Goal: Task Accomplishment & Management: Manage account settings

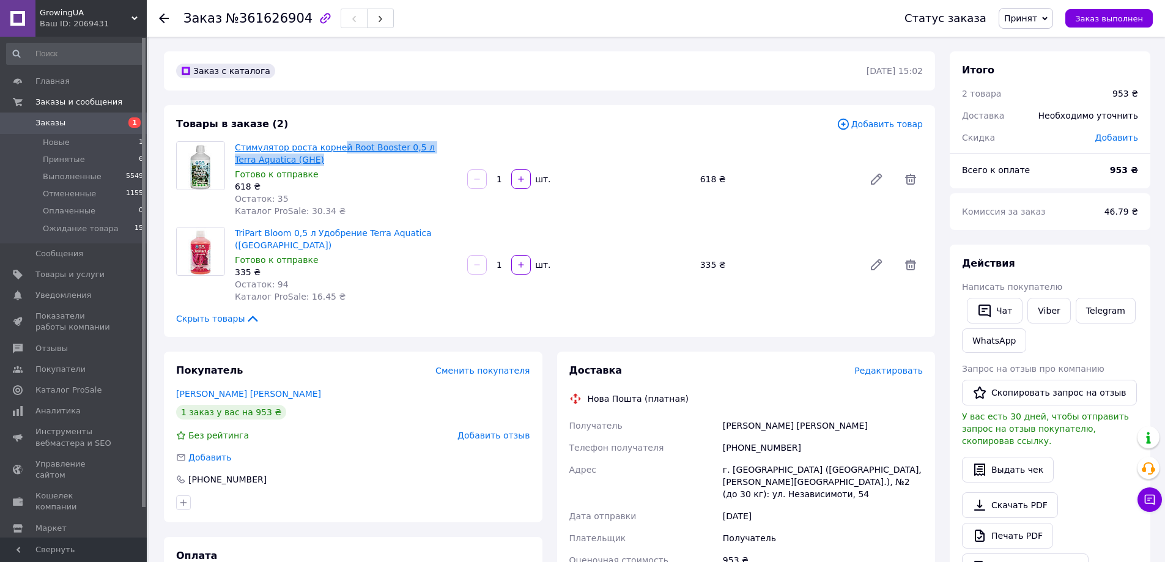
drag, startPoint x: 348, startPoint y: 150, endPoint x: 334, endPoint y: 151, distance: 14.1
click at [334, 151] on span "Стимулятор роста корней Root Booster 0,5 л Terra Aquatica (GHE)" at bounding box center [346, 153] width 223 height 24
click at [352, 162] on span "Стимулятор роста корней Root Booster 0,5 л Terra Aquatica (GHE)" at bounding box center [346, 153] width 223 height 24
drag, startPoint x: 343, startPoint y: 157, endPoint x: 339, endPoint y: 147, distance: 10.3
click at [339, 147] on span "Стимулятор роста корней Root Booster 0,5 л Terra Aquatica (GHE)" at bounding box center [346, 153] width 223 height 24
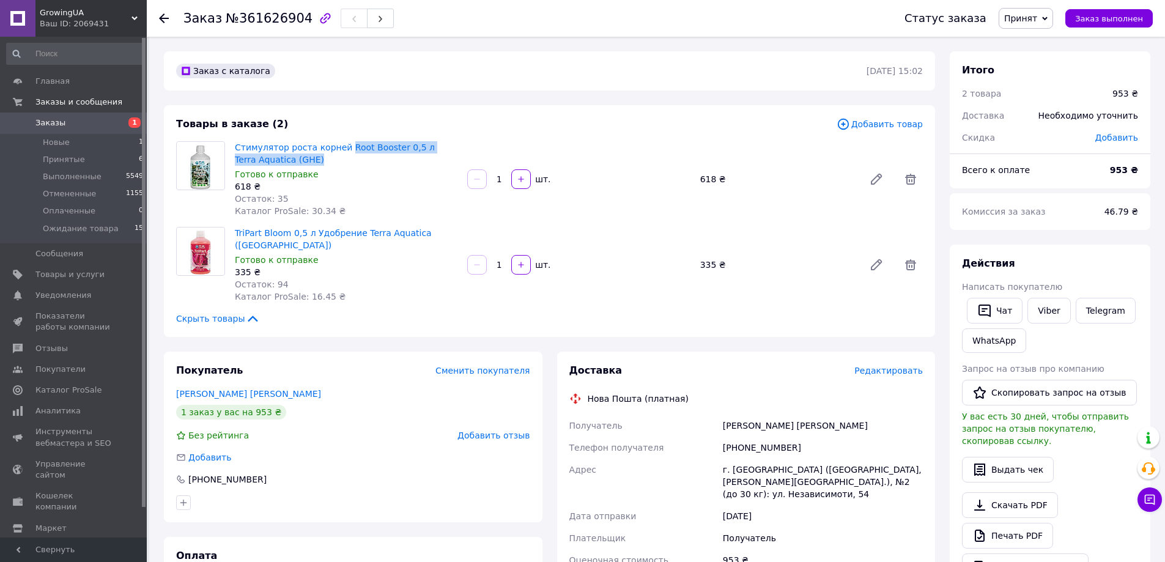
copy link "Root Booster 0,5 л Terra Aquatica (GHE)"
drag, startPoint x: 232, startPoint y: 231, endPoint x: 306, endPoint y: 228, distance: 73.5
click at [306, 228] on div "TriPart Bloom 0,5 л Удобрение Terra Aquatica ([GEOGRAPHIC_DATA]) Готово к отпра…" at bounding box center [346, 264] width 232 height 81
copy link "TriPart Bloom 0,5 л"
drag, startPoint x: 799, startPoint y: 431, endPoint x: 712, endPoint y: 443, distance: 87.6
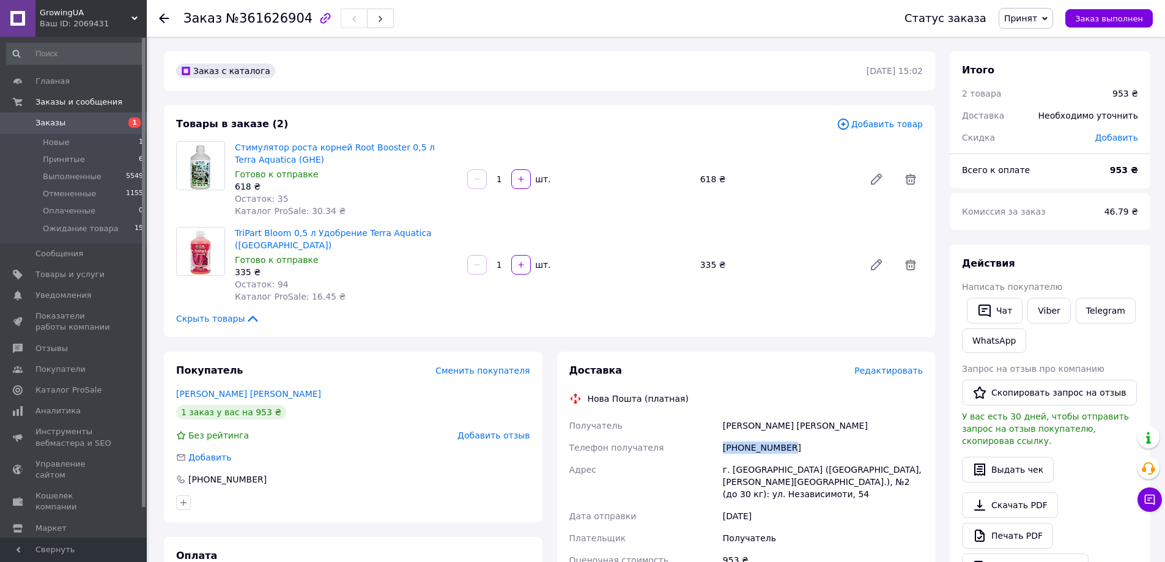
click at [708, 437] on div "Получатель [PERSON_NAME] [PERSON_NAME] Телефон получателя [PHONE_NUMBER] Адрес …" at bounding box center [746, 538] width 359 height 247
copy div "Телефон получателя [PHONE_NUMBER]"
drag, startPoint x: 364, startPoint y: 148, endPoint x: 339, endPoint y: 150, distance: 25.2
click at [339, 150] on span "Стимулятор роста корней Root Booster 0,5 л Terra Aquatica (GHE)" at bounding box center [346, 153] width 223 height 24
copy link "Root Booster 0,5 л Terra"
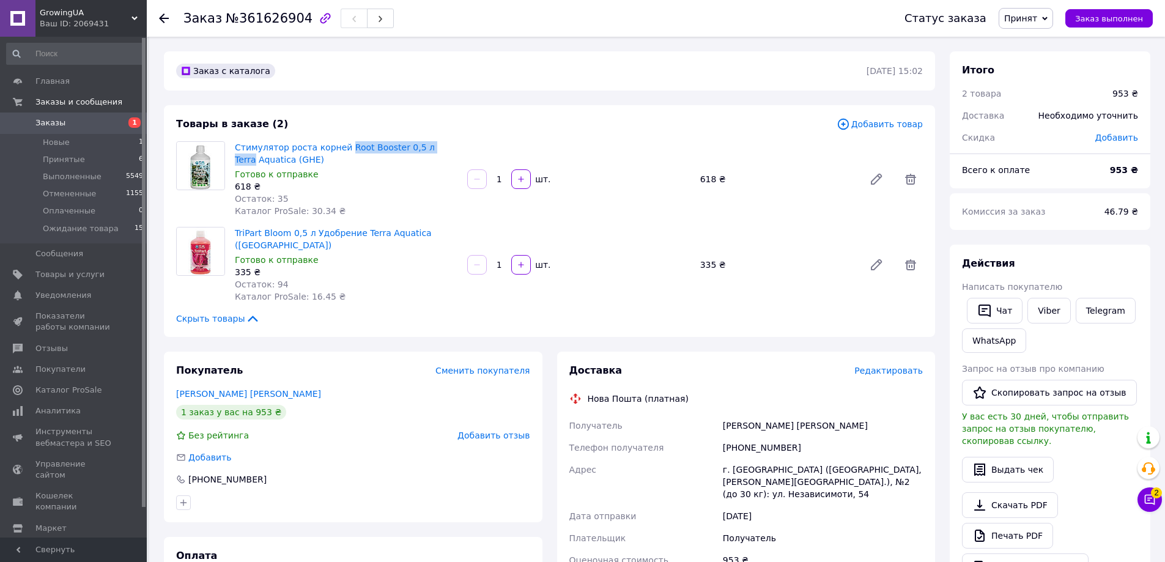
click at [57, 125] on span "Заказы" at bounding box center [50, 122] width 30 height 11
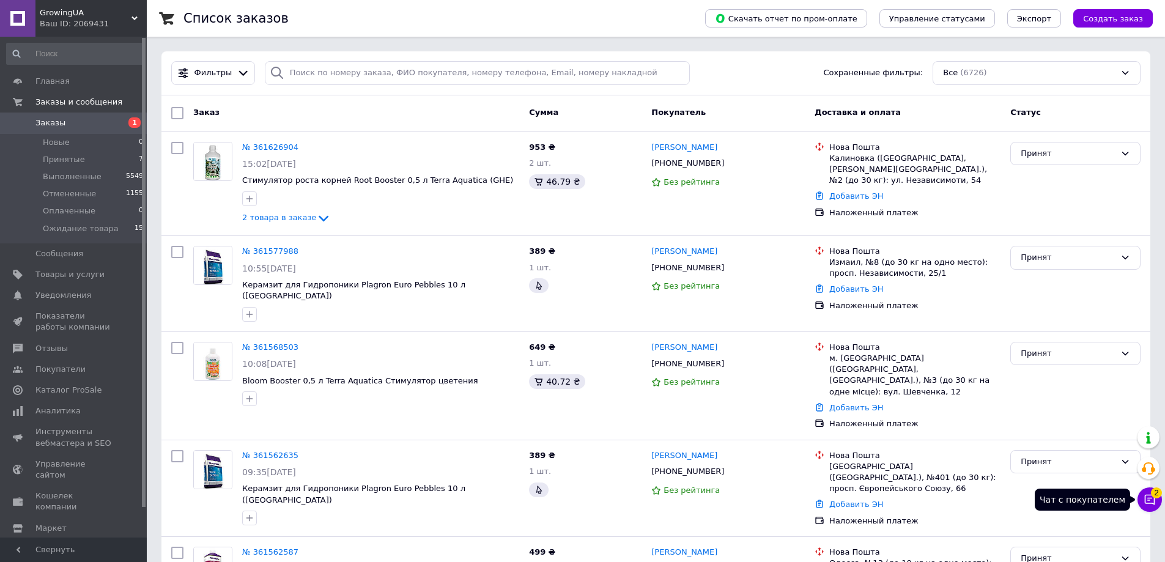
click at [1158, 502] on button "Чат с покупателем 2" at bounding box center [1150, 500] width 24 height 24
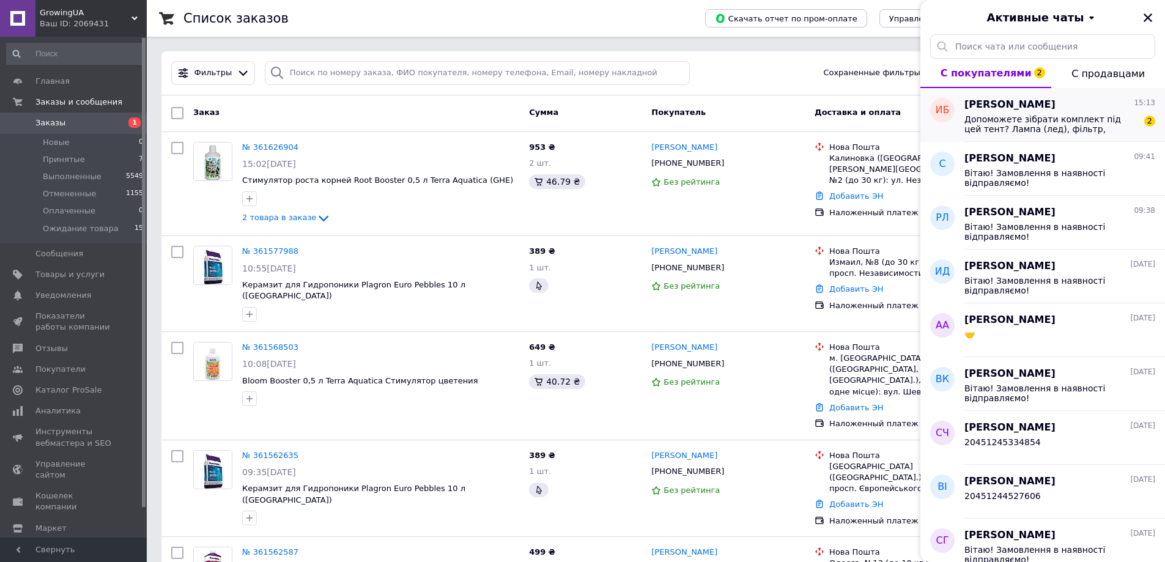
click at [1019, 114] on span "Допоможете зібрати комплект під цей тент? Лампа (лед), фільтр, канальник" at bounding box center [1052, 124] width 174 height 20
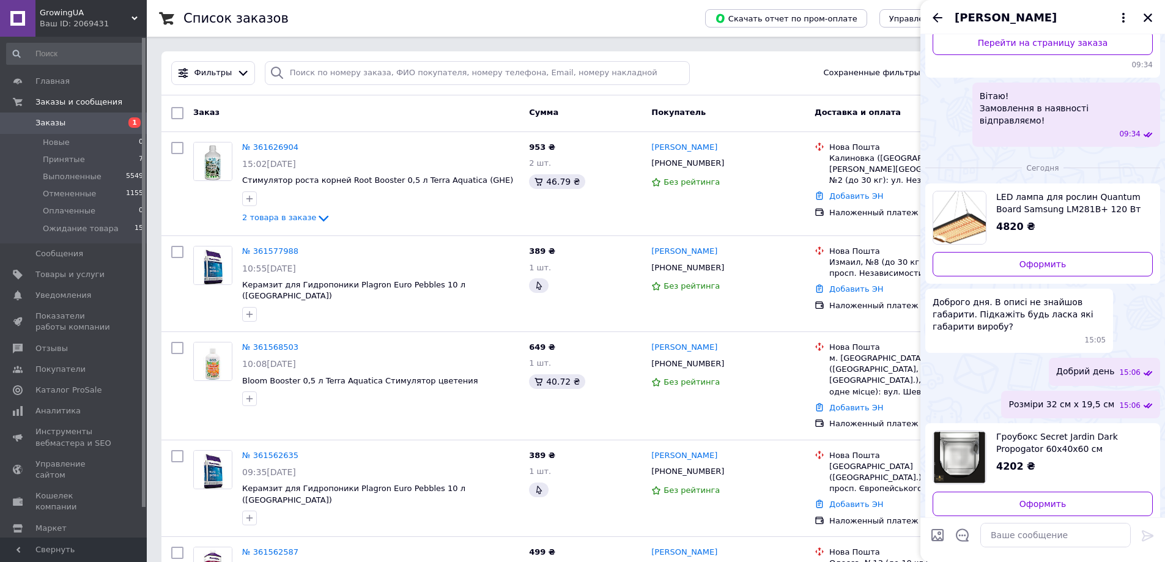
scroll to position [234, 0]
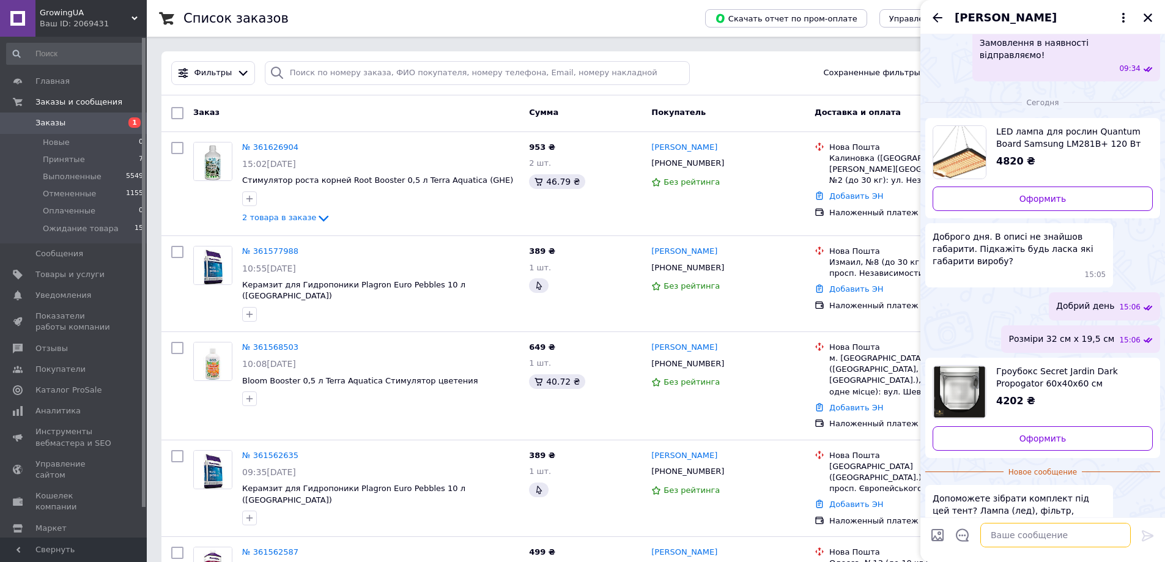
click at [1007, 533] on textarea at bounding box center [1056, 535] width 150 height 24
type textarea "так"
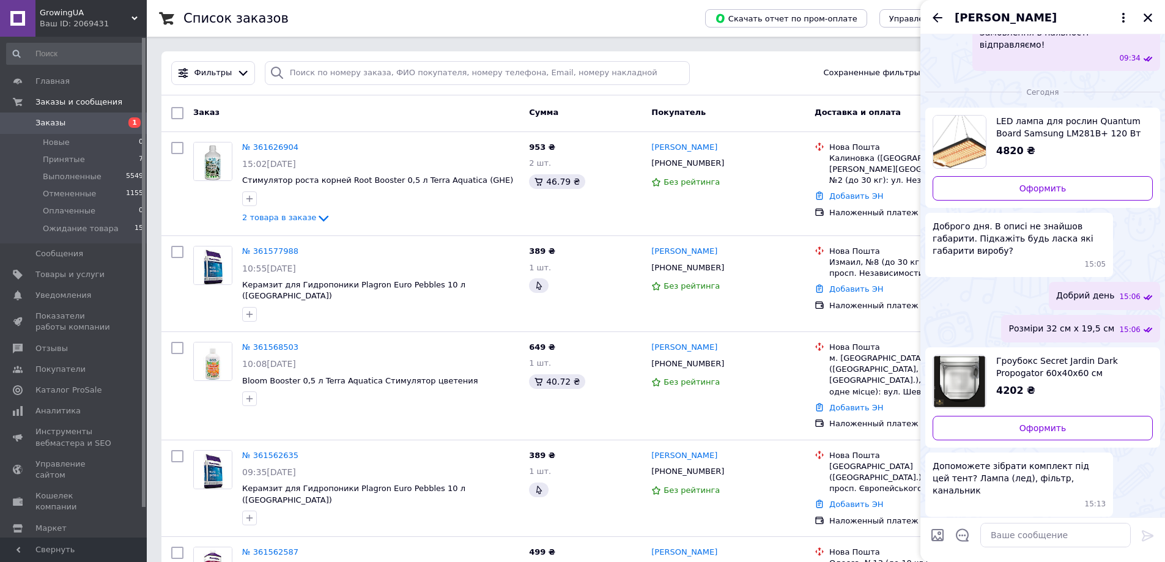
click at [1016, 7] on div "[PERSON_NAME]" at bounding box center [1043, 17] width 245 height 34
click at [1013, 12] on span "[PERSON_NAME]" at bounding box center [1006, 18] width 102 height 16
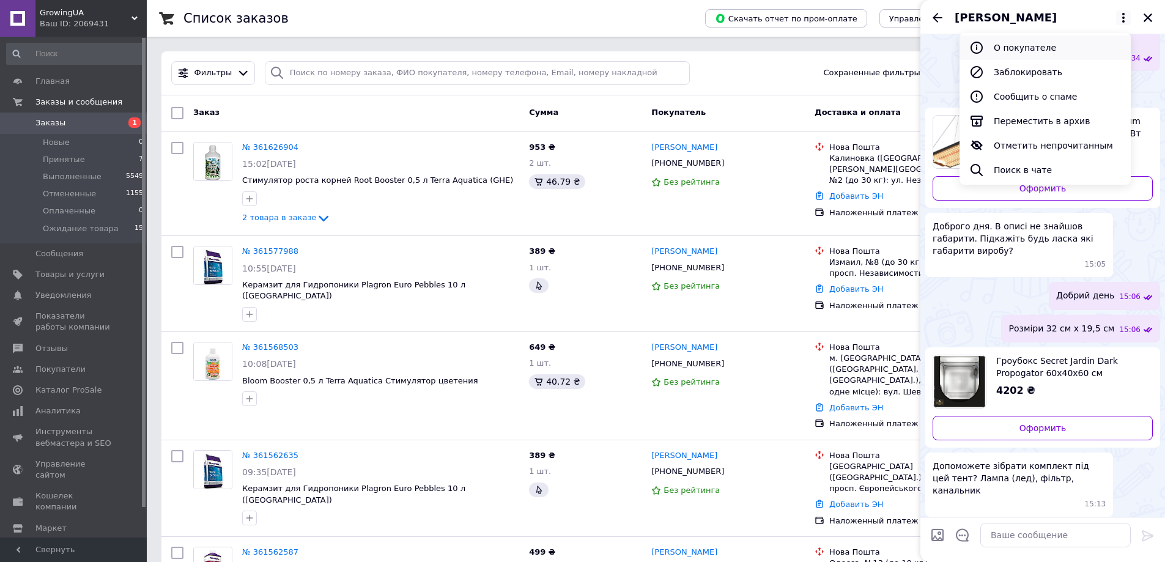
click at [1031, 49] on button "О покупателе" at bounding box center [1045, 47] width 171 height 24
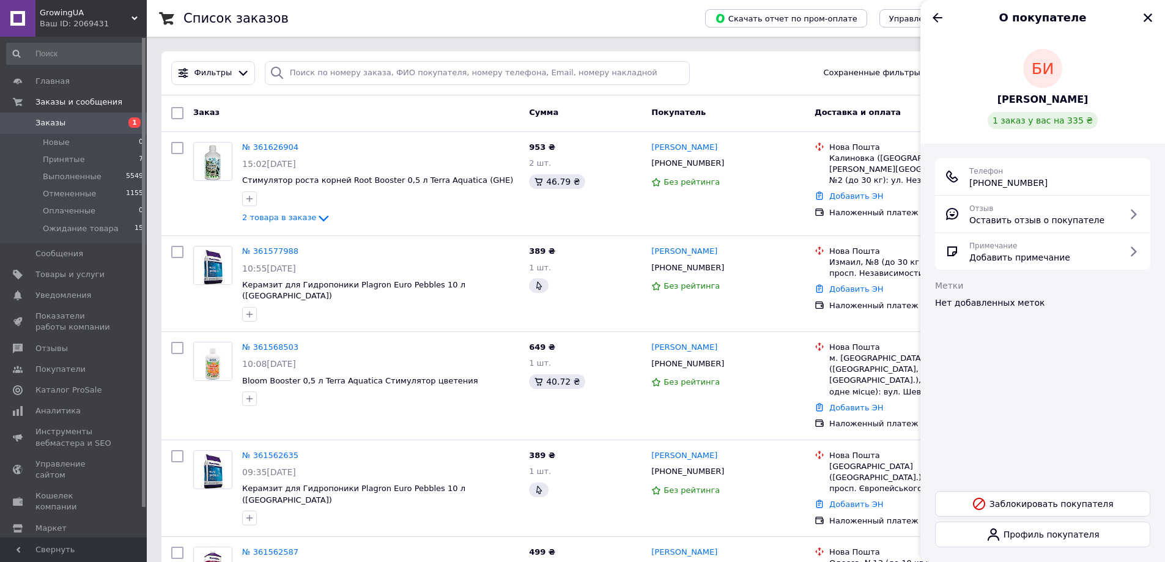
drag, startPoint x: 981, startPoint y: 182, endPoint x: 968, endPoint y: 186, distance: 13.4
click at [968, 186] on div "Телефон [PHONE_NUMBER]" at bounding box center [1043, 177] width 196 height 24
copy span "[PHONE_NUMBER]"
click at [938, 12] on icon "Назад" at bounding box center [937, 17] width 15 height 15
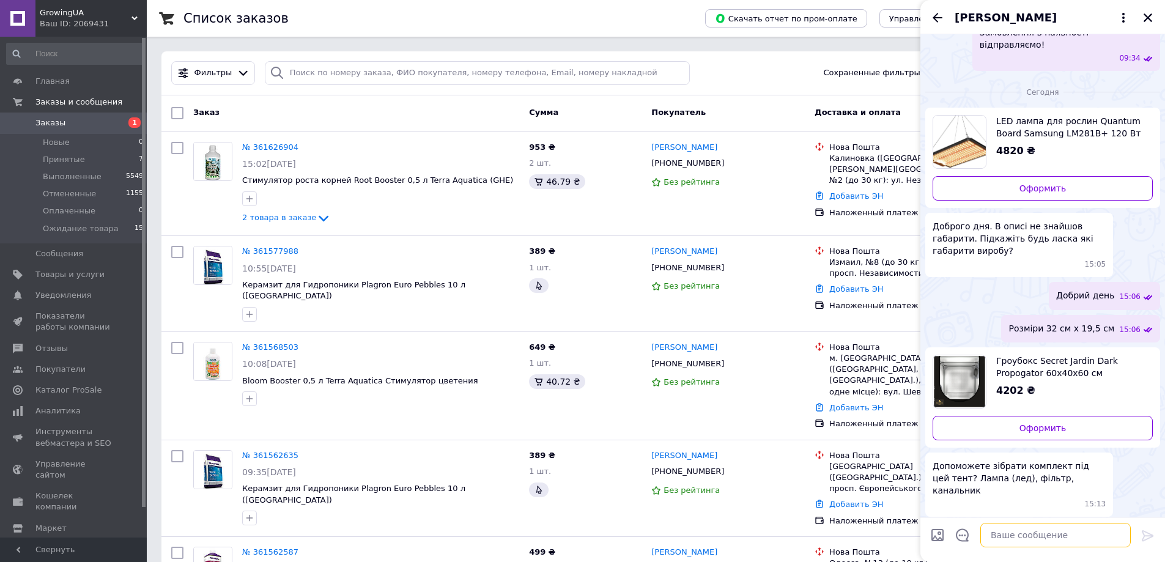
click at [1018, 536] on textarea at bounding box center [1056, 535] width 150 height 24
type textarea "на [PERSON_NAME] отправлю"
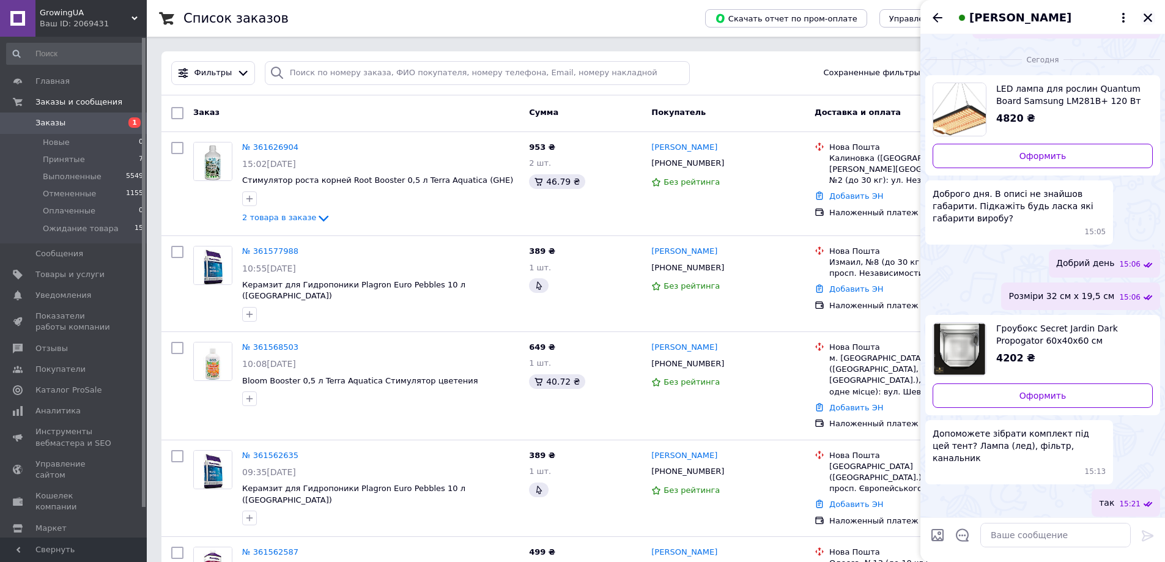
click at [1149, 18] on icon "Закрыть" at bounding box center [1148, 17] width 9 height 9
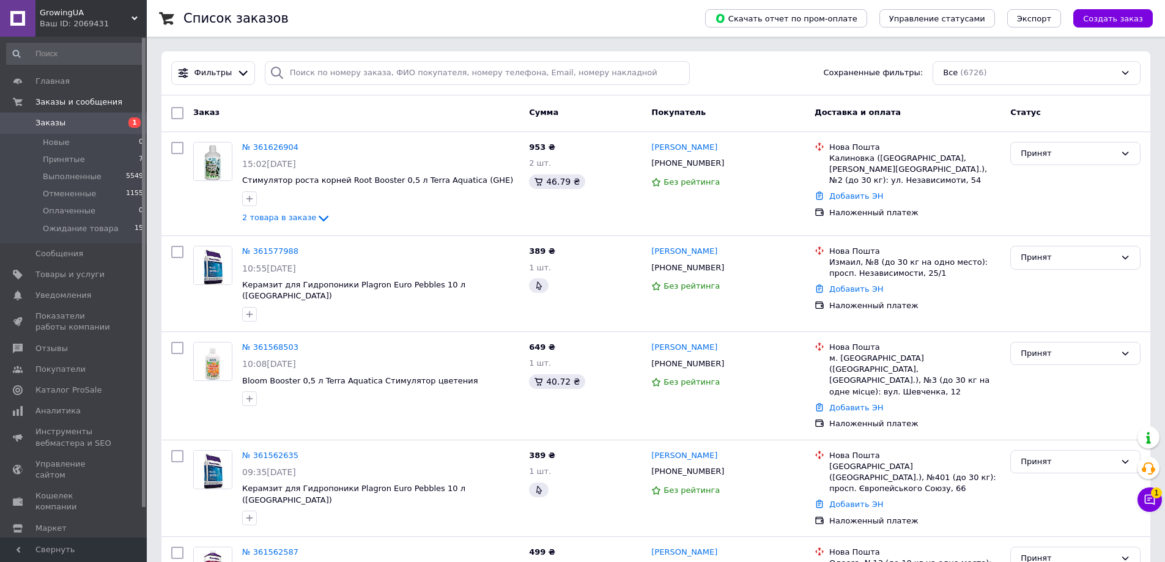
click at [50, 124] on span "Заказы" at bounding box center [50, 122] width 30 height 11
click at [1145, 497] on icon at bounding box center [1150, 500] width 10 height 10
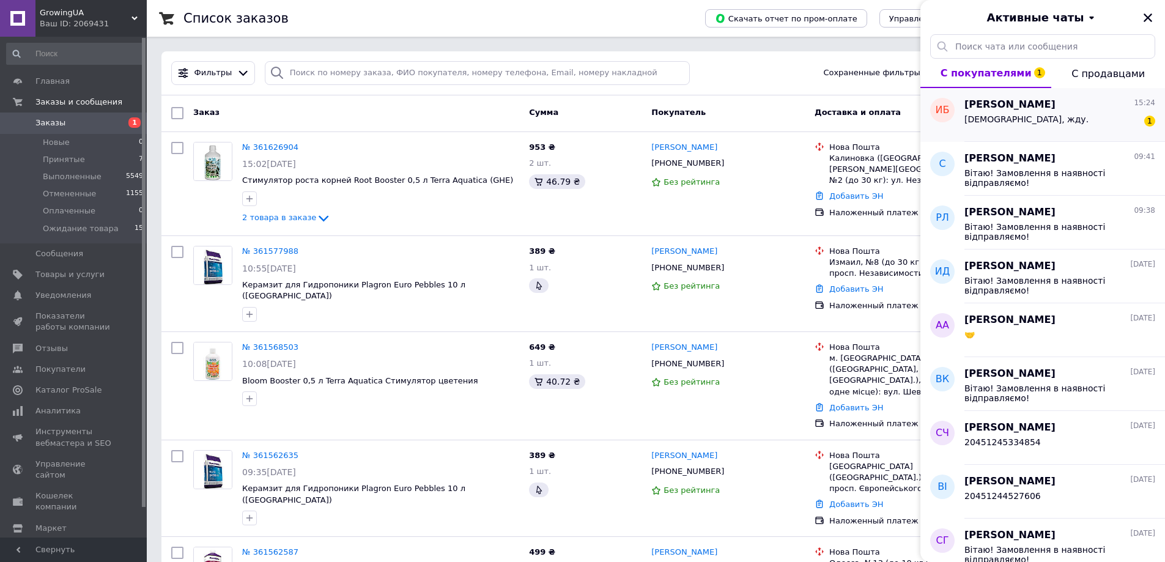
click at [995, 114] on span "[DEMOGRAPHIC_DATA], жду." at bounding box center [1027, 119] width 124 height 10
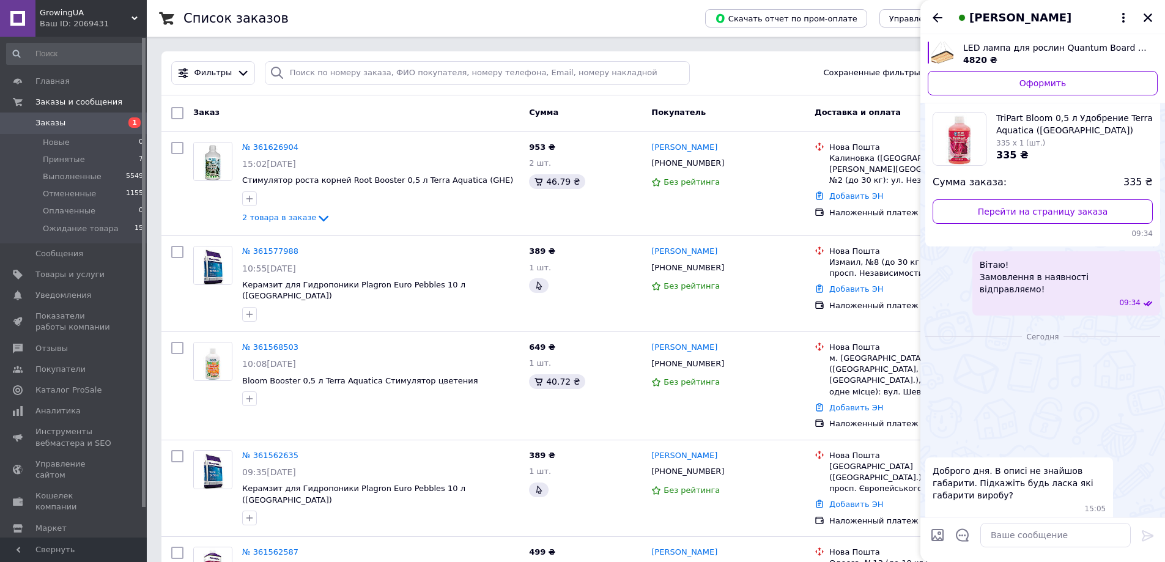
scroll to position [332, 0]
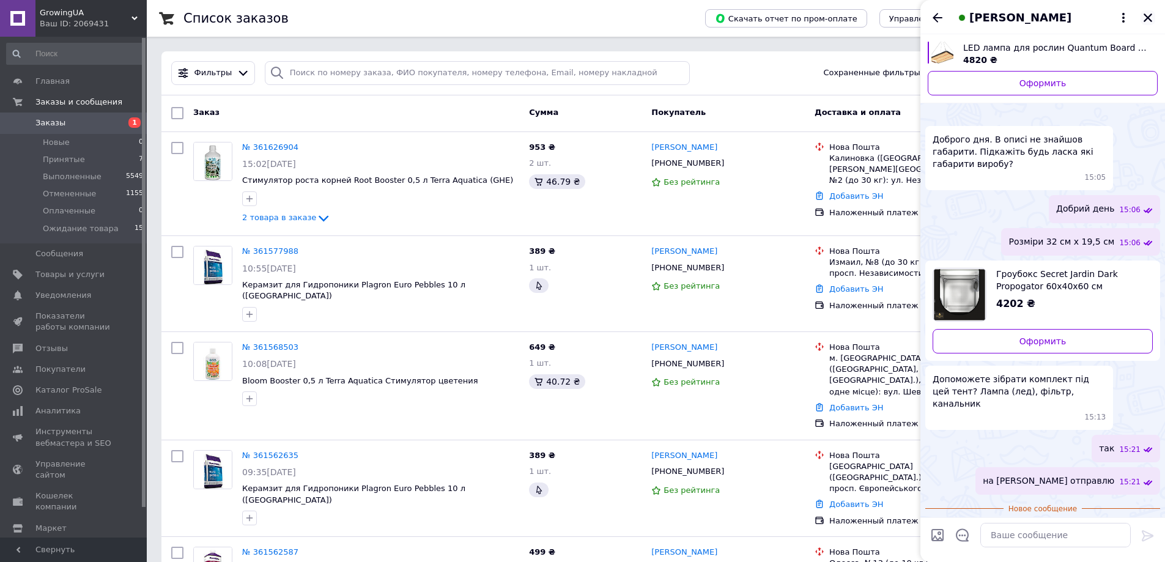
click at [1154, 13] on div at bounding box center [1148, 17] width 15 height 15
click at [1153, 14] on button "Закрыть" at bounding box center [1148, 17] width 15 height 15
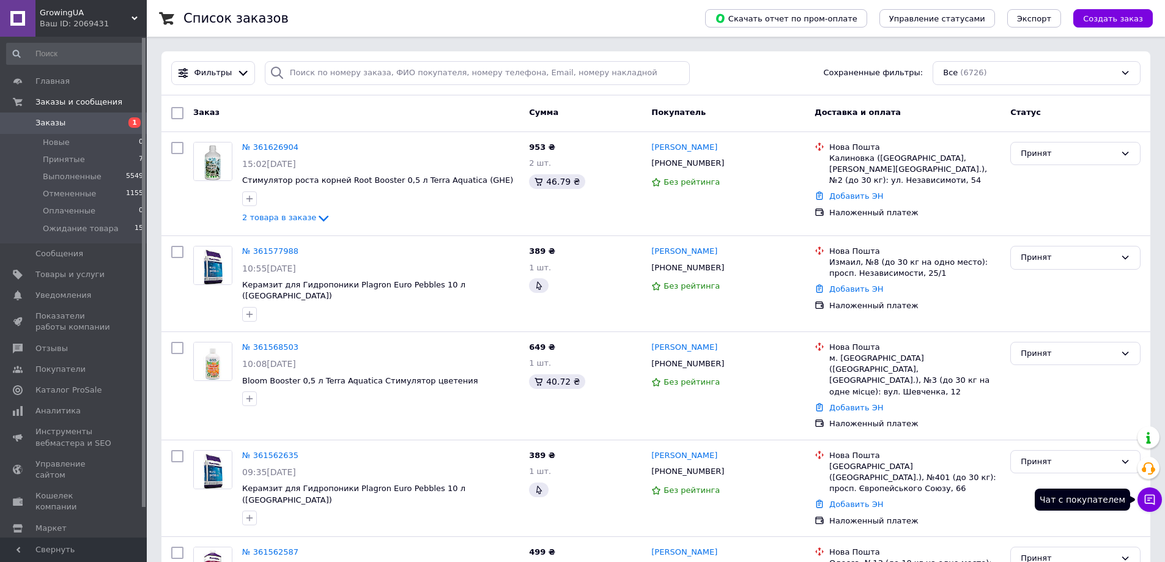
click at [1152, 495] on button "Чат с покупателем" at bounding box center [1150, 500] width 24 height 24
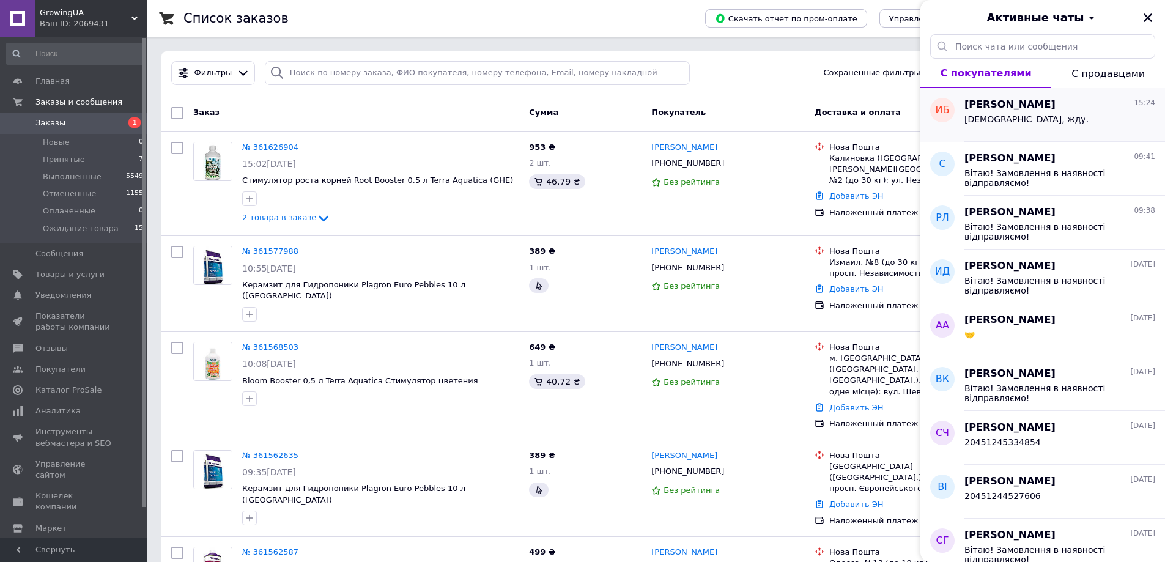
click at [998, 108] on span "[PERSON_NAME]" at bounding box center [1010, 105] width 91 height 14
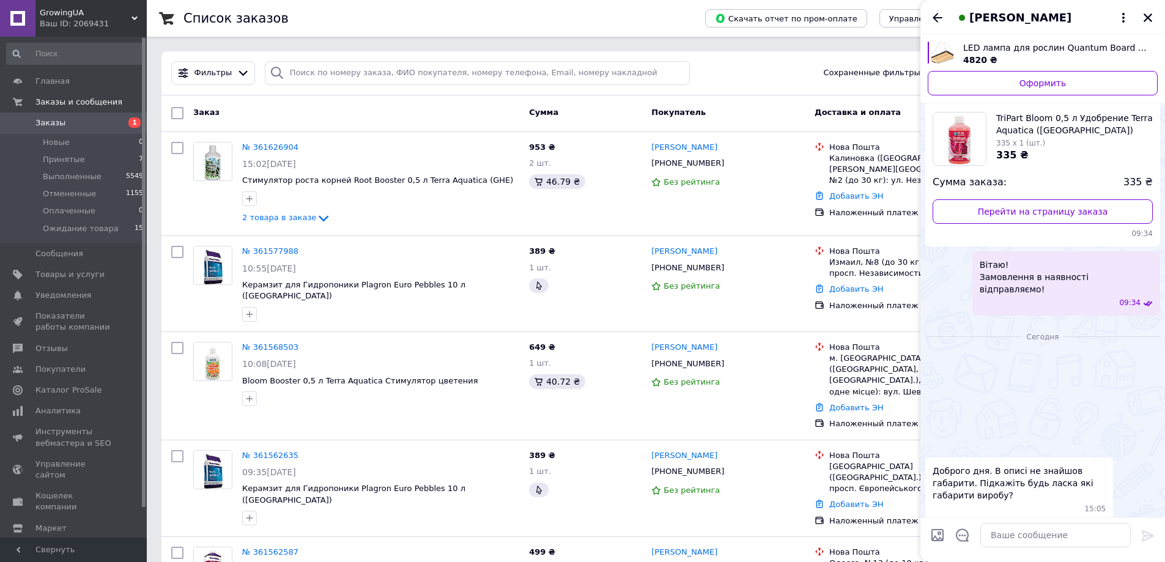
scroll to position [310, 0]
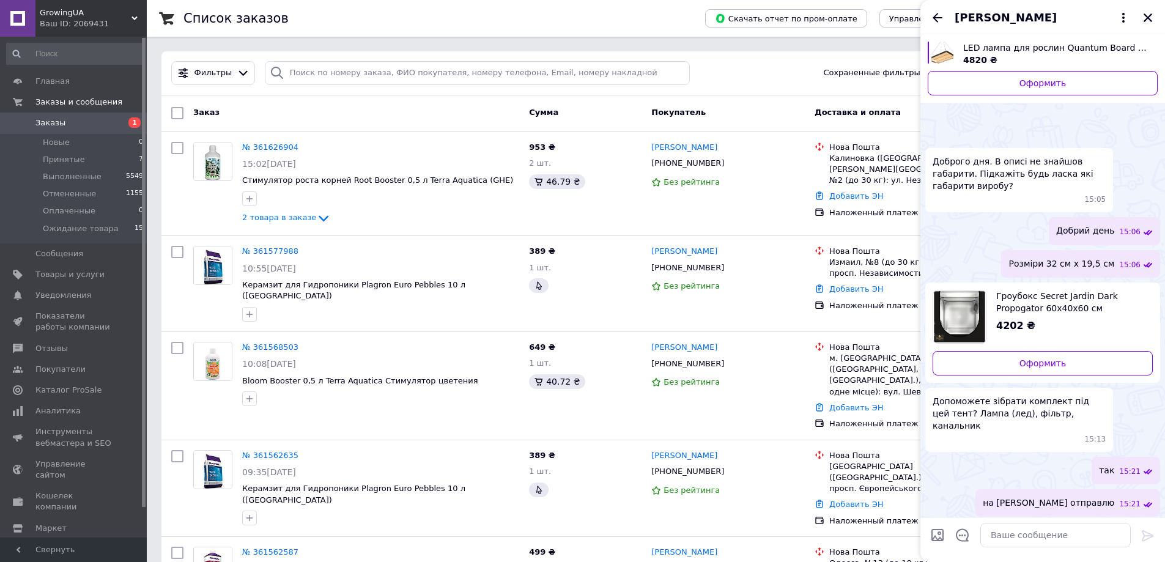
click at [976, 19] on span "[PERSON_NAME]" at bounding box center [1006, 18] width 102 height 16
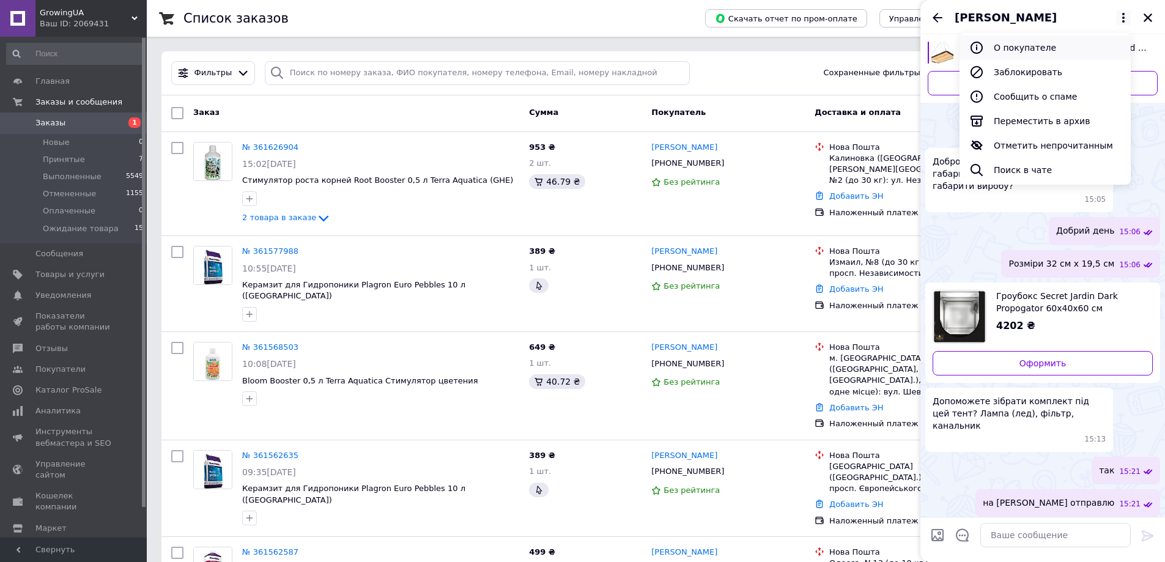
click at [1027, 51] on button "О покупателе" at bounding box center [1045, 47] width 171 height 24
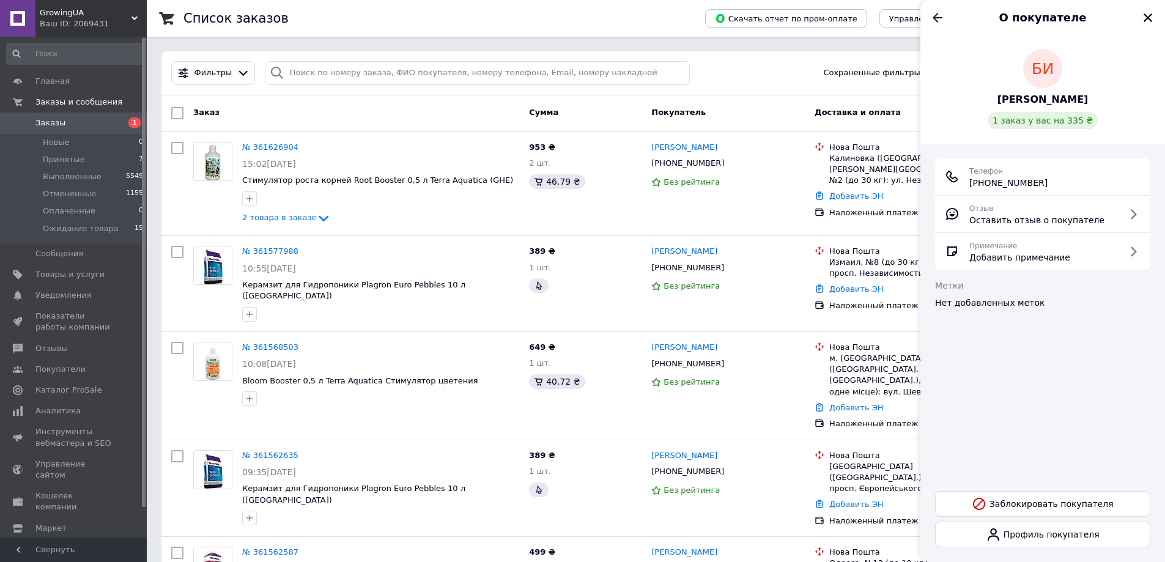
drag, startPoint x: 1029, startPoint y: 180, endPoint x: 967, endPoint y: 188, distance: 62.4
click at [967, 185] on div "Телефон [PHONE_NUMBER]" at bounding box center [1043, 177] width 196 height 24
copy span "[PHONE_NUMBER]"
click at [1147, 19] on icon "Закрыть" at bounding box center [1148, 17] width 9 height 9
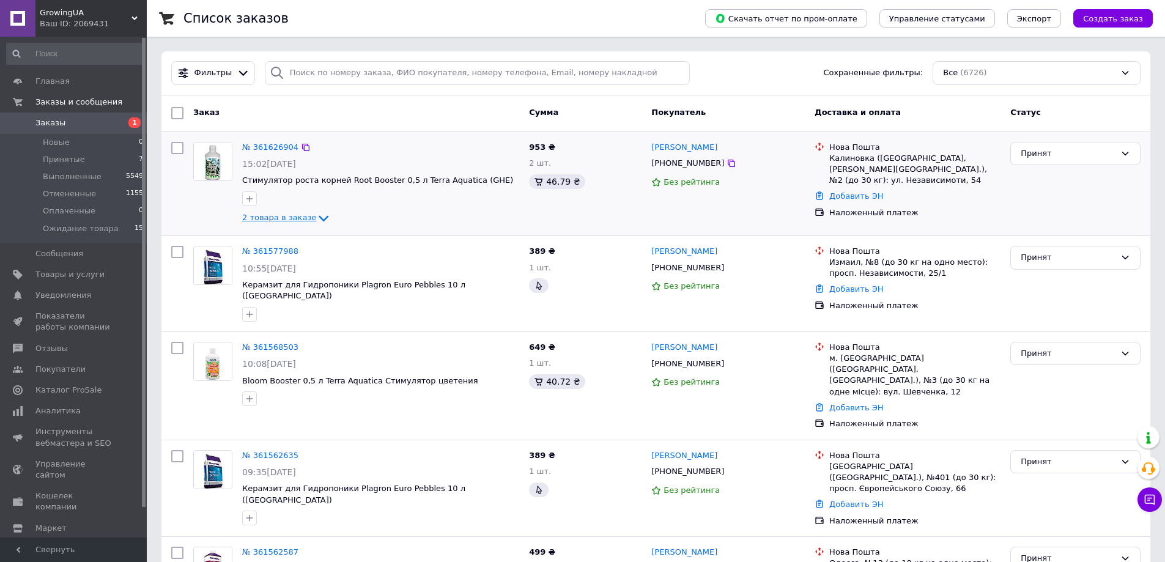
click at [316, 214] on icon at bounding box center [323, 218] width 15 height 15
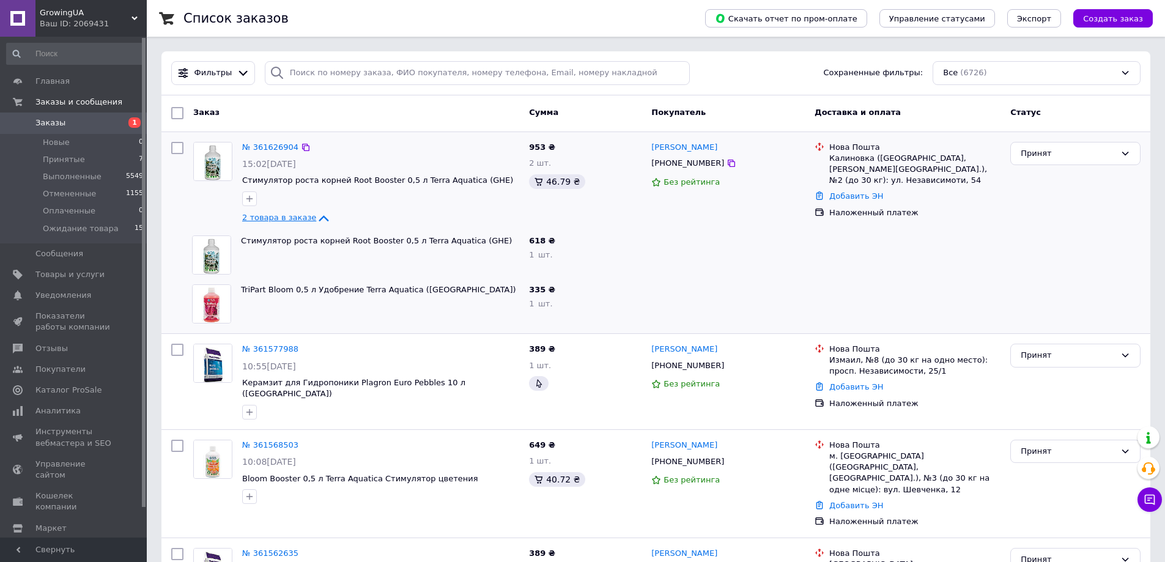
click at [52, 125] on span "Заказы" at bounding box center [50, 122] width 30 height 11
click at [1149, 499] on icon at bounding box center [1150, 500] width 12 height 12
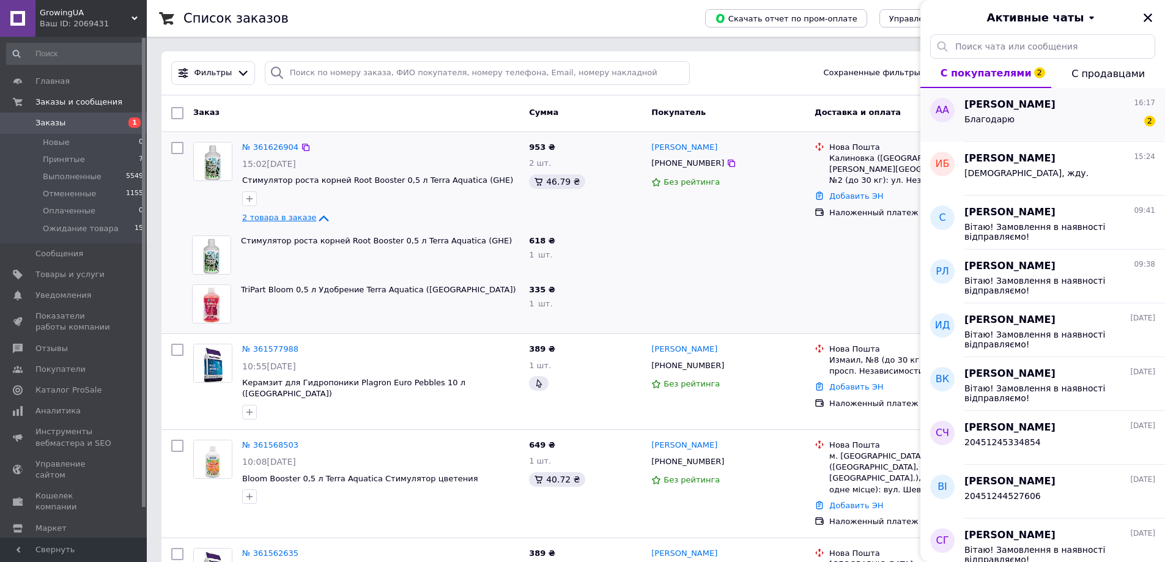
click at [1021, 124] on div "Благодарю 2" at bounding box center [1060, 122] width 191 height 20
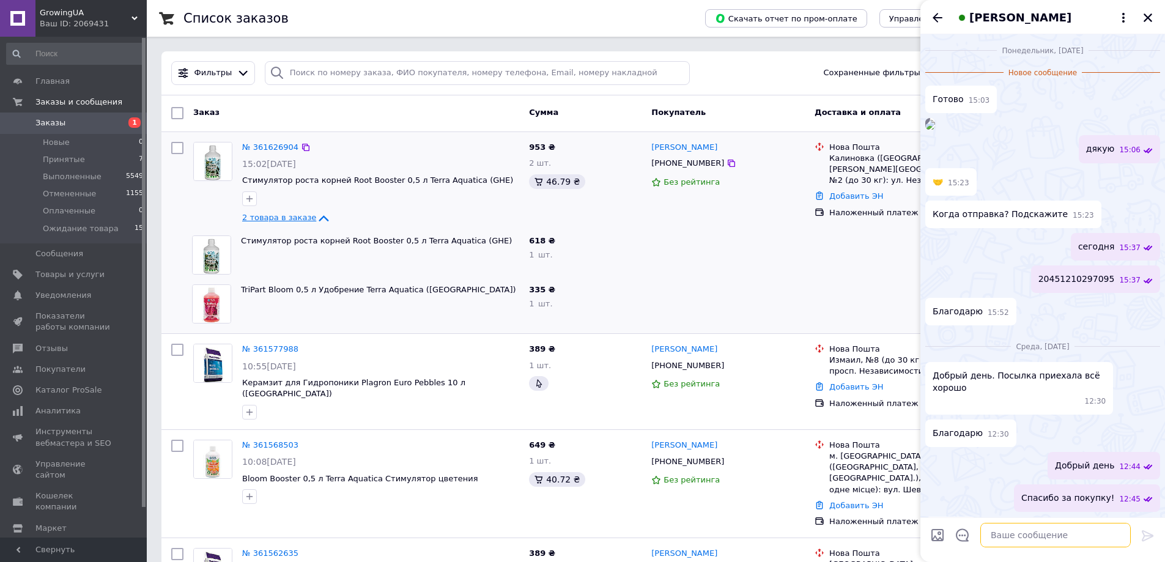
click at [1005, 533] on textarea at bounding box center [1056, 535] width 150 height 24
click at [1148, 18] on icon "Закрыть" at bounding box center [1148, 17] width 9 height 9
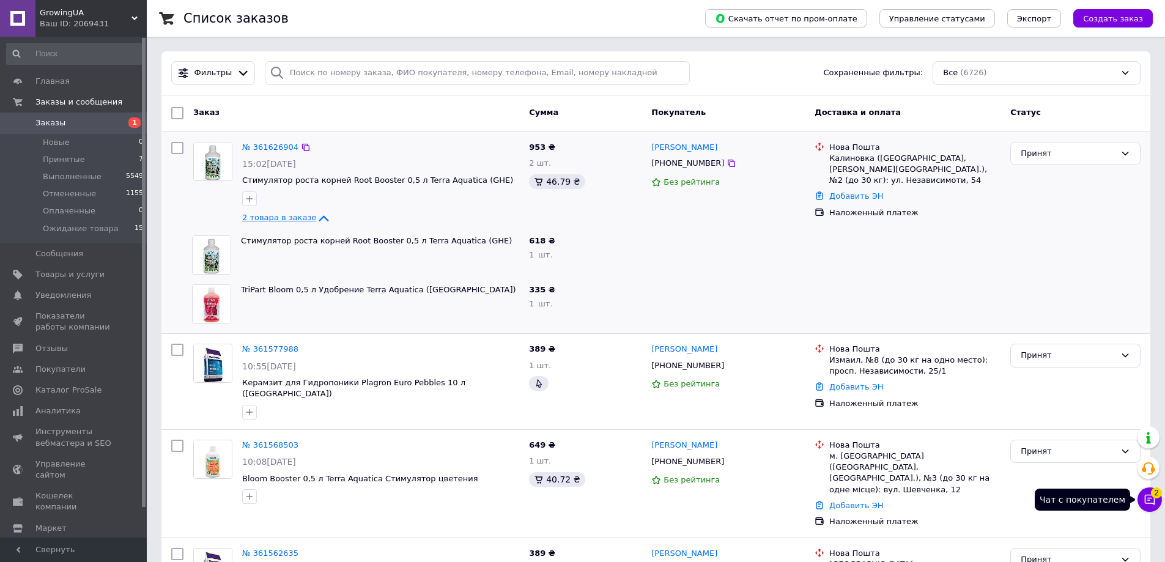
click at [1149, 506] on button "Чат с покупателем 2" at bounding box center [1150, 500] width 24 height 24
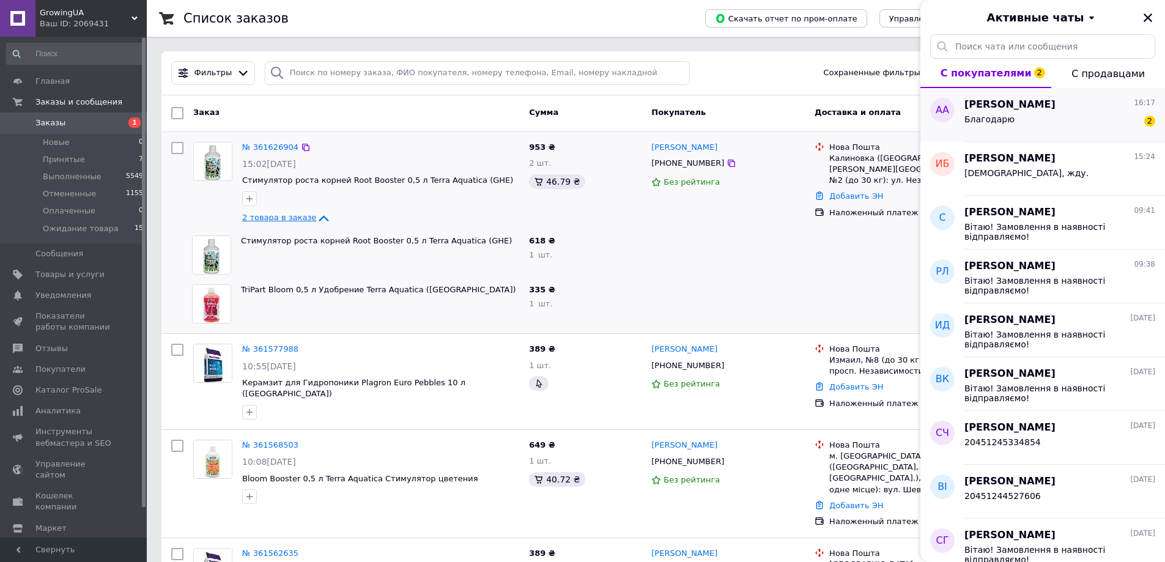
click at [1040, 124] on div "Благодарю 2" at bounding box center [1060, 122] width 191 height 20
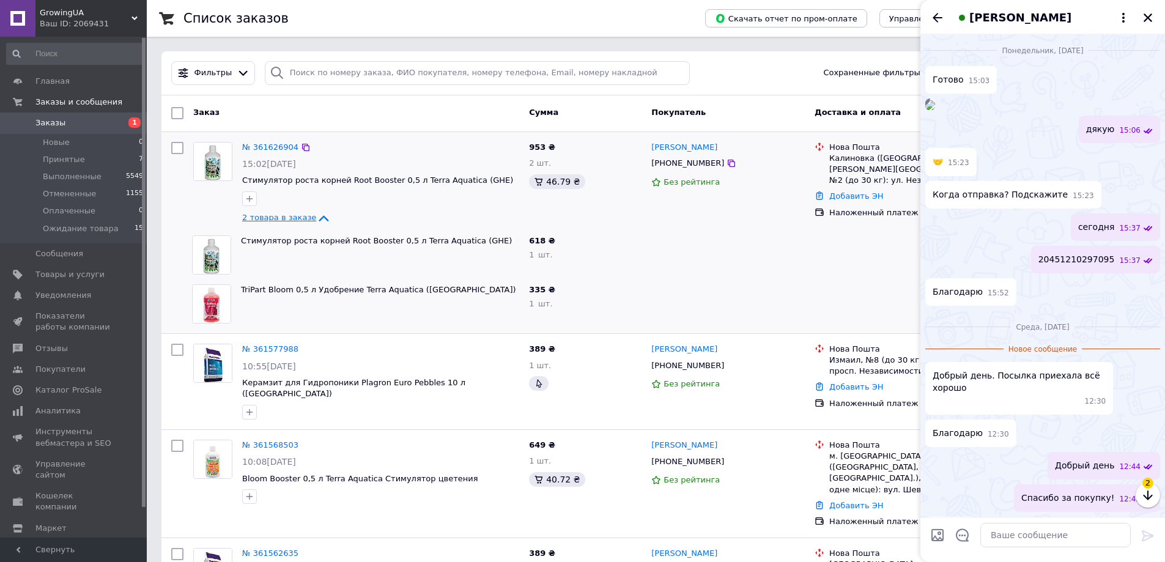
scroll to position [410, 0]
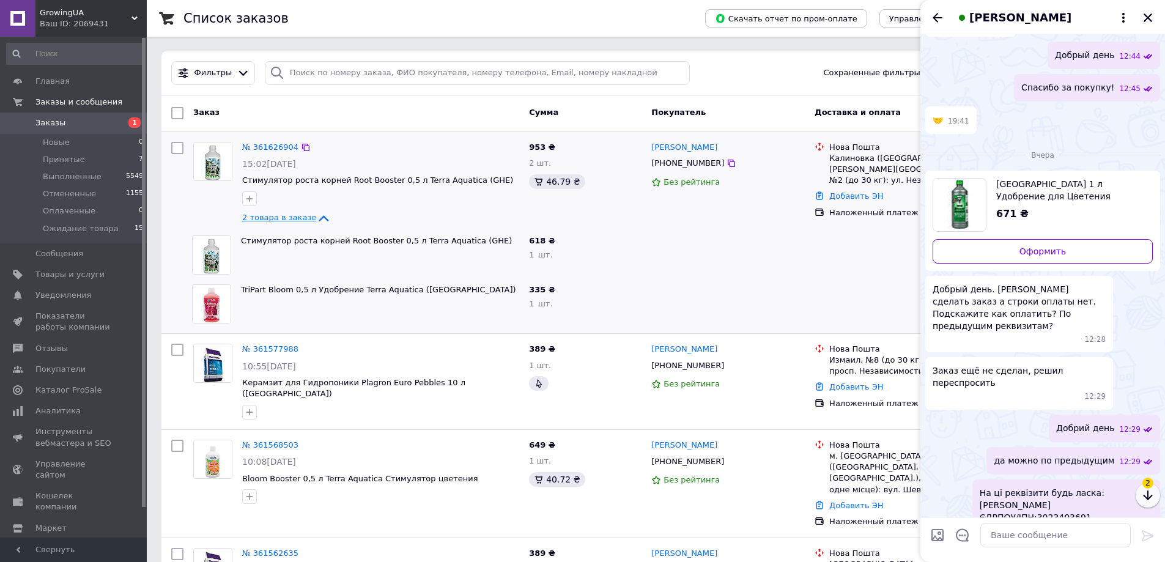
click at [1153, 500] on icon "button" at bounding box center [1148, 495] width 15 height 15
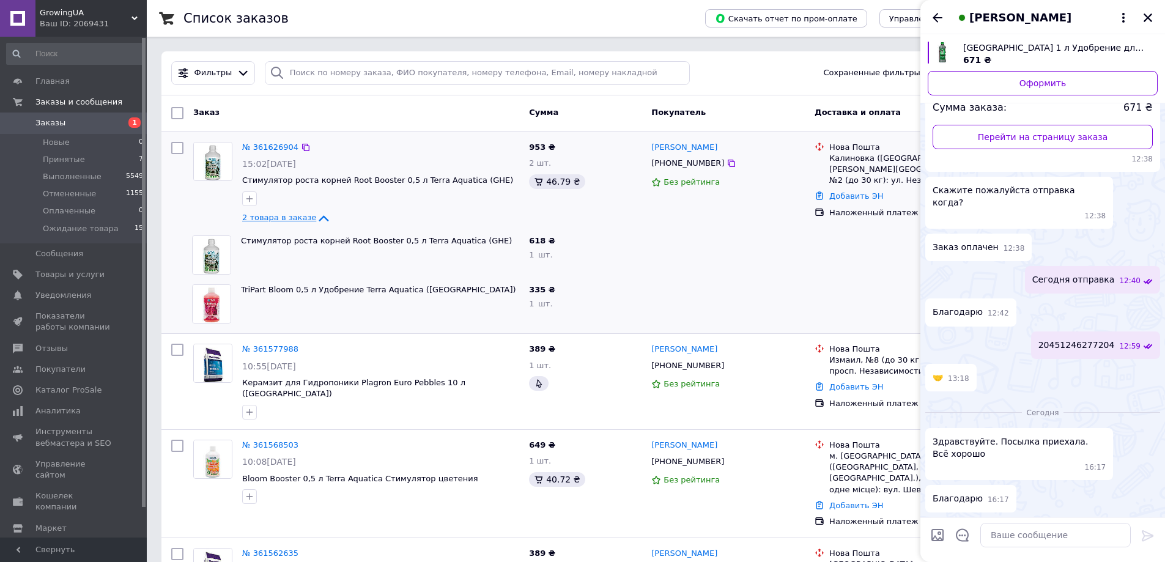
scroll to position [1129, 0]
click at [1146, 16] on icon "Закрыть" at bounding box center [1148, 17] width 9 height 9
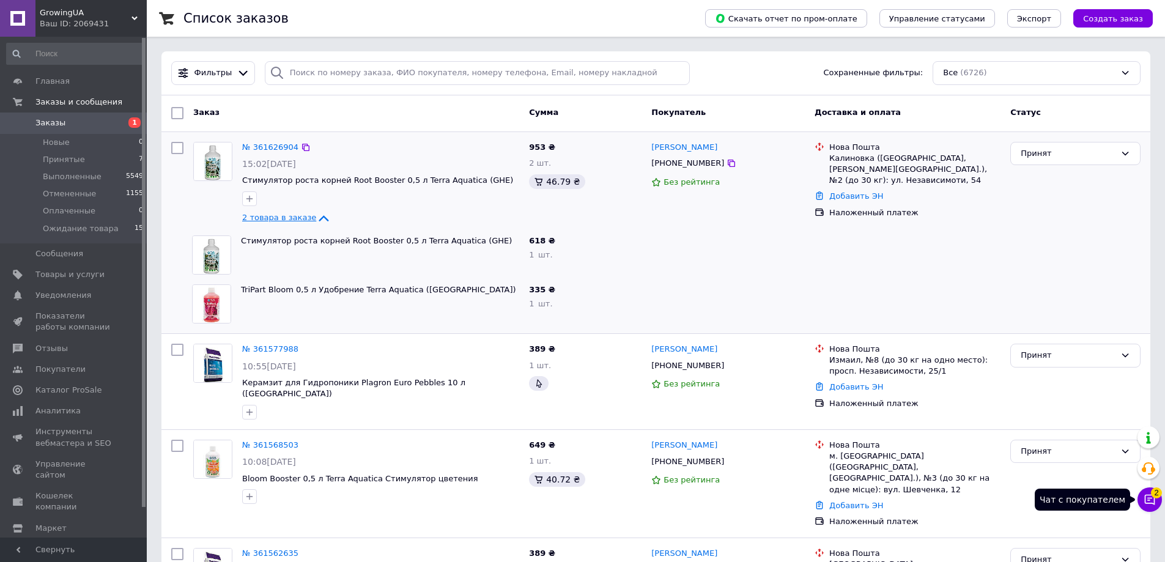
click at [1151, 494] on icon at bounding box center [1150, 500] width 12 height 12
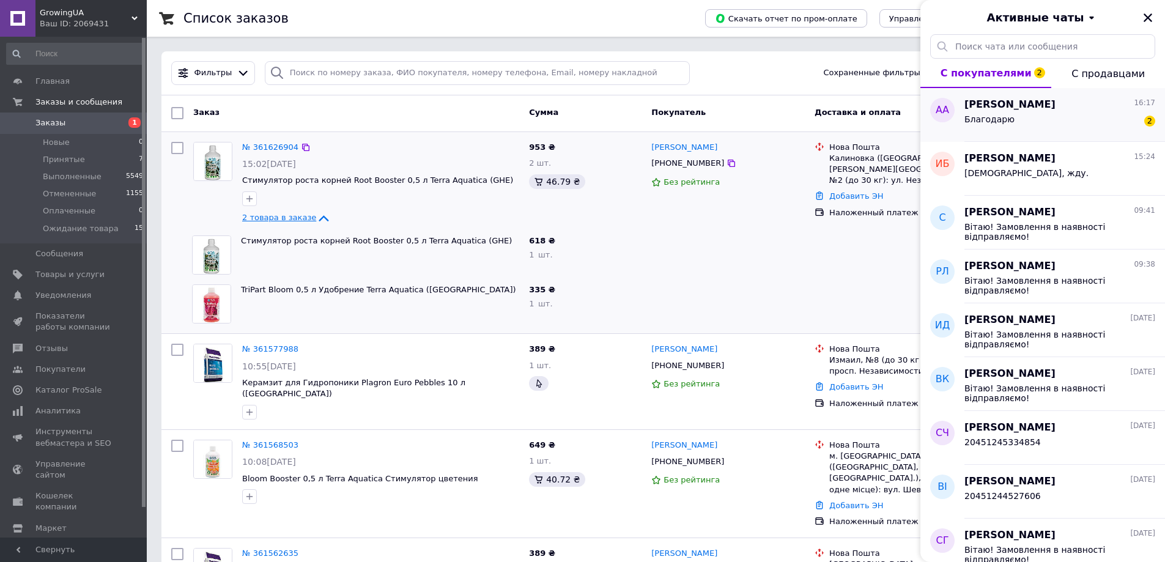
click at [1033, 126] on div "Благодарю 2" at bounding box center [1060, 122] width 191 height 20
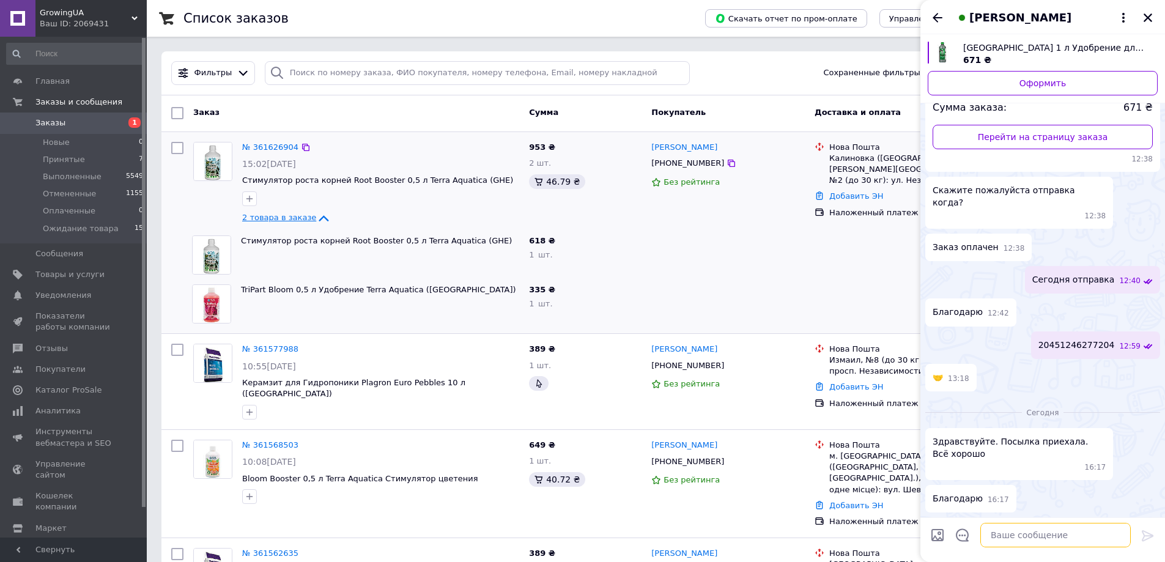
click at [1037, 541] on textarea at bounding box center [1056, 535] width 150 height 24
type textarea "Добрий день добре"
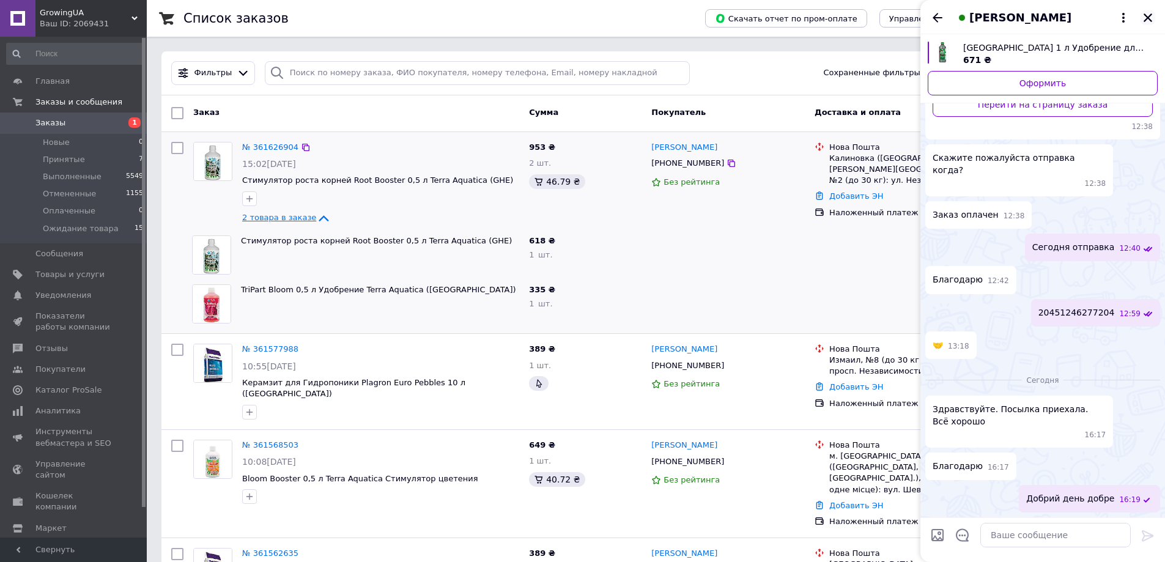
click at [1145, 16] on icon "Закрыть" at bounding box center [1148, 17] width 11 height 11
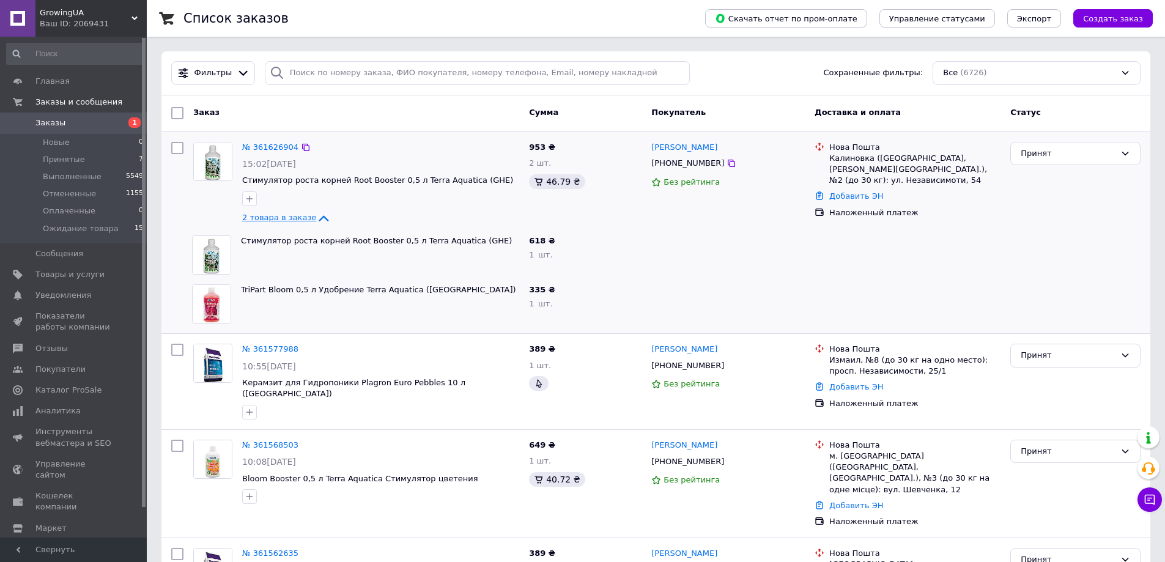
click at [59, 126] on span "Заказы" at bounding box center [50, 122] width 30 height 11
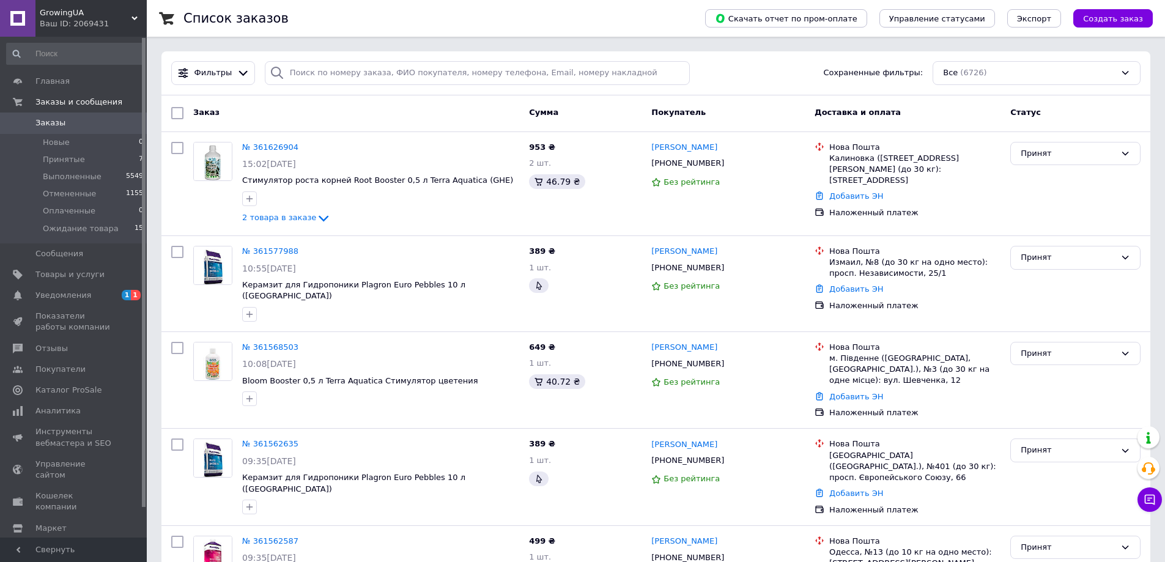
click at [48, 122] on span "Заказы" at bounding box center [50, 122] width 30 height 11
click at [79, 297] on span "Уведомления" at bounding box center [63, 295] width 56 height 11
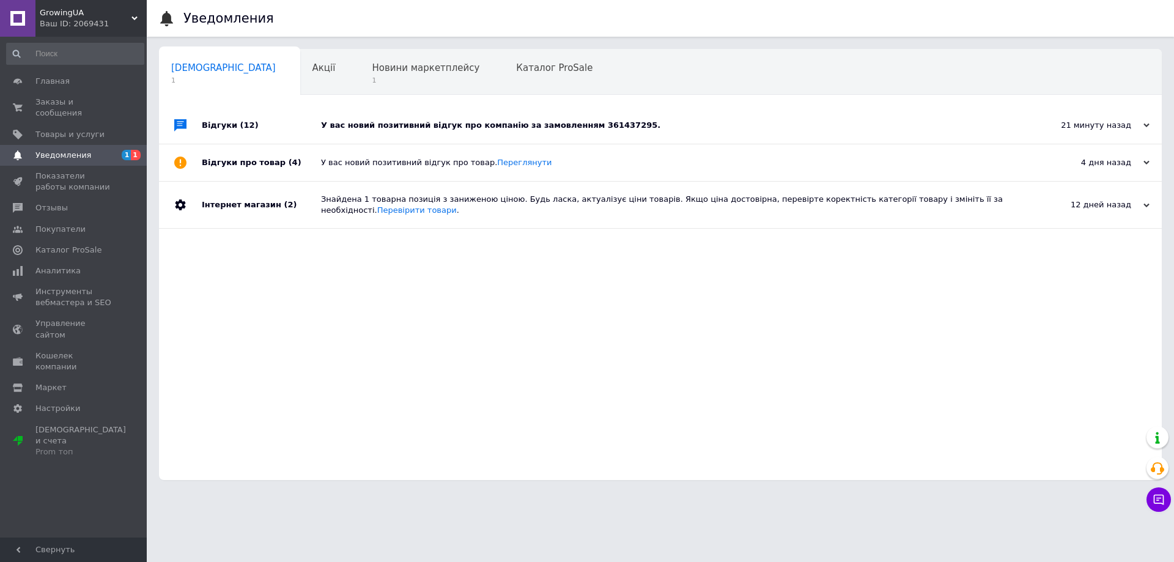
click at [556, 124] on div "У вас новий позитивний відгук про компанію за замовленням 361437295." at bounding box center [674, 125] width 706 height 11
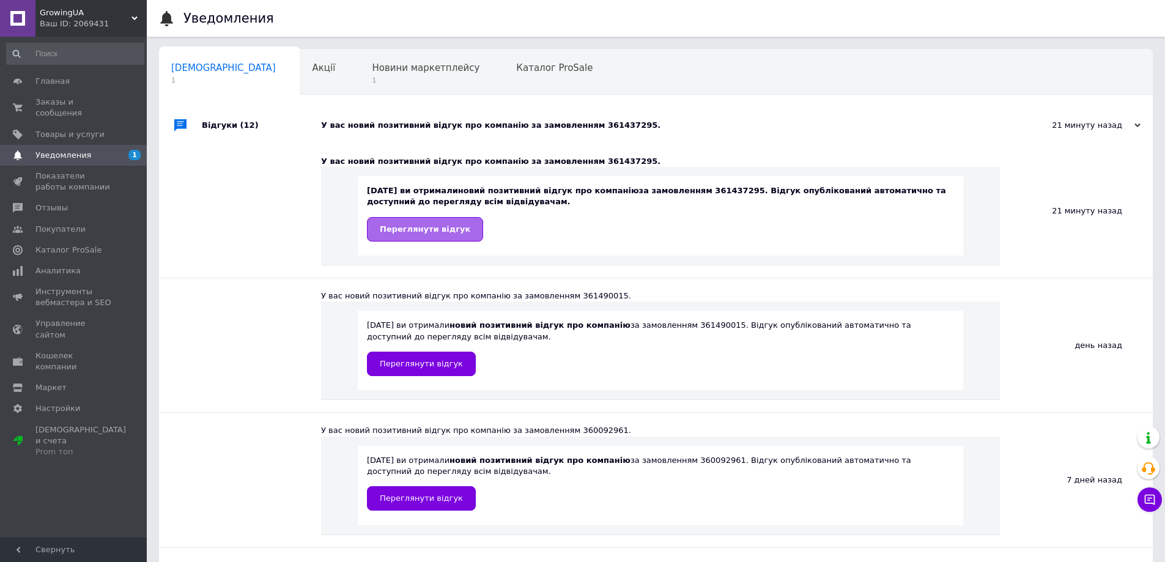
click at [448, 235] on link "Переглянути відгук" at bounding box center [425, 229] width 116 height 24
click at [387, 62] on span "Новини маркетплейсу" at bounding box center [426, 67] width 108 height 11
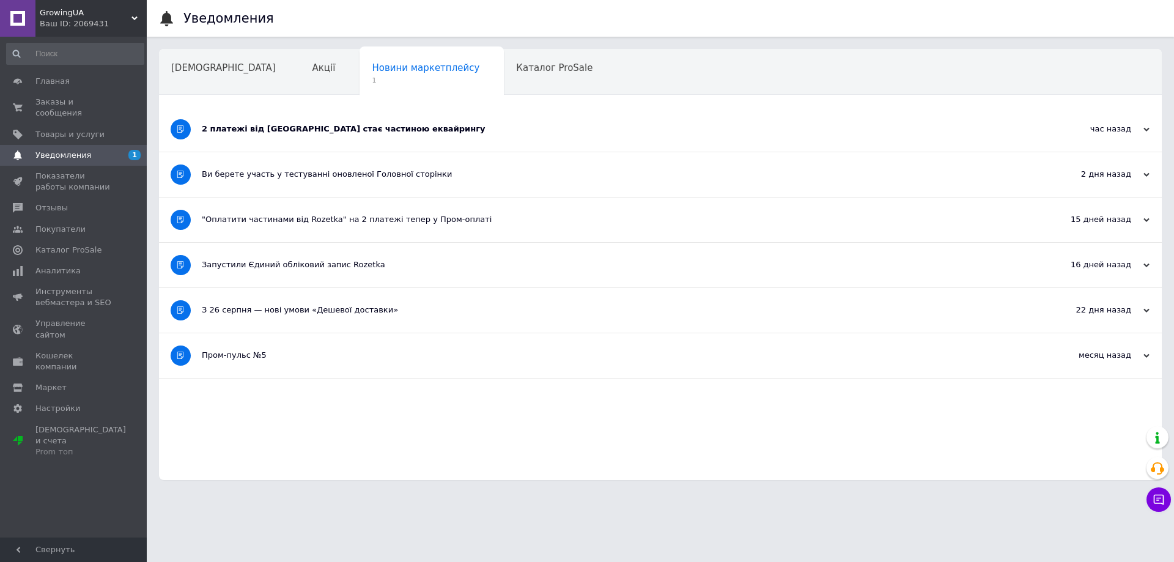
click at [336, 128] on div "2 платежі від Rozetka стає частиною еквайрингу" at bounding box center [615, 129] width 826 height 11
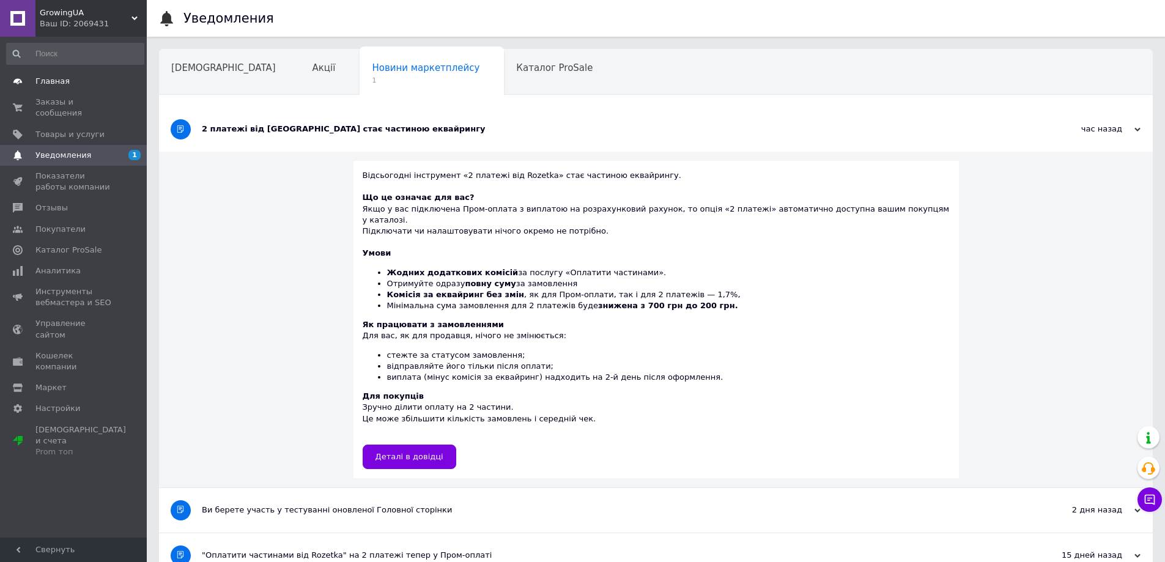
click at [62, 78] on span "Главная" at bounding box center [52, 81] width 34 height 11
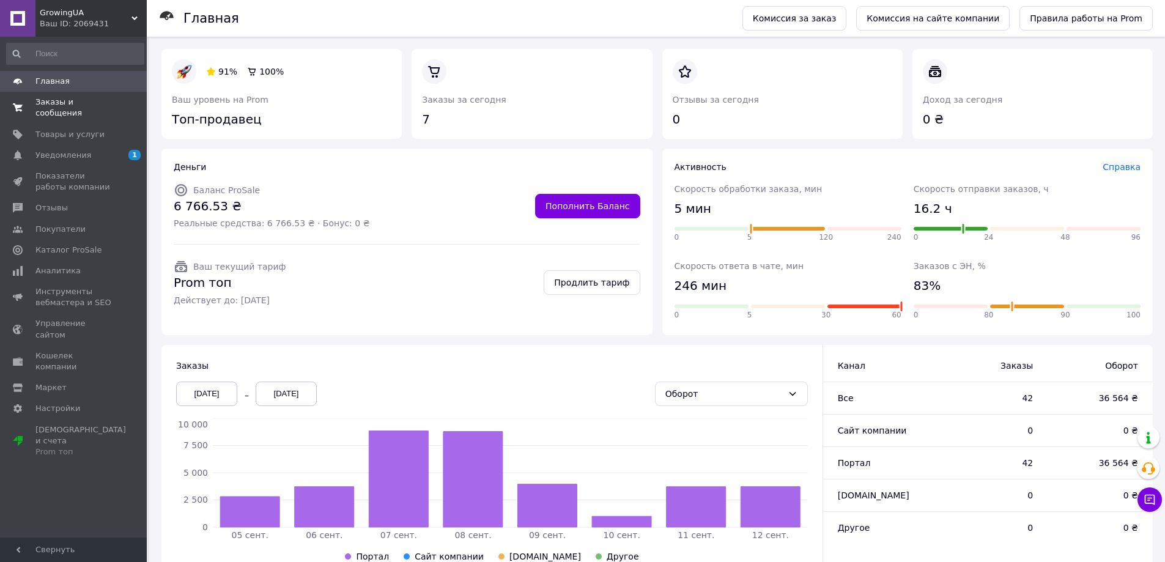
click at [81, 96] on link "Заказы и сообщения 0 0" at bounding box center [75, 108] width 150 height 32
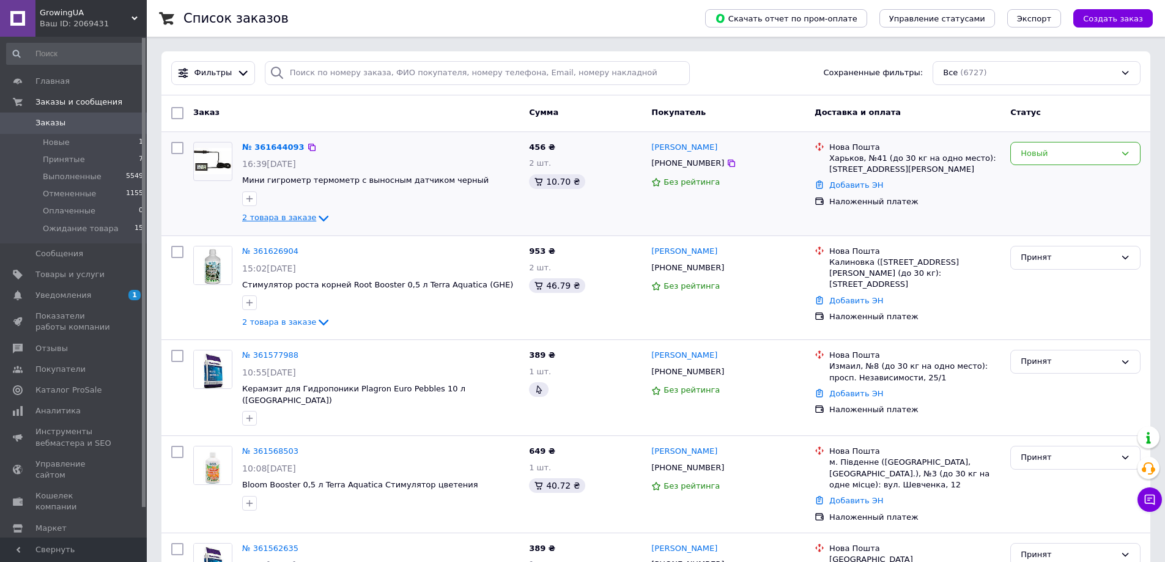
click at [316, 215] on icon at bounding box center [323, 218] width 15 height 15
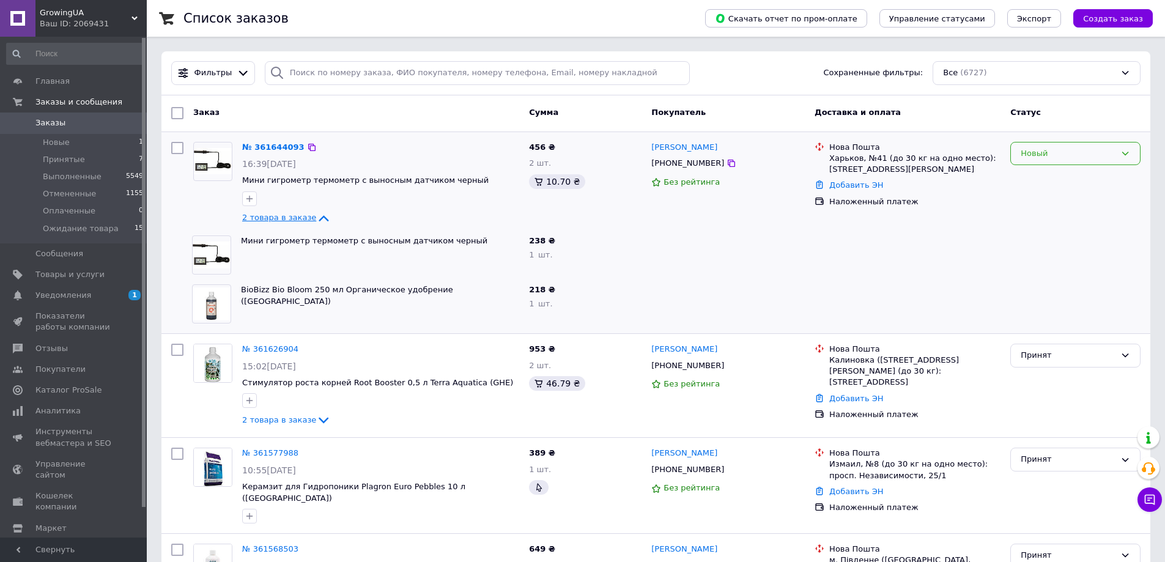
click at [1113, 144] on div "Новый" at bounding box center [1075, 154] width 130 height 24
click at [1066, 178] on li "Принят" at bounding box center [1075, 179] width 129 height 23
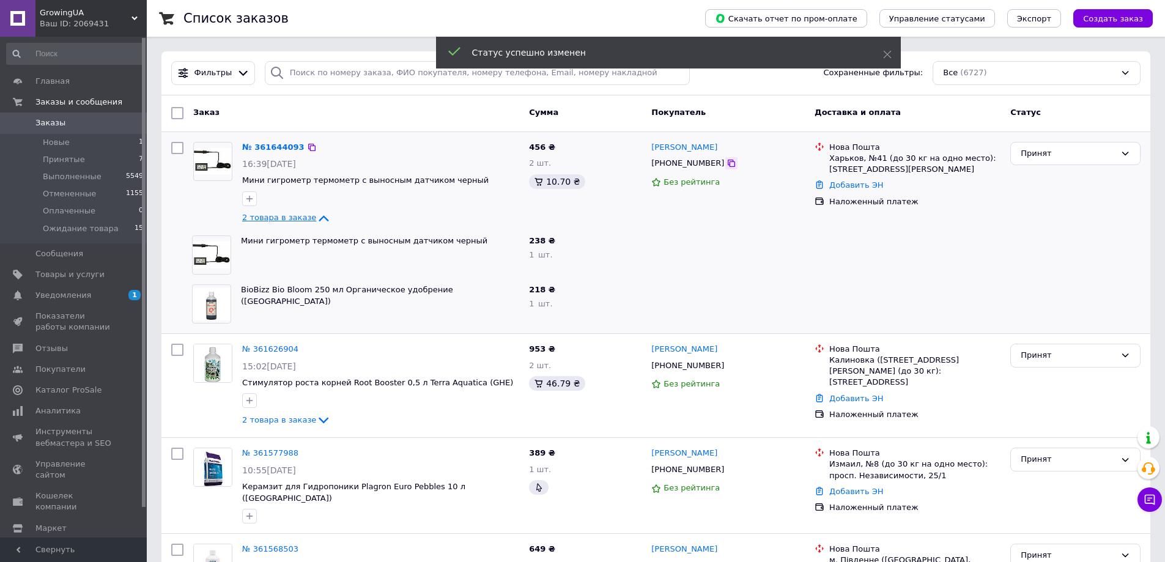
click at [728, 164] on icon at bounding box center [731, 163] width 7 height 7
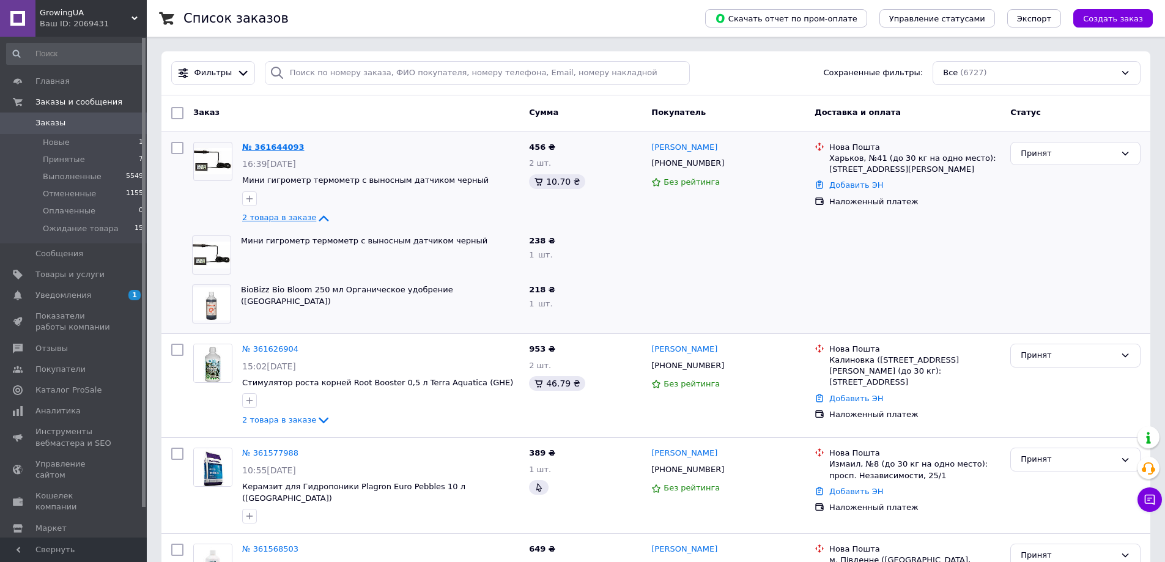
click at [264, 144] on link "№ 361644093" at bounding box center [273, 147] width 62 height 9
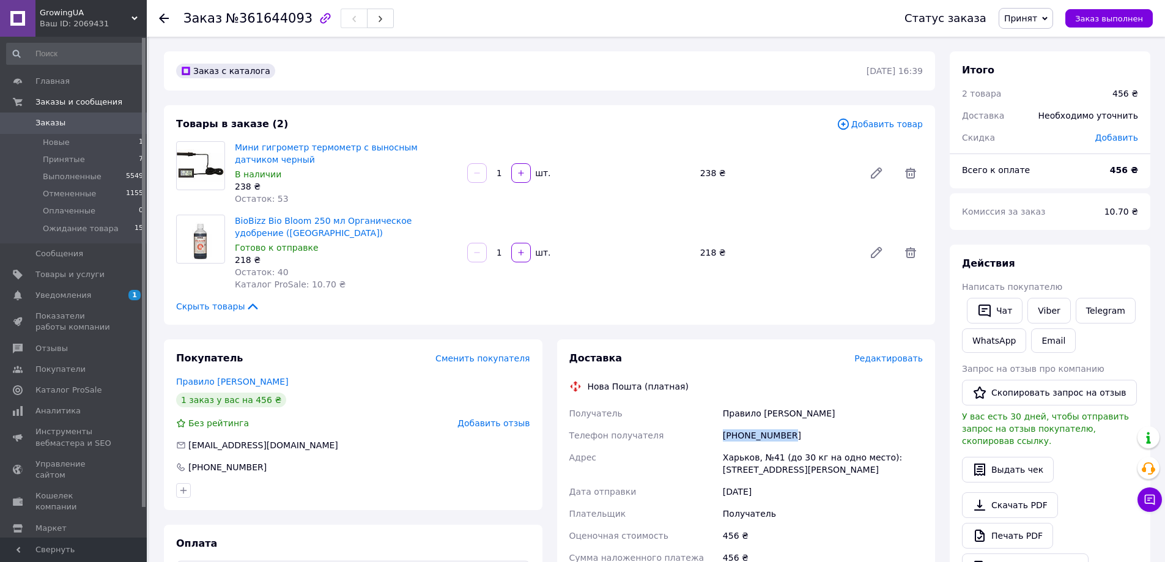
drag, startPoint x: 784, startPoint y: 436, endPoint x: 721, endPoint y: 436, distance: 63.0
click at [721, 436] on div "+380663767072" at bounding box center [823, 436] width 205 height 22
copy div "+380663767072"
drag, startPoint x: 749, startPoint y: 414, endPoint x: 722, endPoint y: 419, distance: 28.0
click at [722, 419] on div "Правило Алексей" at bounding box center [823, 413] width 205 height 22
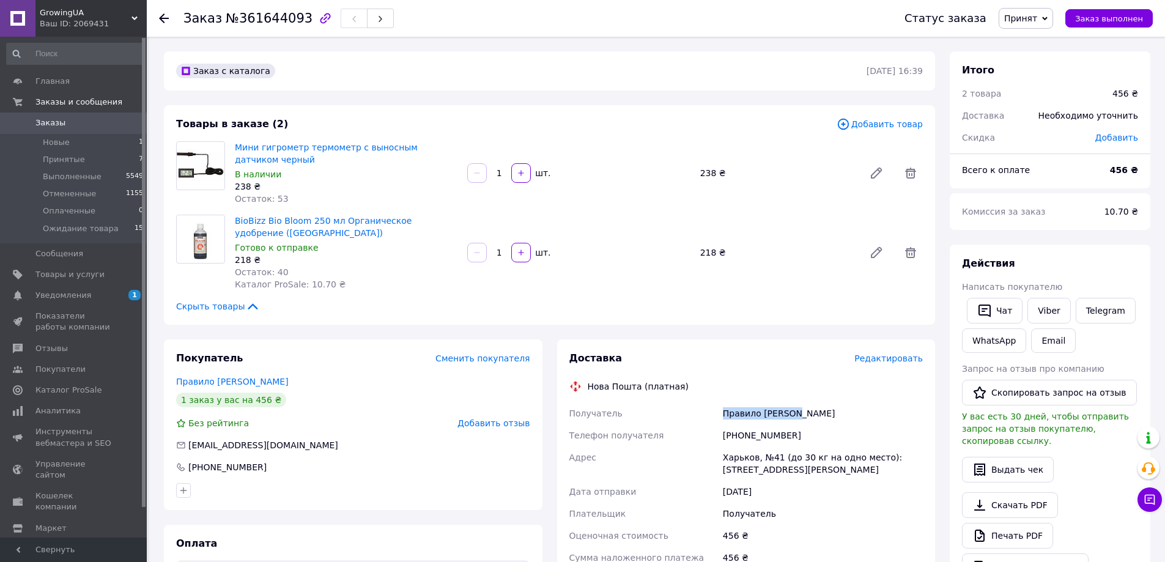
copy div "Правило Алексей"
drag, startPoint x: 406, startPoint y: 146, endPoint x: 304, endPoint y: 150, distance: 102.2
click at [304, 150] on span "Мини гигрометр термометр с выносным датчиком черный" at bounding box center [346, 153] width 223 height 24
copy link "термометр с выносным датчиком"
drag, startPoint x: 237, startPoint y: 221, endPoint x: 322, endPoint y: 220, distance: 84.4
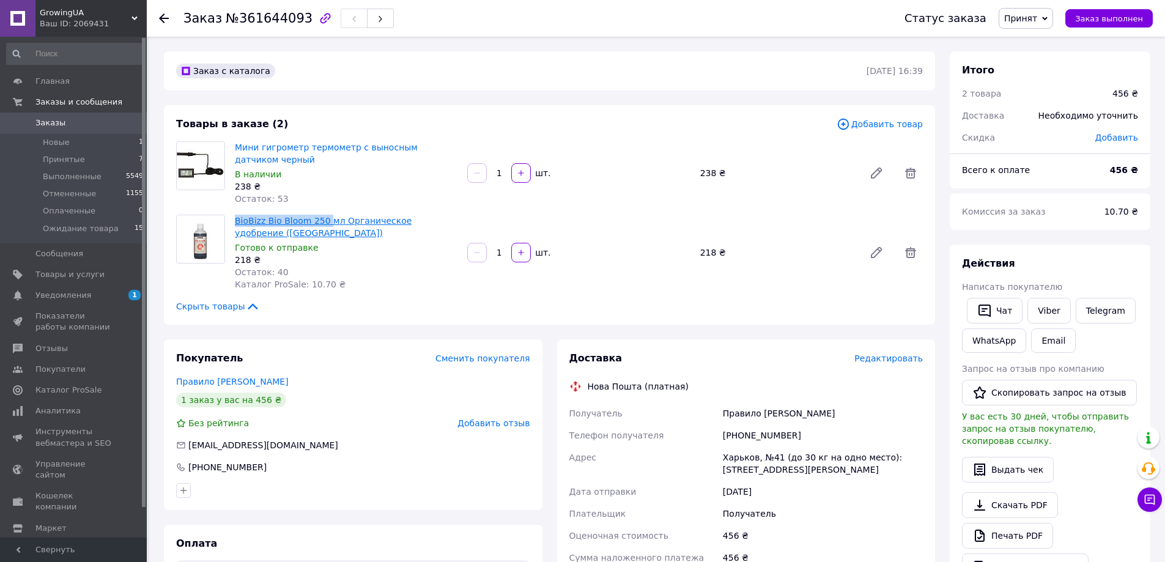
click at [321, 220] on div "BioBizz Bio Bloom 250 мл Органическое удобрение (Нидерланды) Готово к отправке …" at bounding box center [346, 252] width 232 height 81
copy link "BioBizz Bio Bloom 250"
drag, startPoint x: 755, startPoint y: 459, endPoint x: 718, endPoint y: 461, distance: 37.3
click at [718, 461] on div "Получатель Правило Алексей Телефон получателя +380663767072 Адрес Харьков, №41 …" at bounding box center [746, 519] width 359 height 235
copy div "Адрес Харьков"
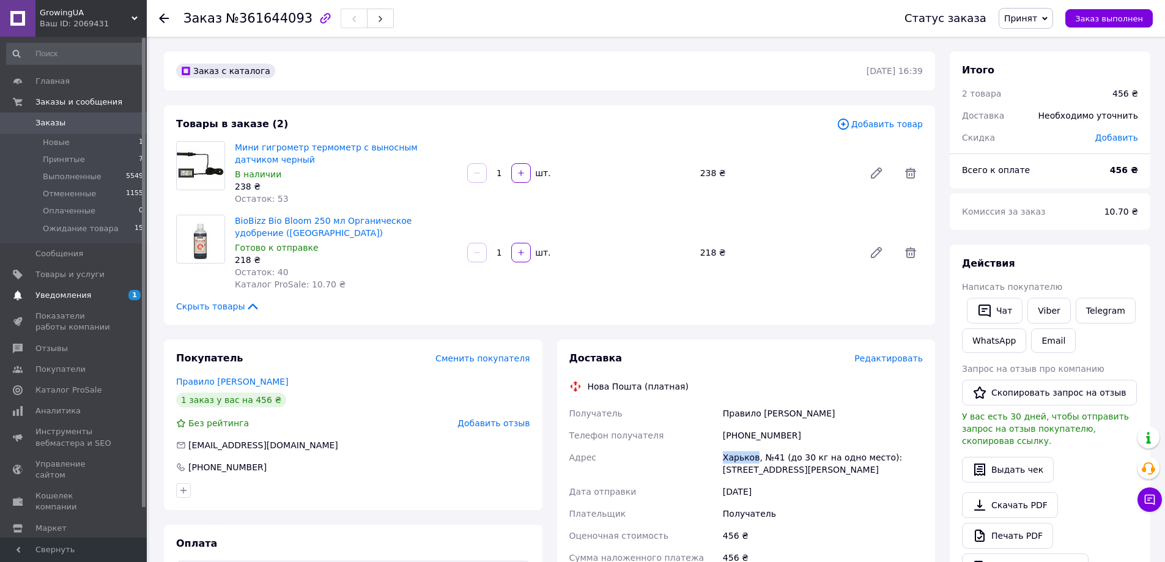
click at [57, 292] on span "Уведомления" at bounding box center [63, 295] width 56 height 11
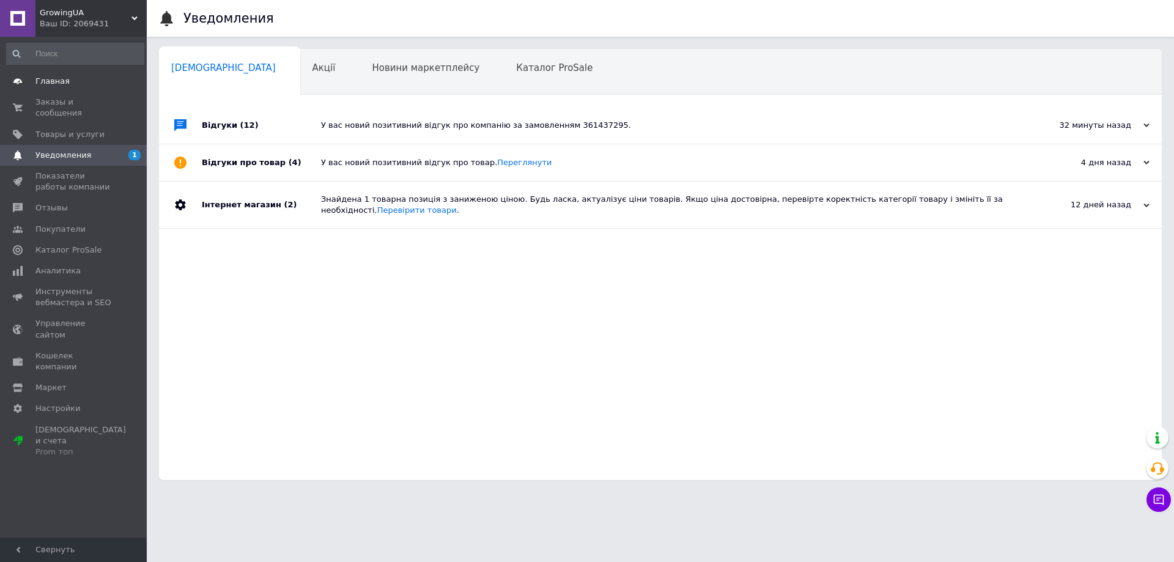
click at [61, 85] on span "Главная" at bounding box center [52, 81] width 34 height 11
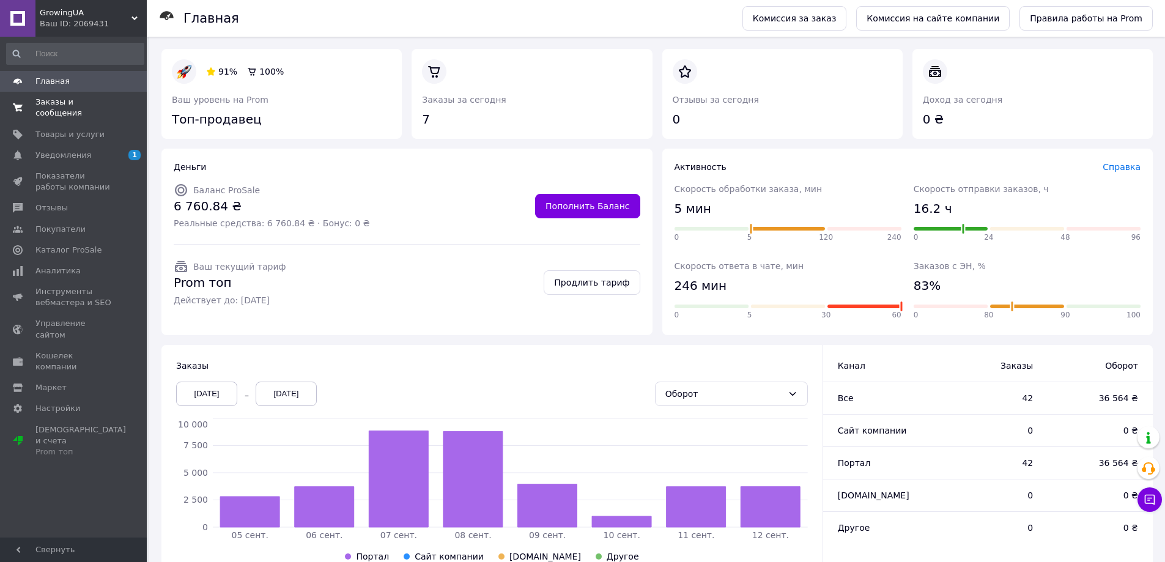
click at [67, 103] on span "Заказы и сообщения" at bounding box center [74, 108] width 78 height 22
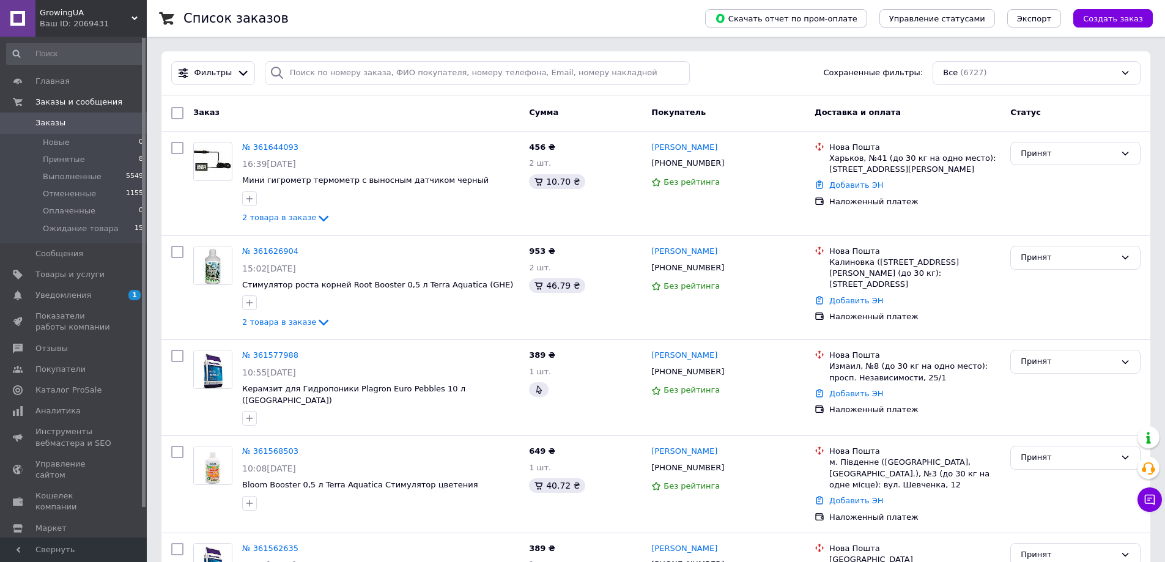
click at [53, 125] on span "Заказы" at bounding box center [50, 122] width 30 height 11
click at [90, 295] on span "Уведомления" at bounding box center [74, 295] width 78 height 11
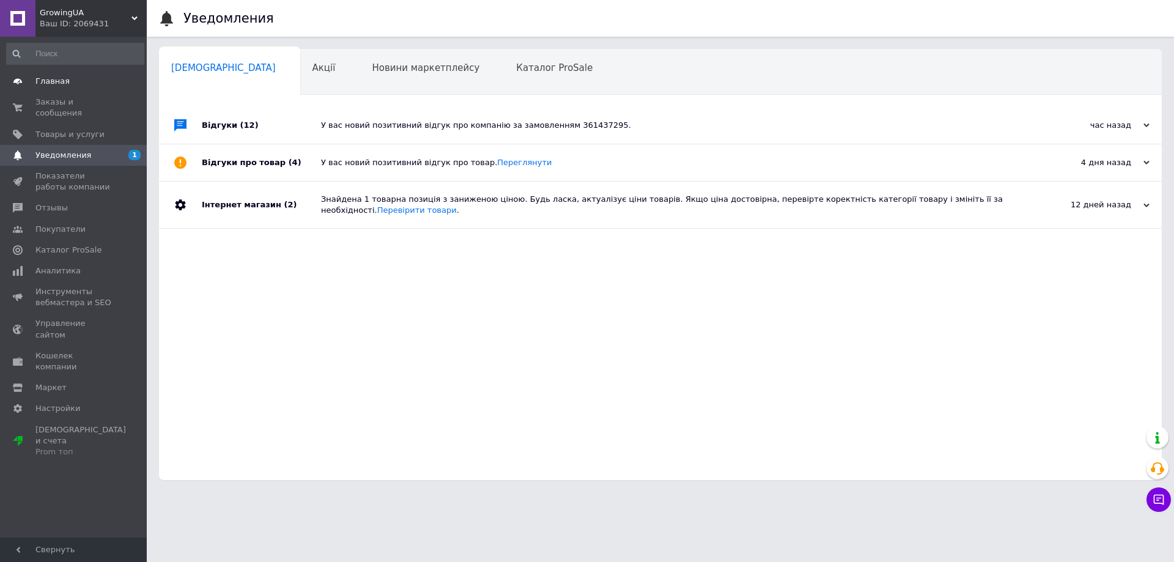
click at [53, 79] on span "Главная" at bounding box center [52, 81] width 34 height 11
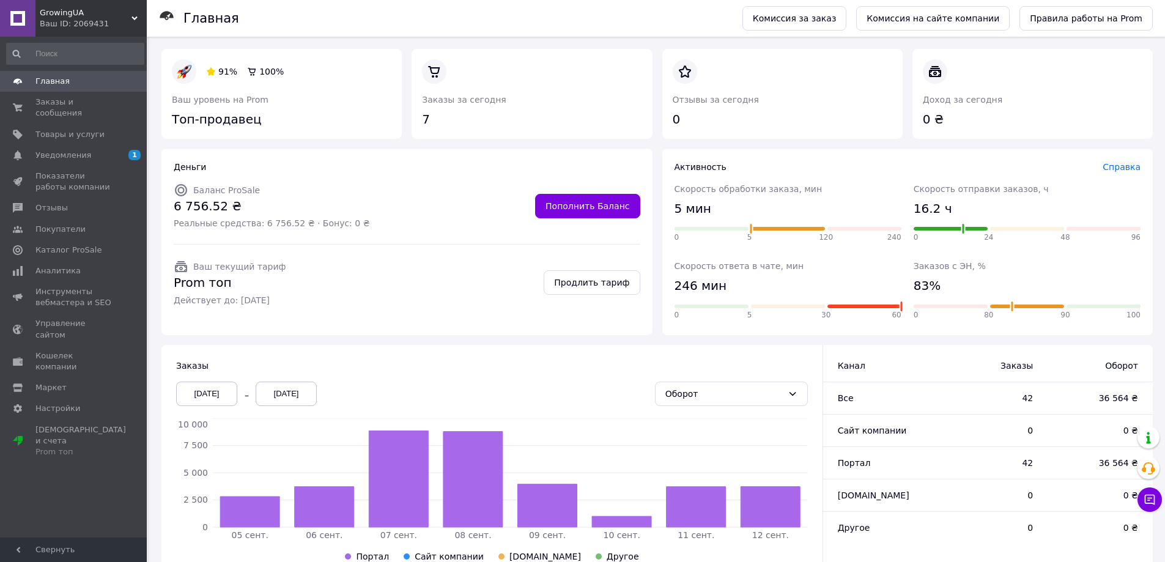
click at [54, 81] on span "Главная" at bounding box center [52, 81] width 34 height 11
click at [56, 86] on span "Главная" at bounding box center [52, 81] width 34 height 11
click at [60, 104] on span "Заказы и сообщения" at bounding box center [74, 108] width 78 height 22
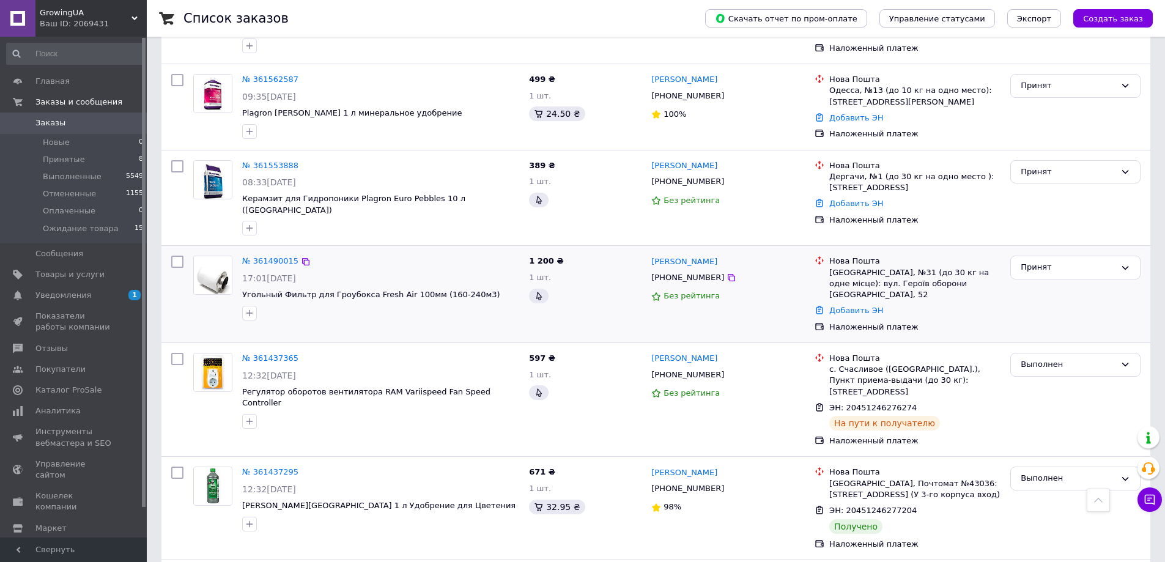
scroll to position [551, 0]
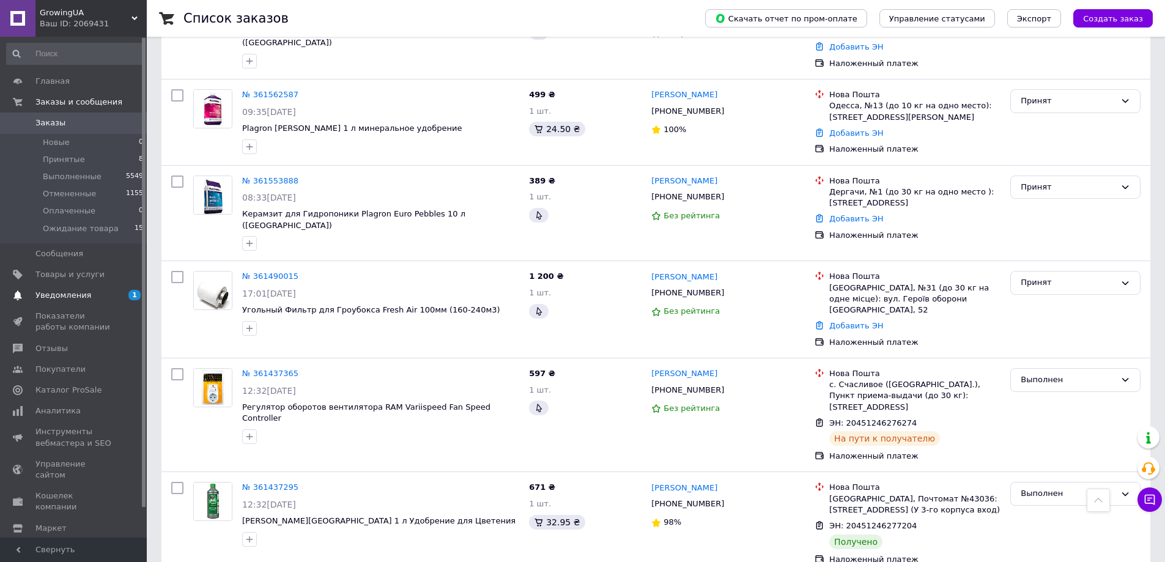
click at [87, 291] on span "Уведомления" at bounding box center [74, 295] width 78 height 11
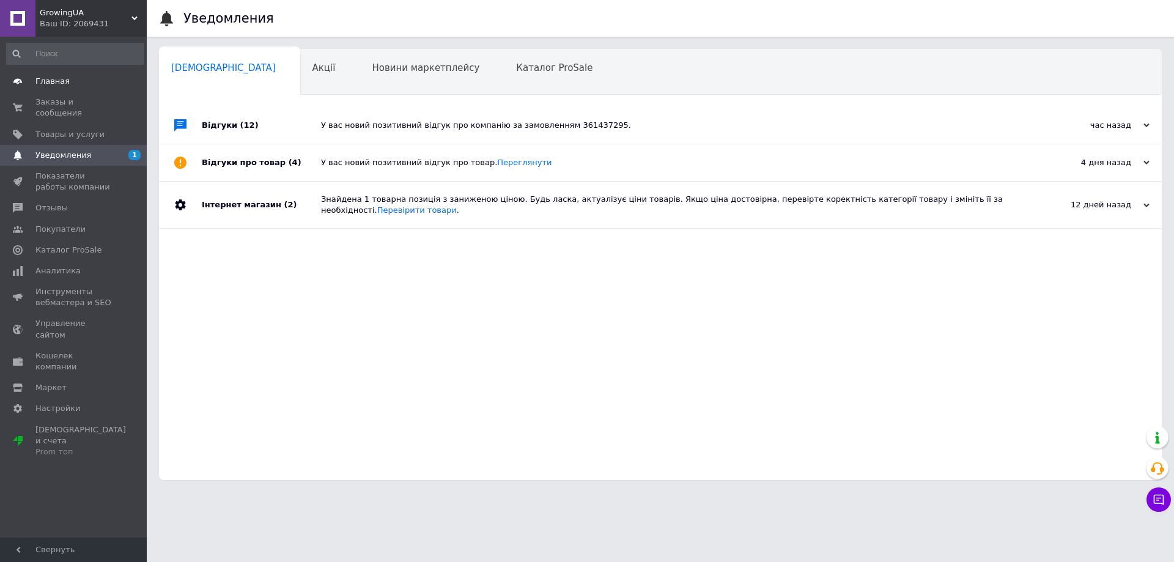
click at [52, 81] on span "Главная" at bounding box center [52, 81] width 34 height 11
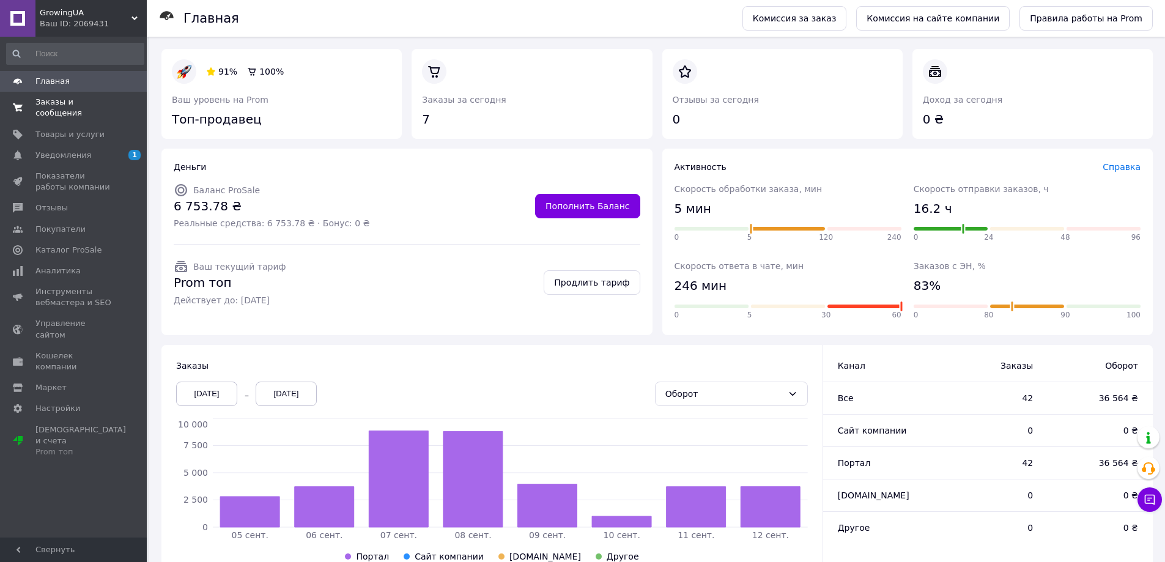
click at [49, 99] on span "Заказы и сообщения" at bounding box center [74, 108] width 78 height 22
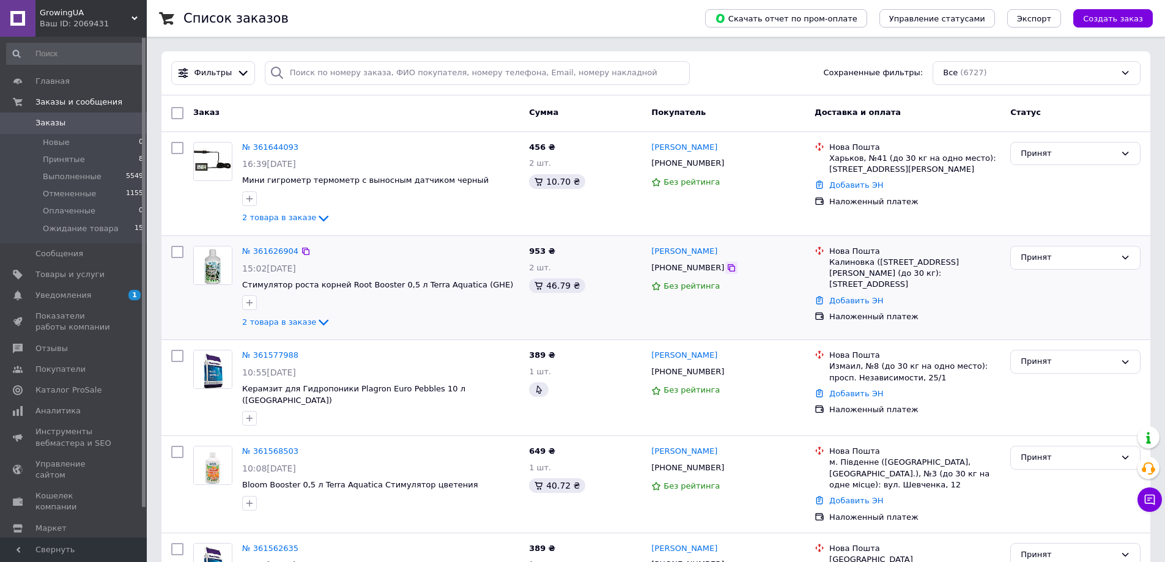
click at [728, 268] on icon at bounding box center [731, 267] width 7 height 7
click at [269, 253] on link "№ 361626904" at bounding box center [270, 251] width 56 height 9
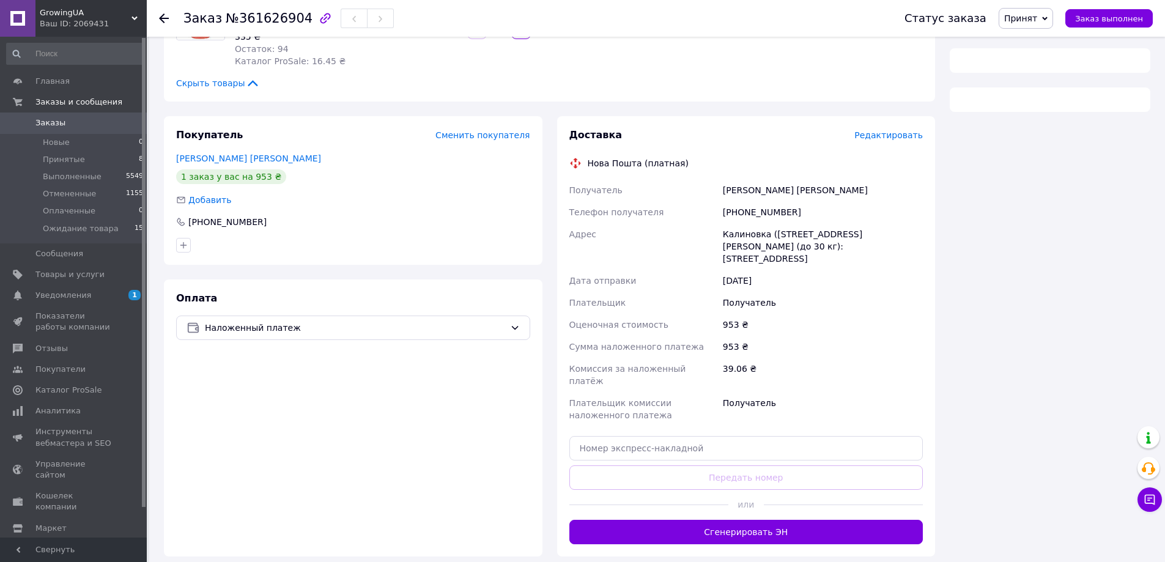
scroll to position [245, 0]
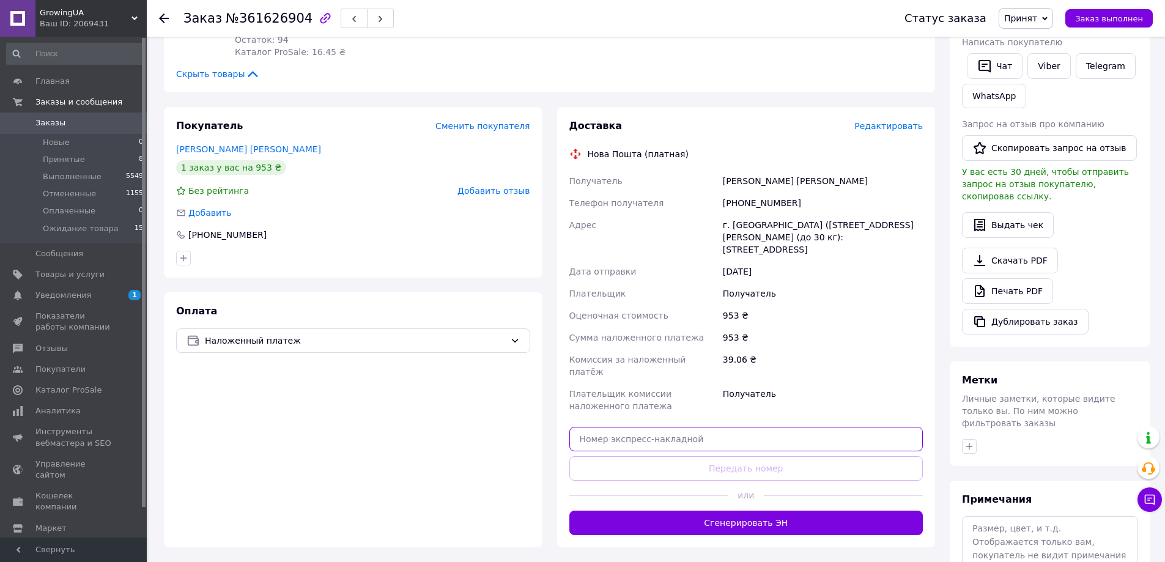
click at [589, 427] on input "text" at bounding box center [746, 439] width 354 height 24
paste input "20451247266395"
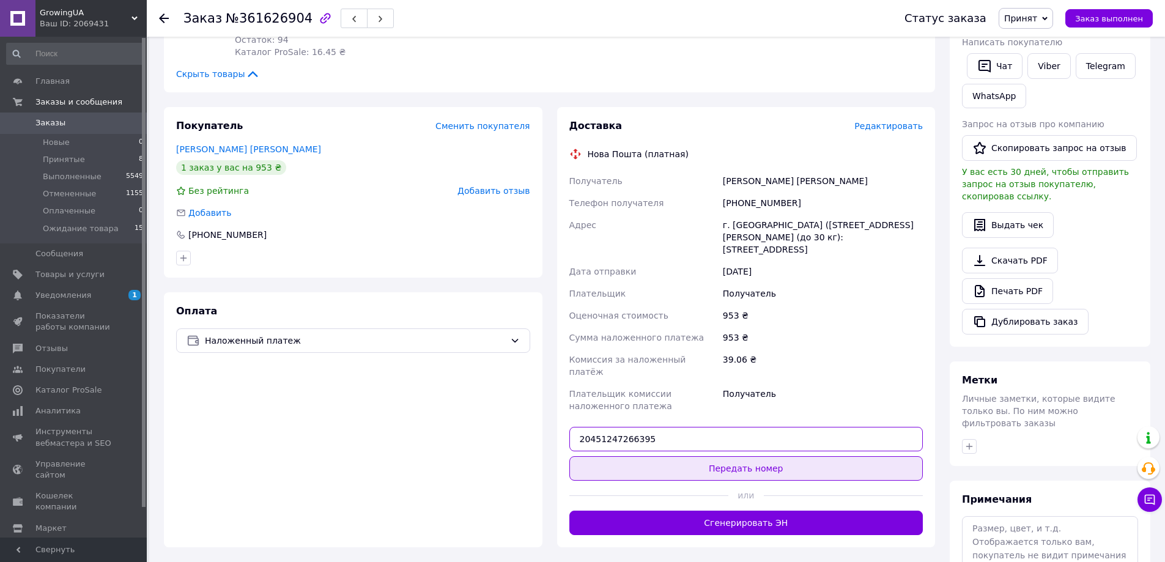
type input "20451247266395"
click at [681, 456] on button "Передать номер" at bounding box center [746, 468] width 354 height 24
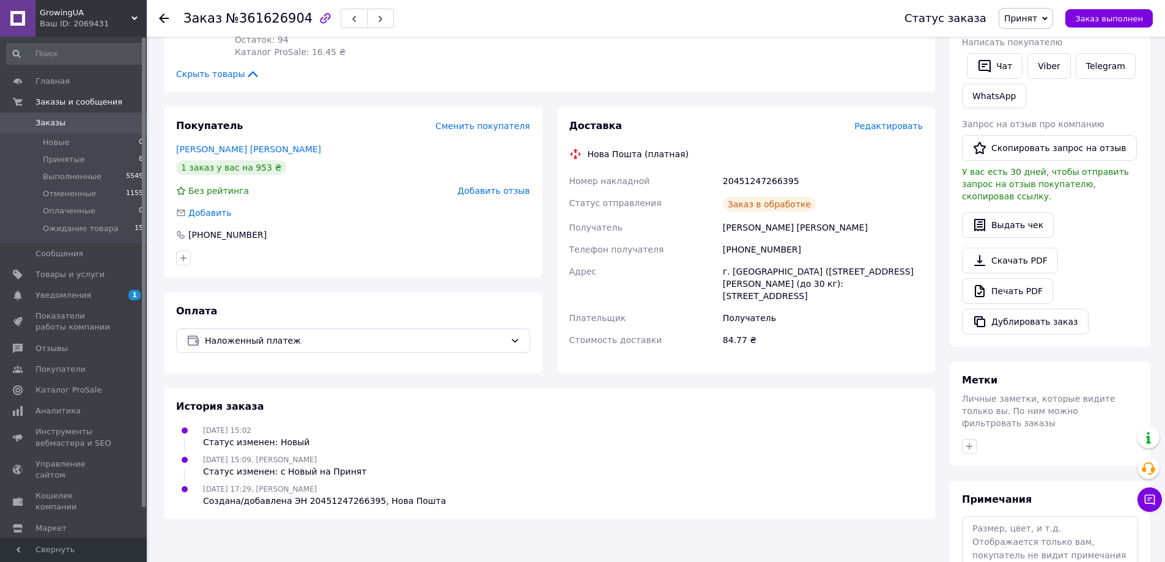
click at [1037, 13] on span "Принят" at bounding box center [1020, 18] width 33 height 10
click at [1041, 40] on li "Выполнен" at bounding box center [1043, 43] width 88 height 18
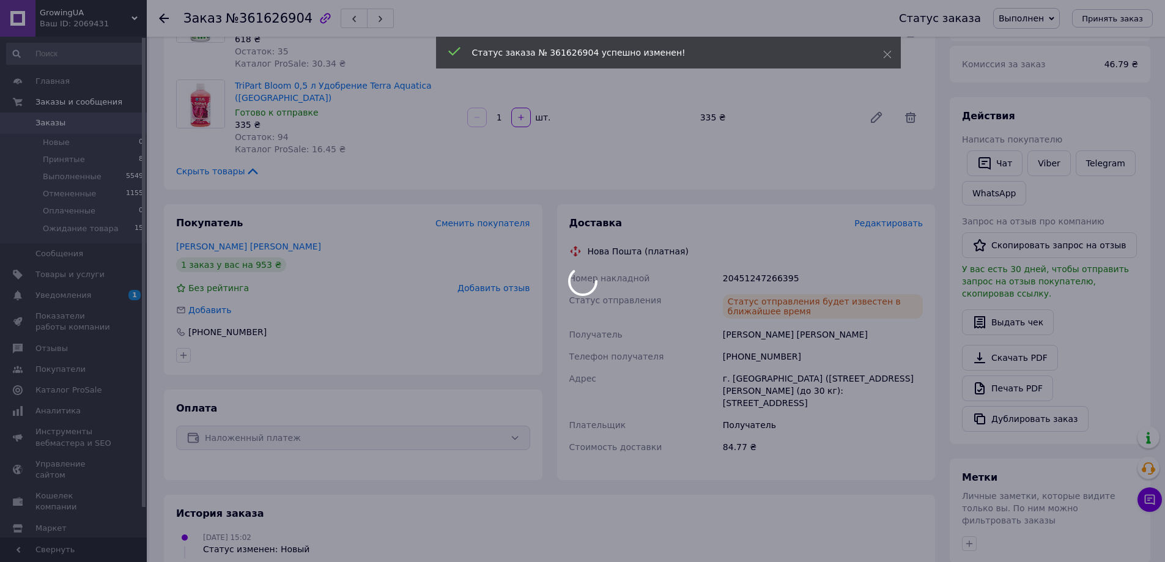
scroll to position [0, 0]
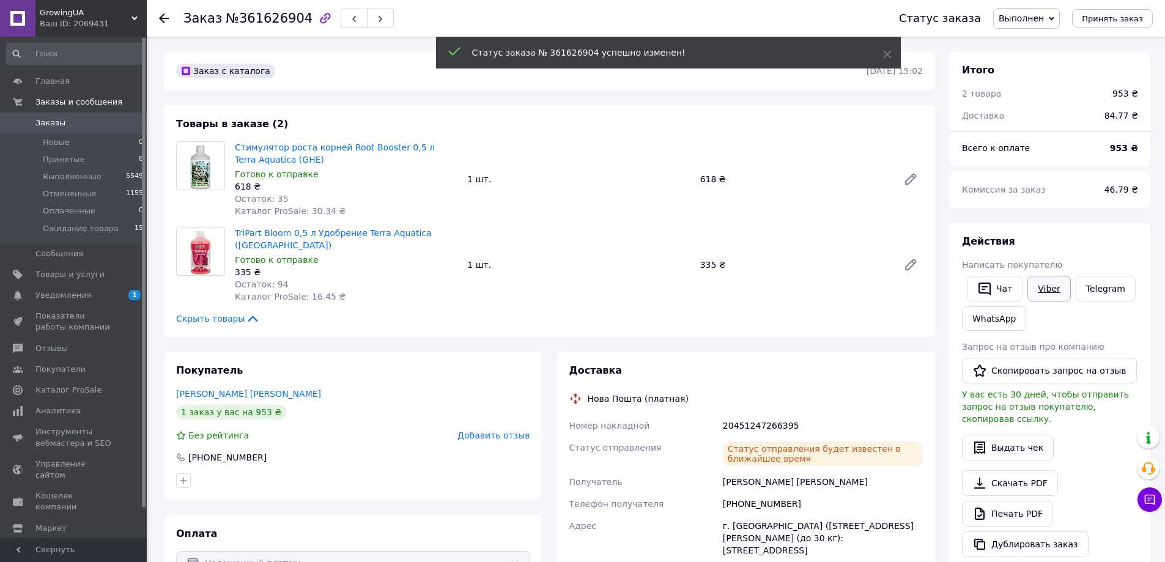
click at [1051, 286] on link "Viber" at bounding box center [1049, 289] width 43 height 26
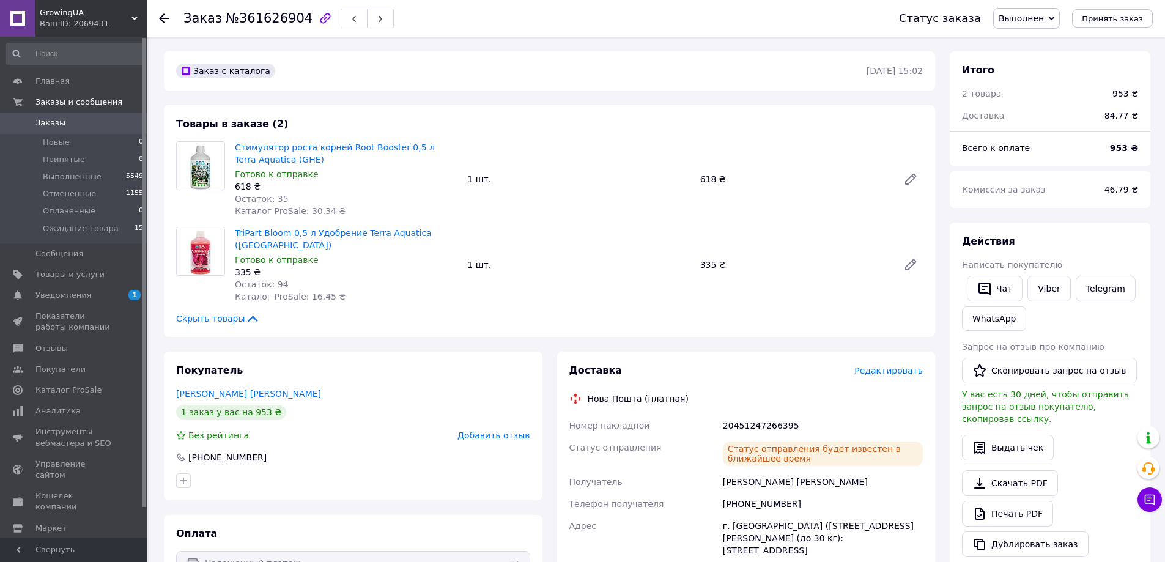
click at [54, 128] on span "Заказы" at bounding box center [50, 122] width 30 height 11
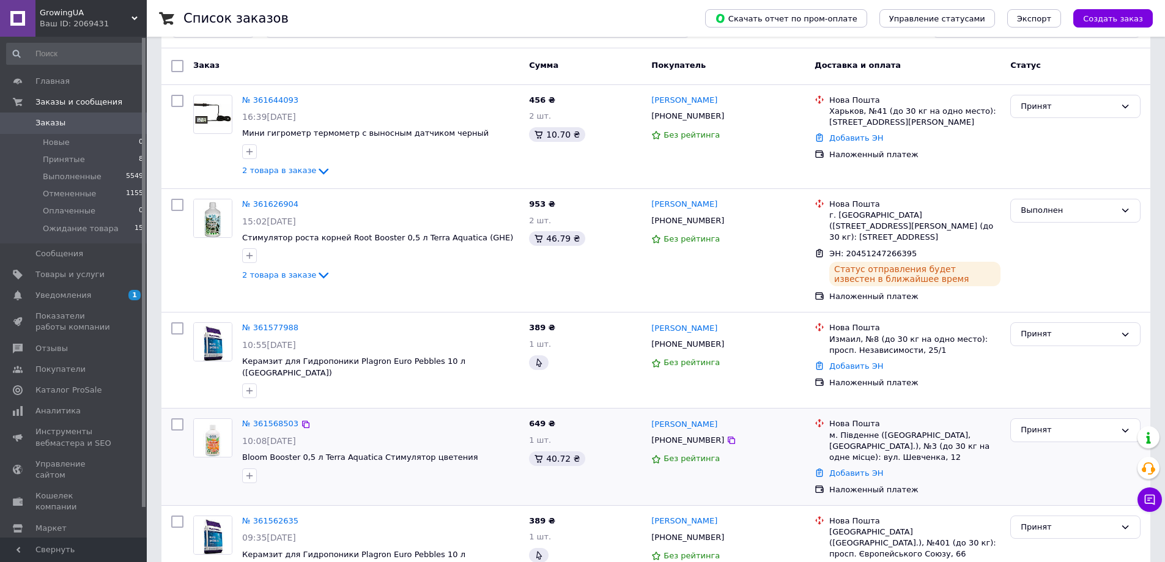
scroll to position [122, 0]
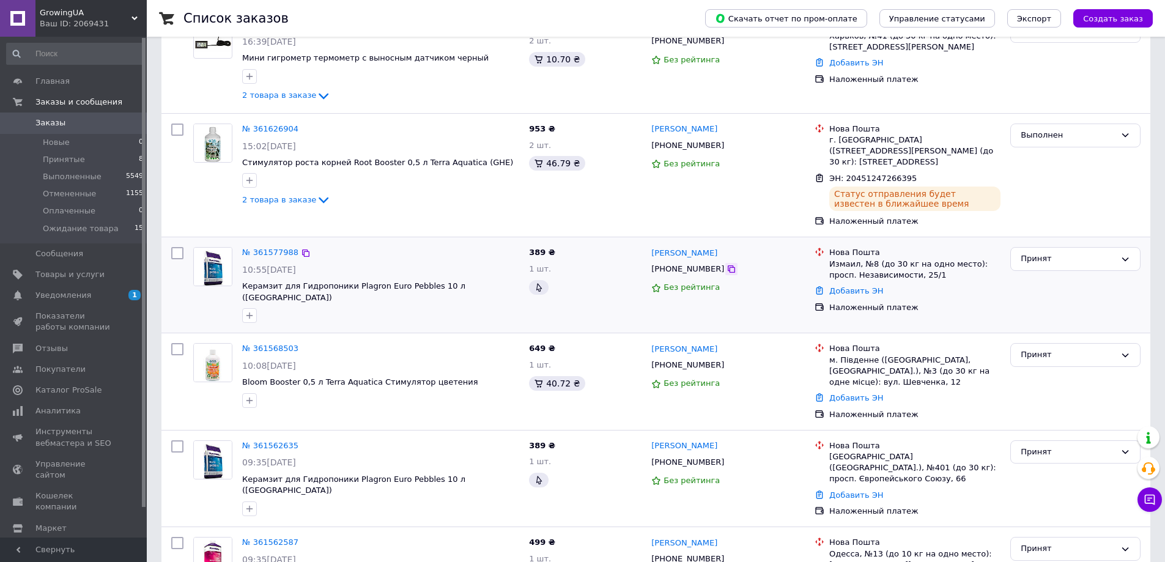
click at [727, 264] on icon at bounding box center [732, 269] width 10 height 10
click at [283, 248] on link "№ 361577988" at bounding box center [270, 252] width 56 height 9
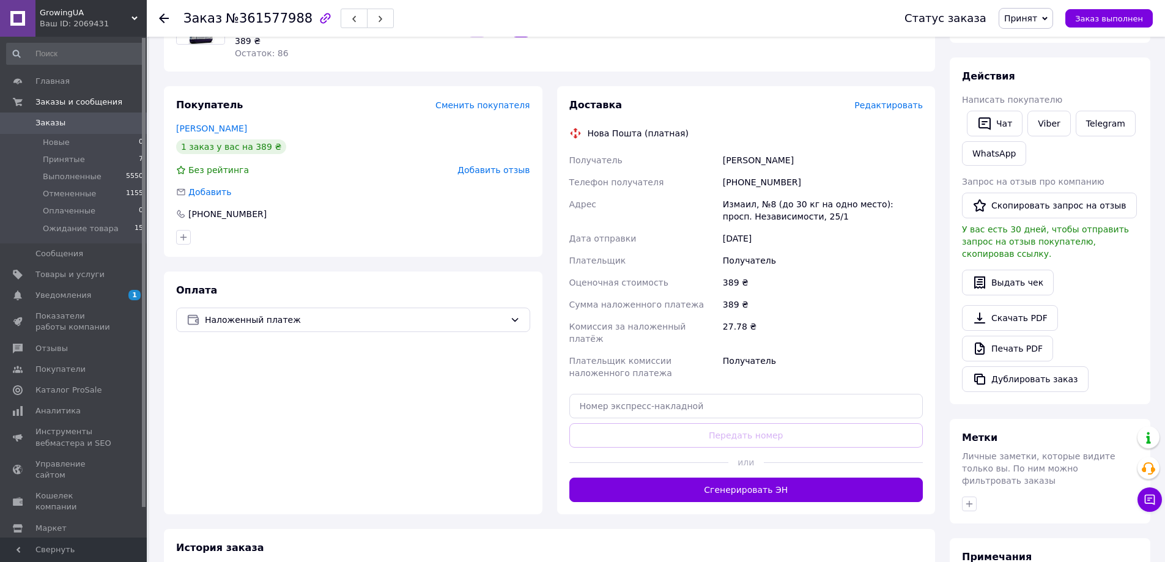
scroll to position [274, 0]
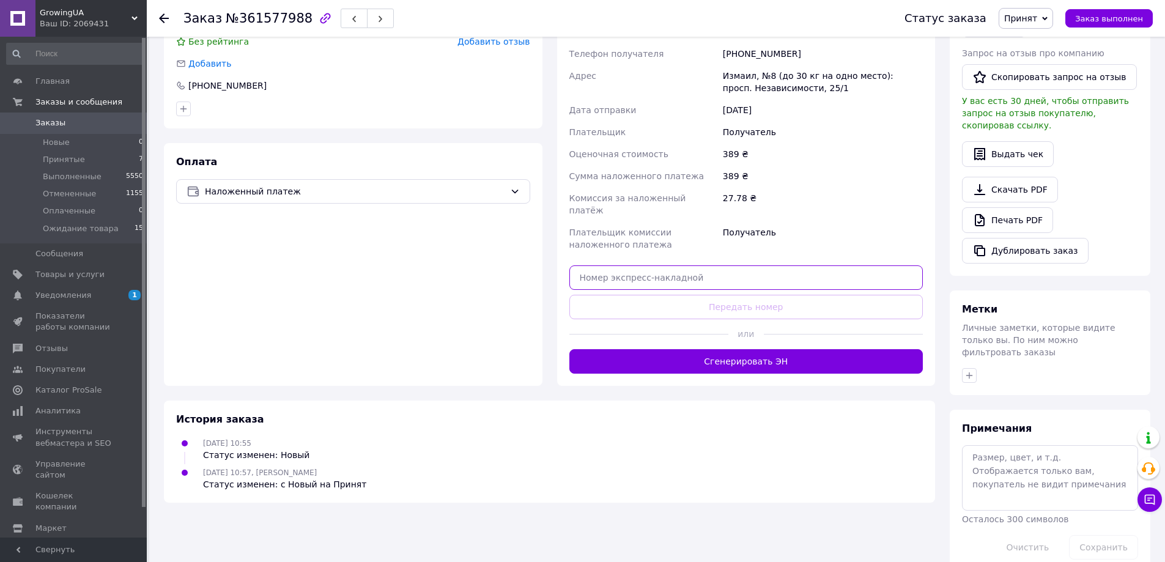
paste input "20451246913833"
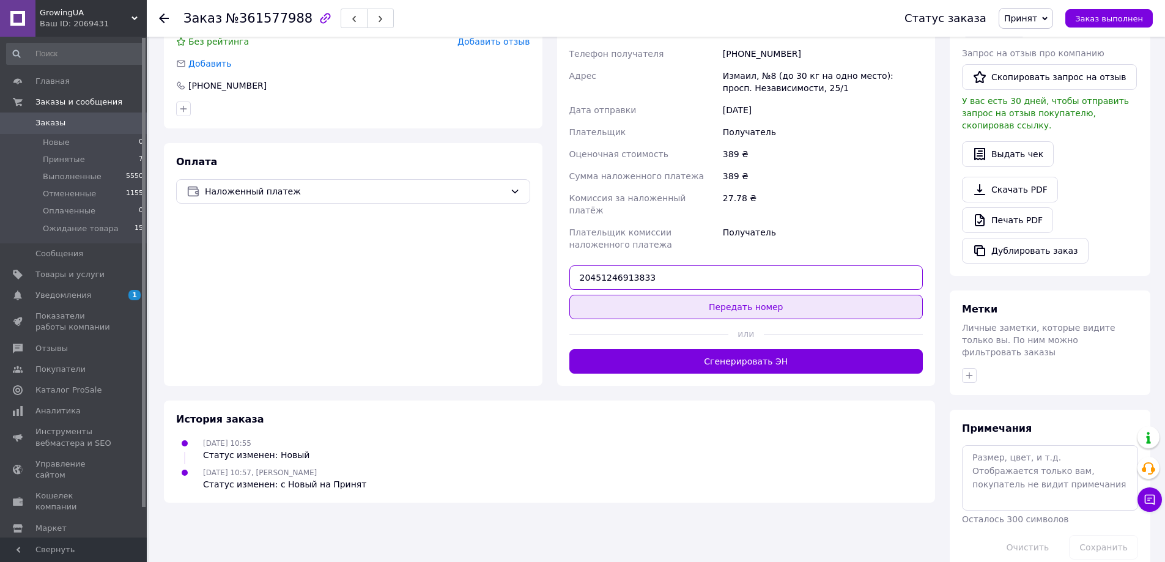
type input "20451246913833"
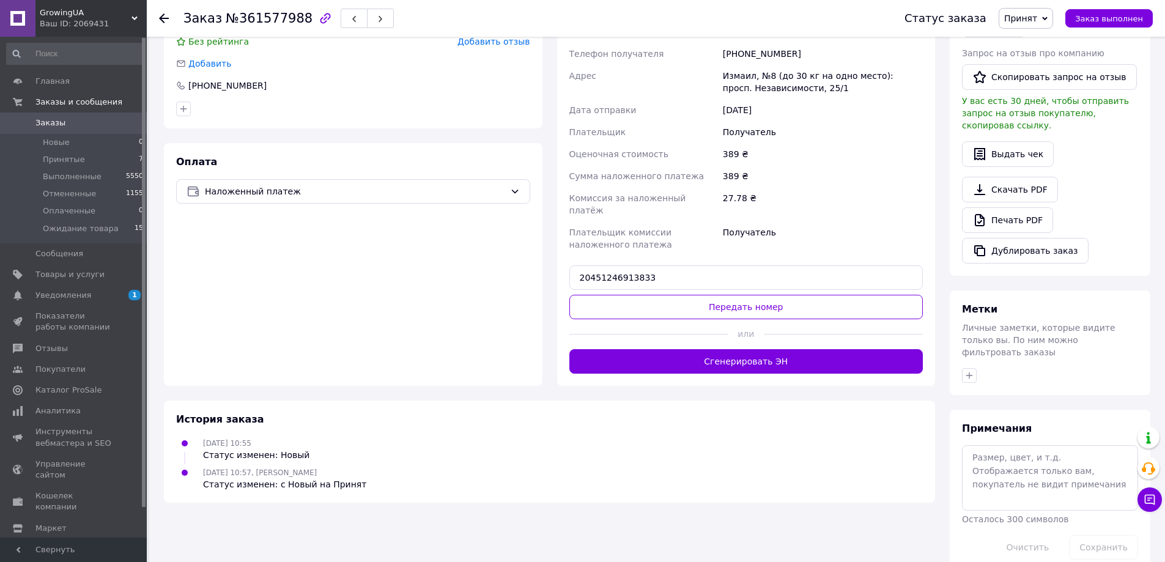
click at [691, 295] on button "Передать номер" at bounding box center [746, 307] width 354 height 24
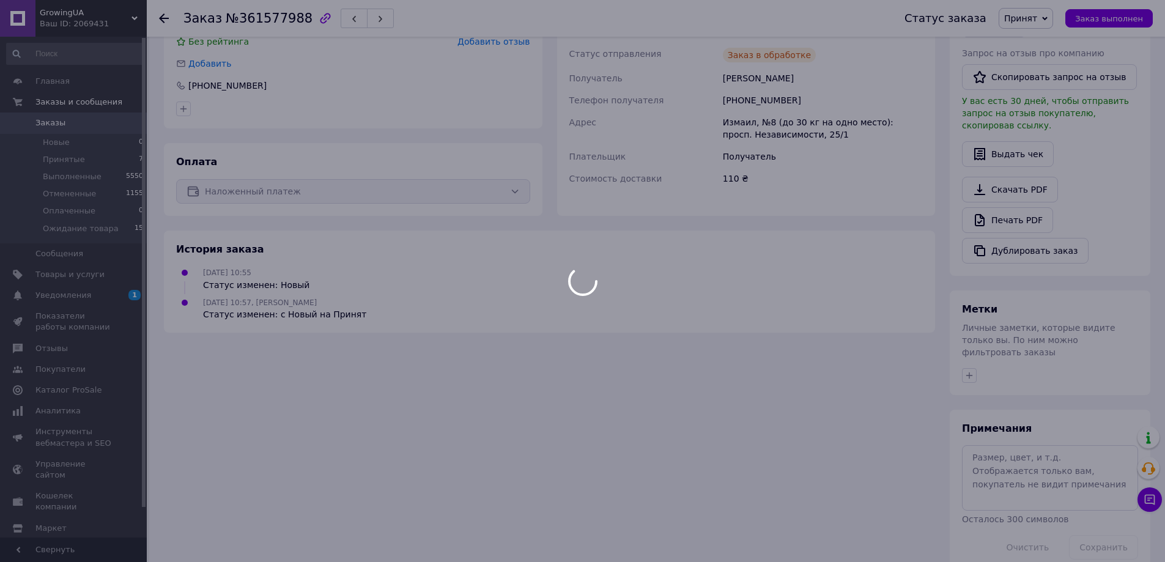
scroll to position [0, 0]
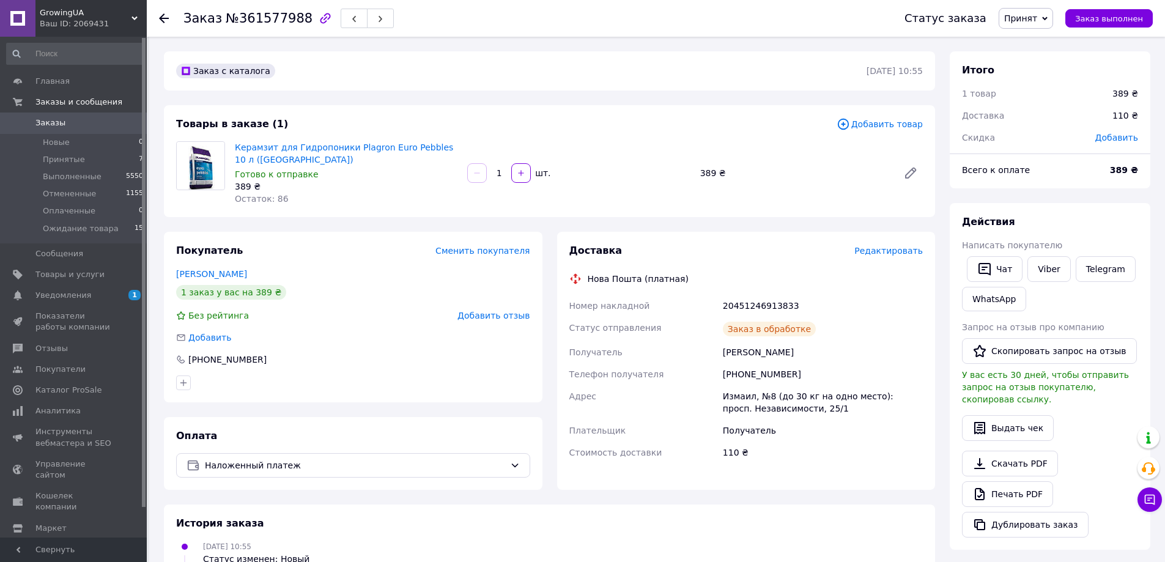
click at [1050, 18] on span "Принят" at bounding box center [1026, 18] width 54 height 21
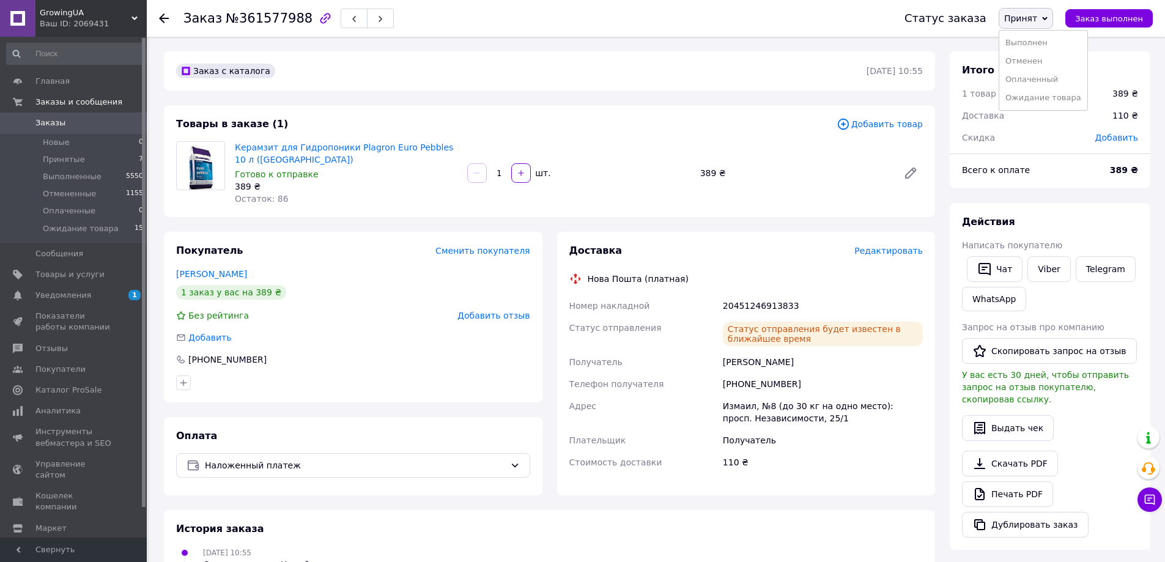
click at [1036, 39] on li "Выполнен" at bounding box center [1043, 43] width 88 height 18
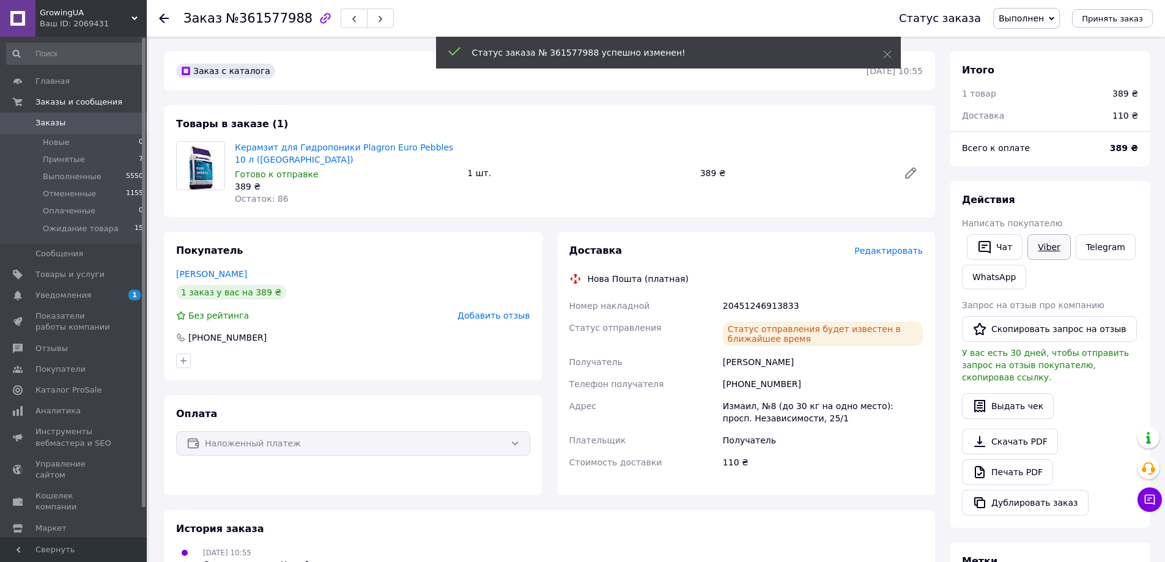
click at [1052, 245] on link "Viber" at bounding box center [1049, 247] width 43 height 26
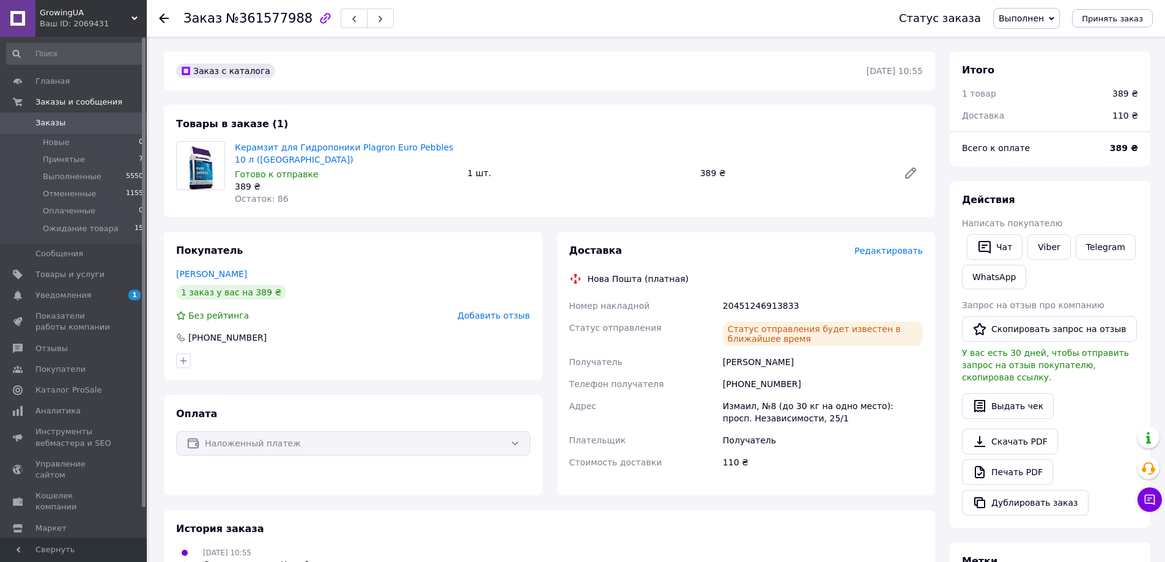
click at [48, 123] on span "Заказы" at bounding box center [50, 122] width 30 height 11
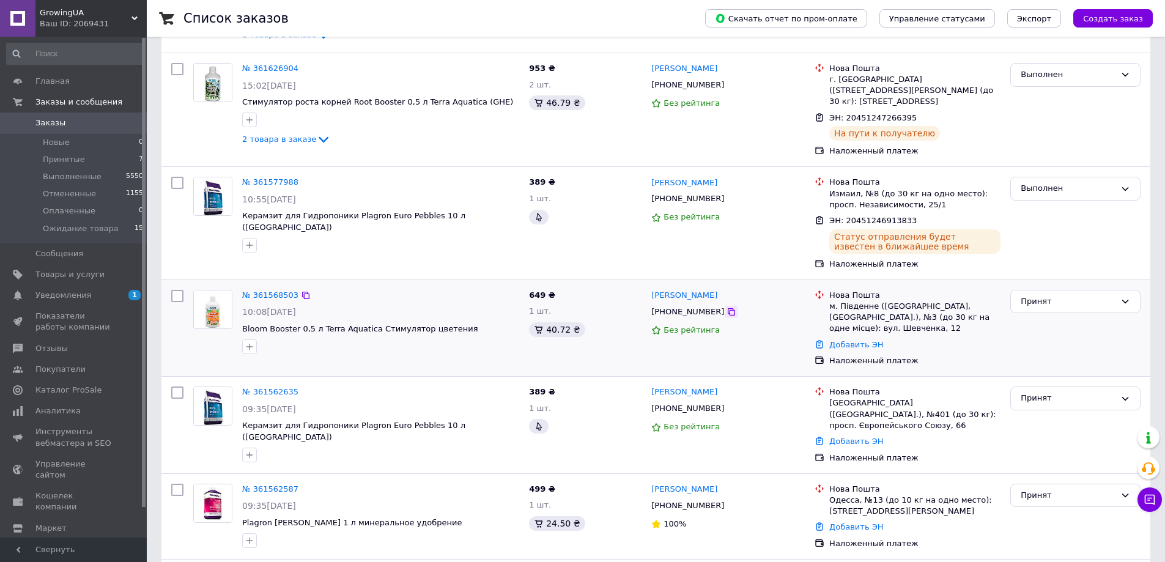
scroll to position [184, 0]
click at [727, 306] on icon at bounding box center [732, 311] width 10 height 10
click at [273, 290] on link "№ 361568503" at bounding box center [270, 294] width 56 height 9
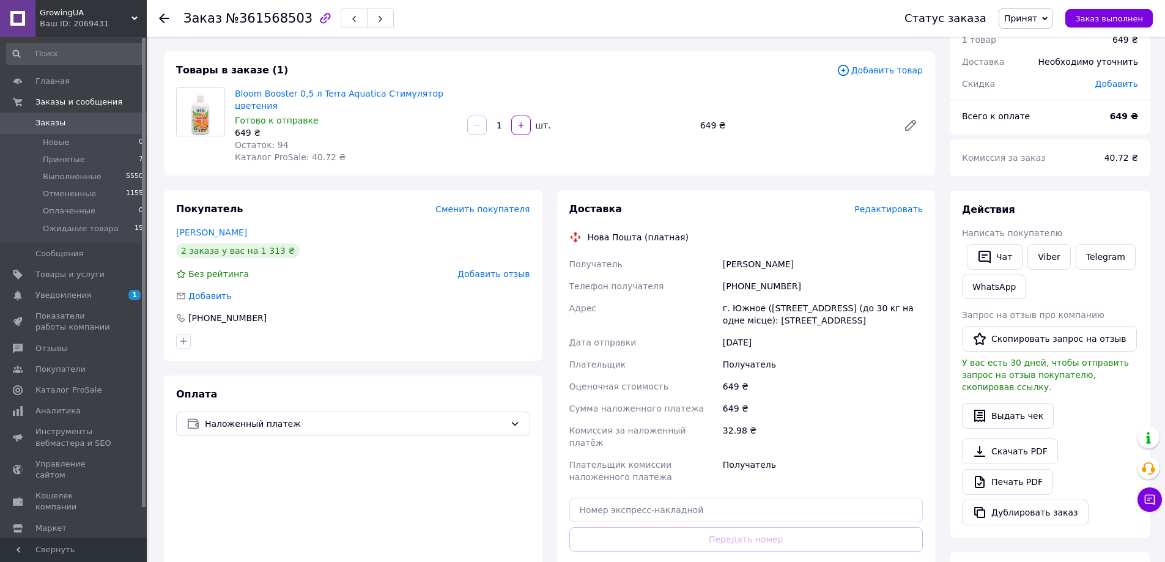
scroll to position [184, 0]
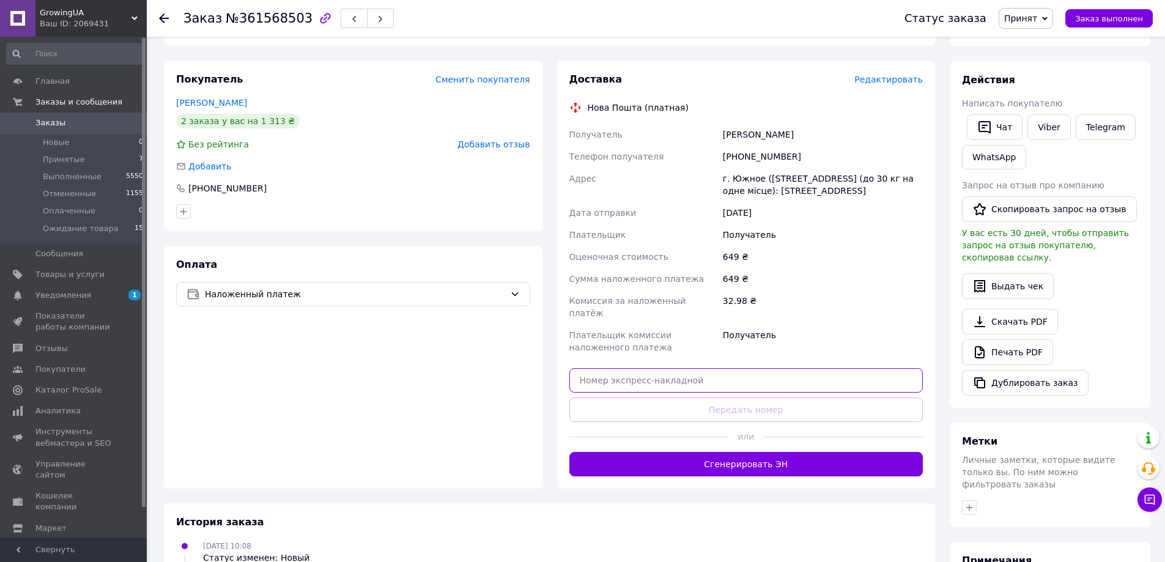
paste input "20451246859963"
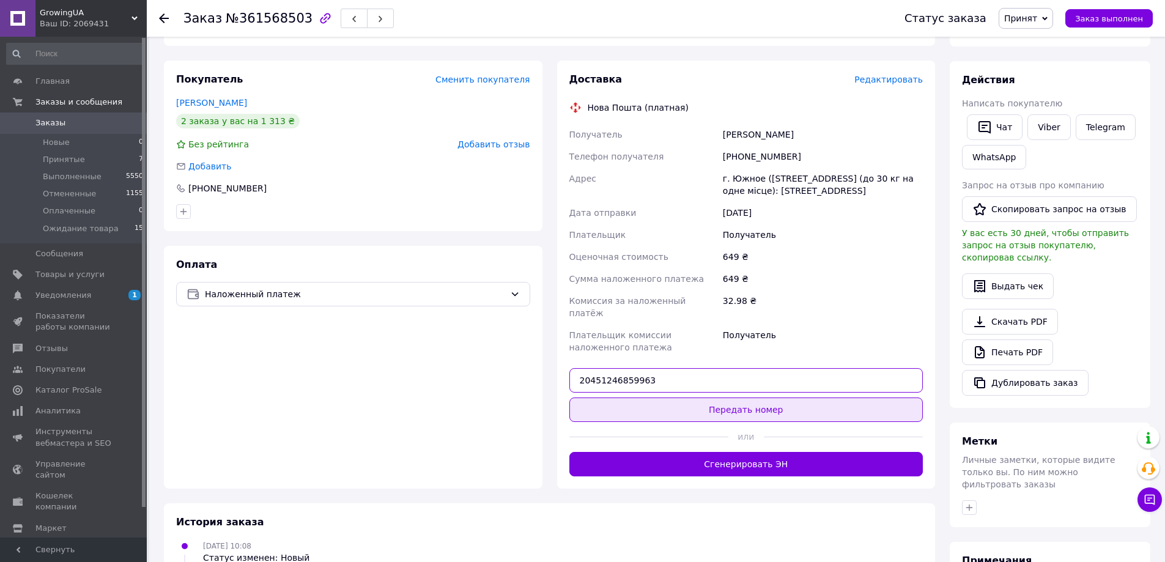
type input "20451246859963"
click at [793, 398] on button "Передать номер" at bounding box center [746, 410] width 354 height 24
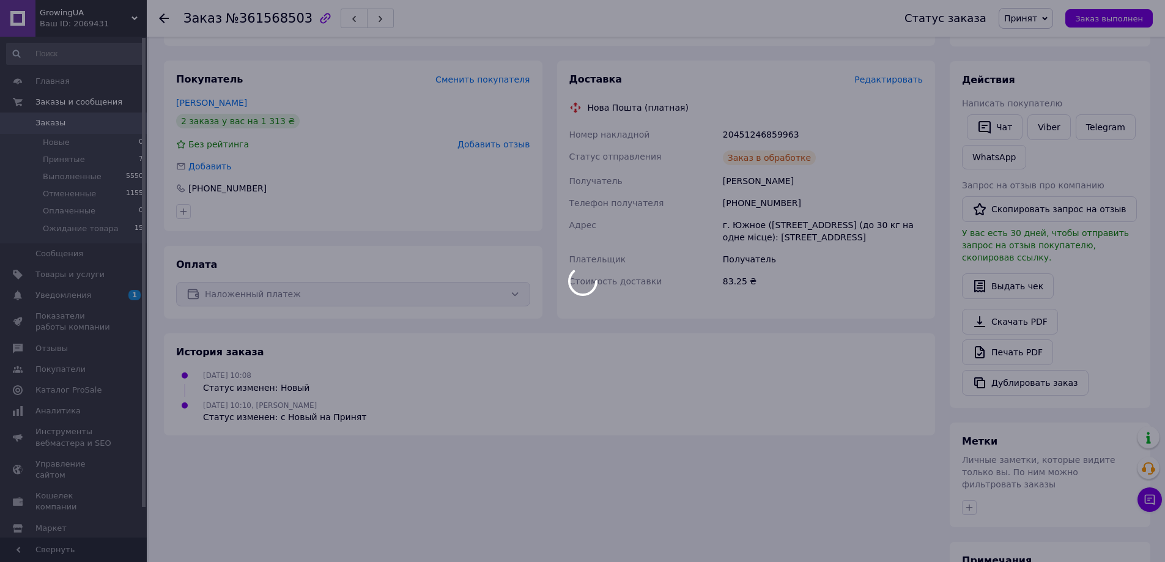
scroll to position [0, 0]
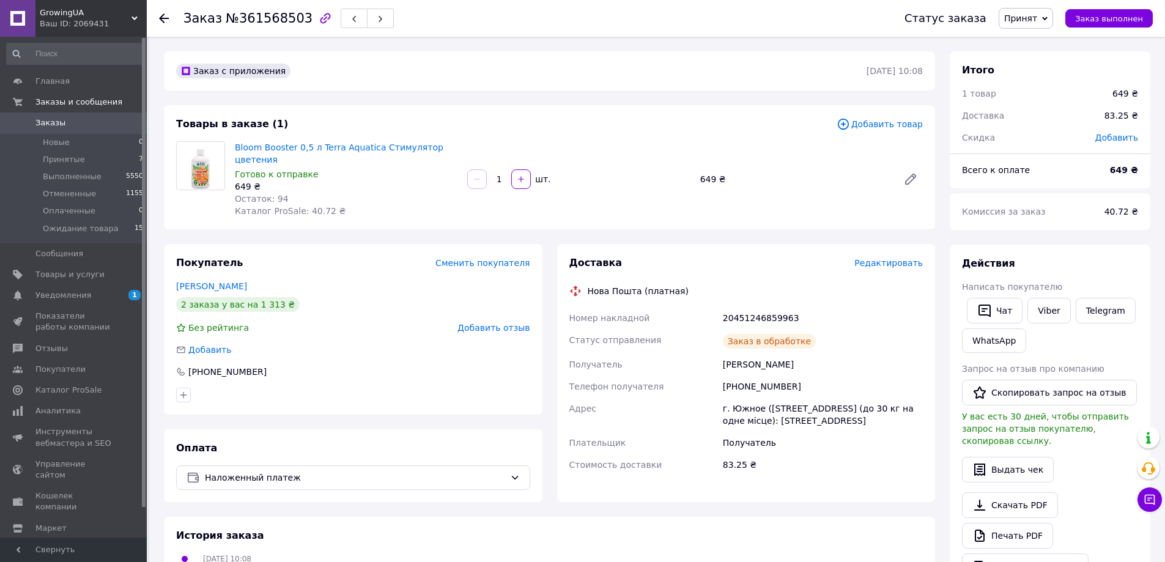
click at [1037, 13] on span "Принят" at bounding box center [1020, 18] width 33 height 10
click at [1031, 42] on li "Выполнен" at bounding box center [1043, 43] width 88 height 18
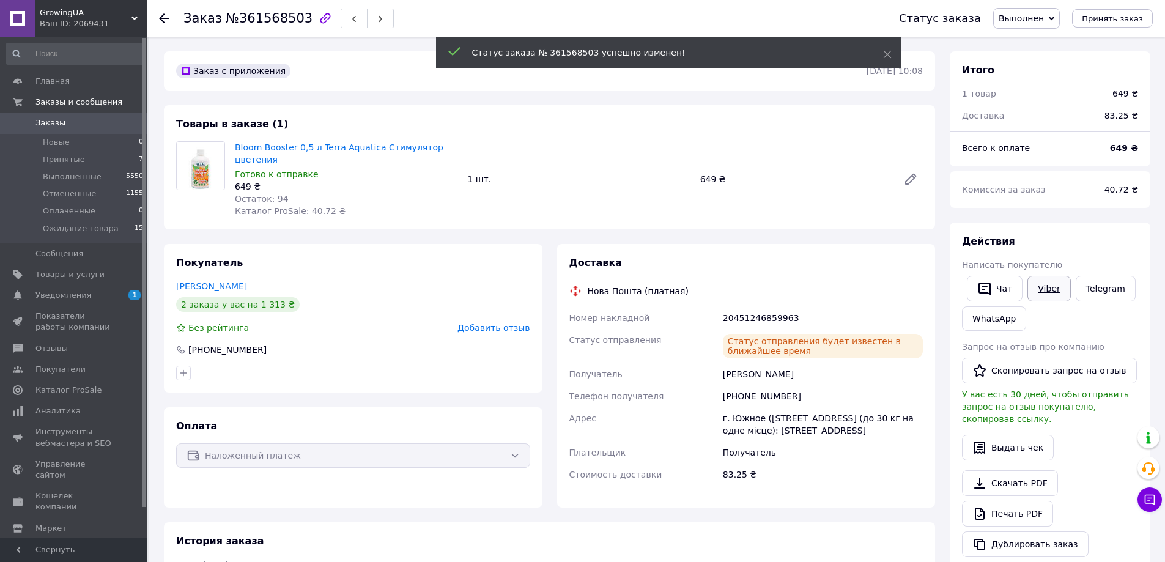
click at [1056, 290] on link "Viber" at bounding box center [1049, 289] width 43 height 26
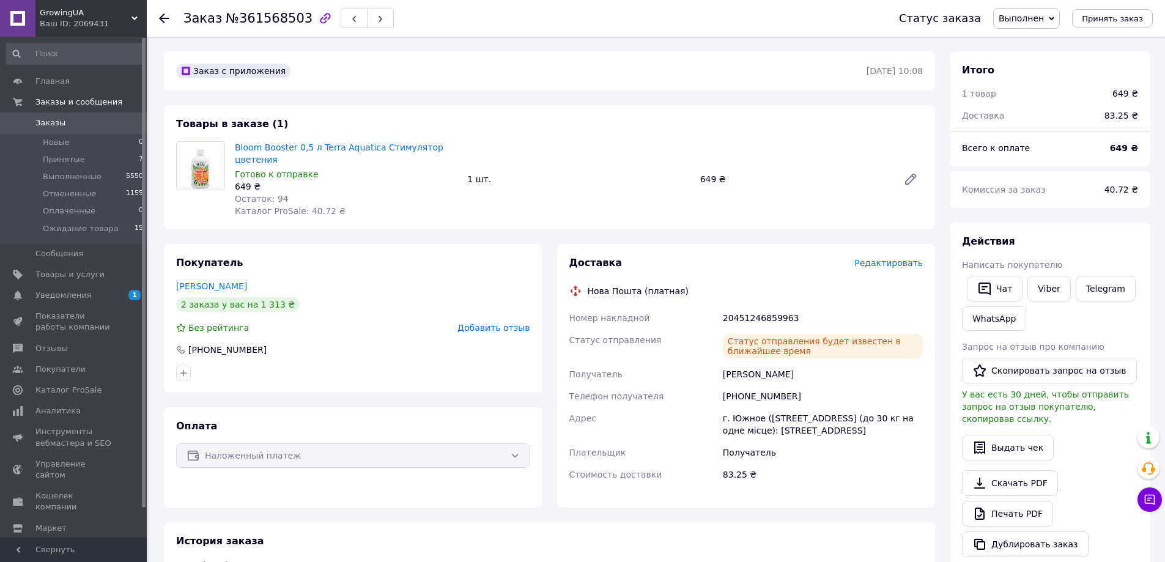
click at [59, 116] on link "Заказы 0" at bounding box center [75, 123] width 150 height 21
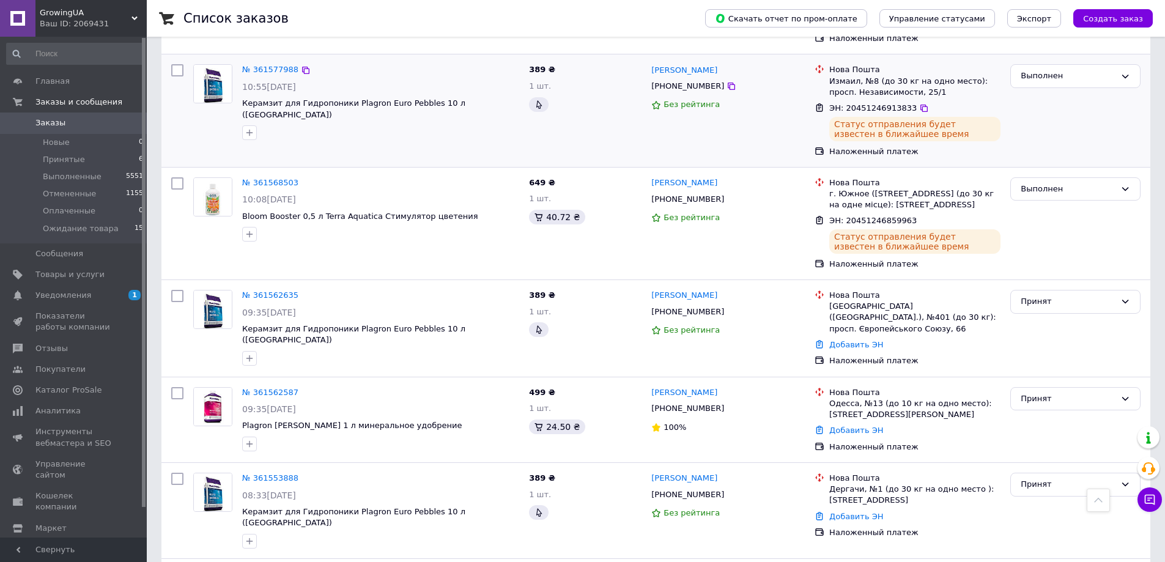
scroll to position [367, 0]
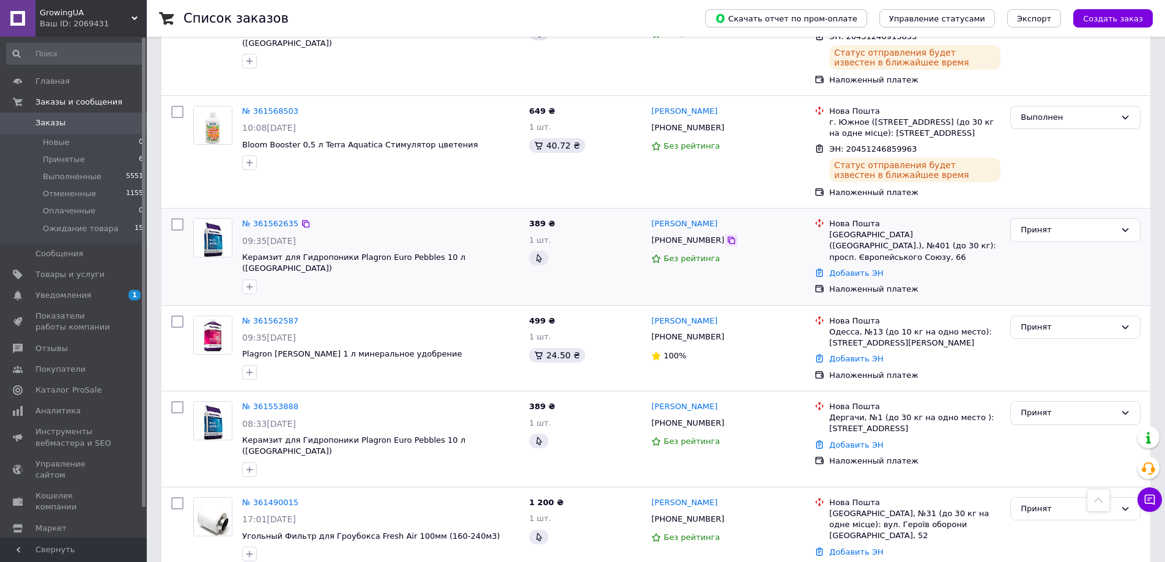
click at [727, 235] on icon at bounding box center [732, 240] width 10 height 10
click at [266, 219] on link "№ 361562635" at bounding box center [270, 223] width 56 height 9
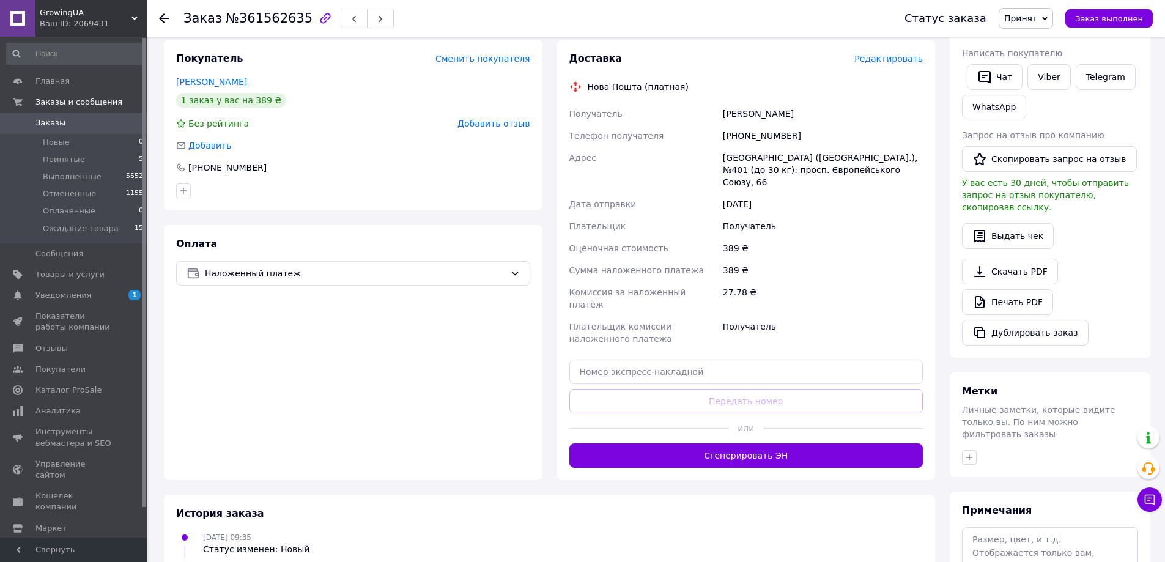
scroll to position [274, 0]
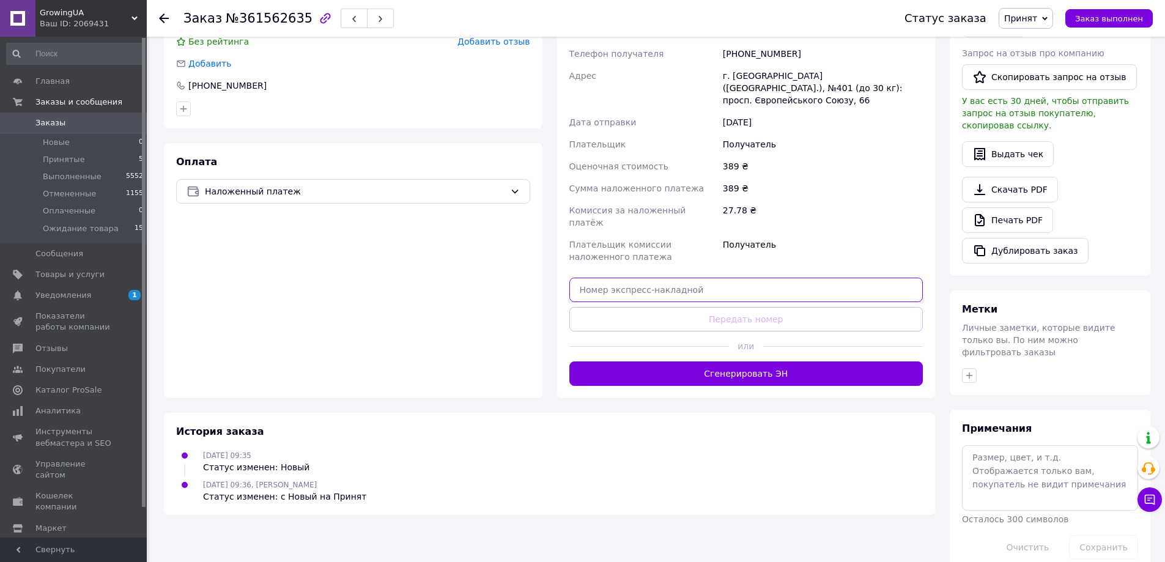
paste input "20451246839503"
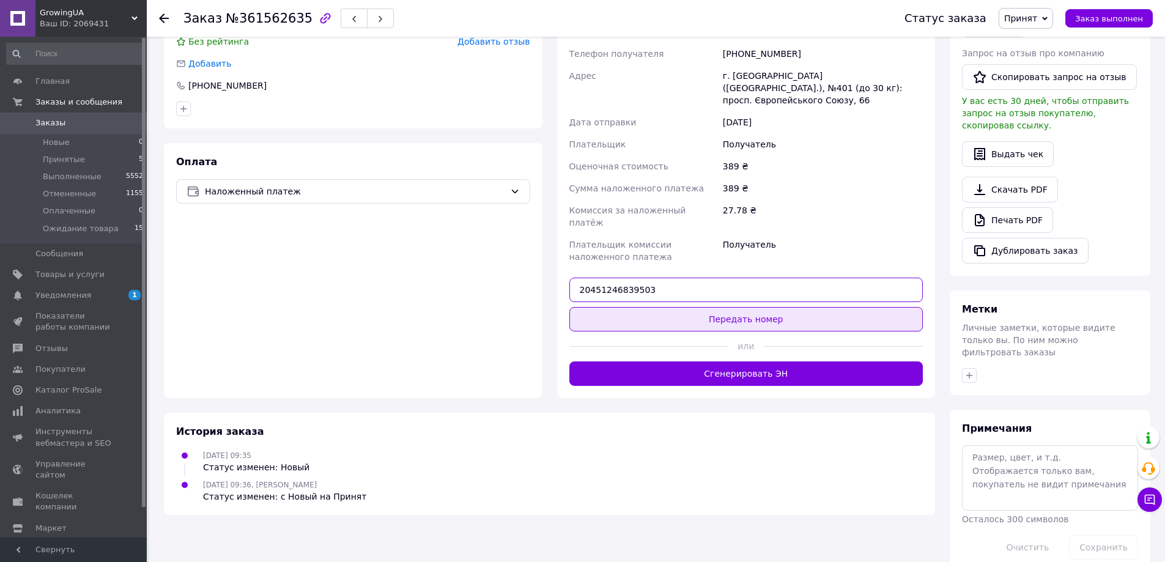
type input "20451246839503"
click at [770, 307] on button "Передать номер" at bounding box center [746, 319] width 354 height 24
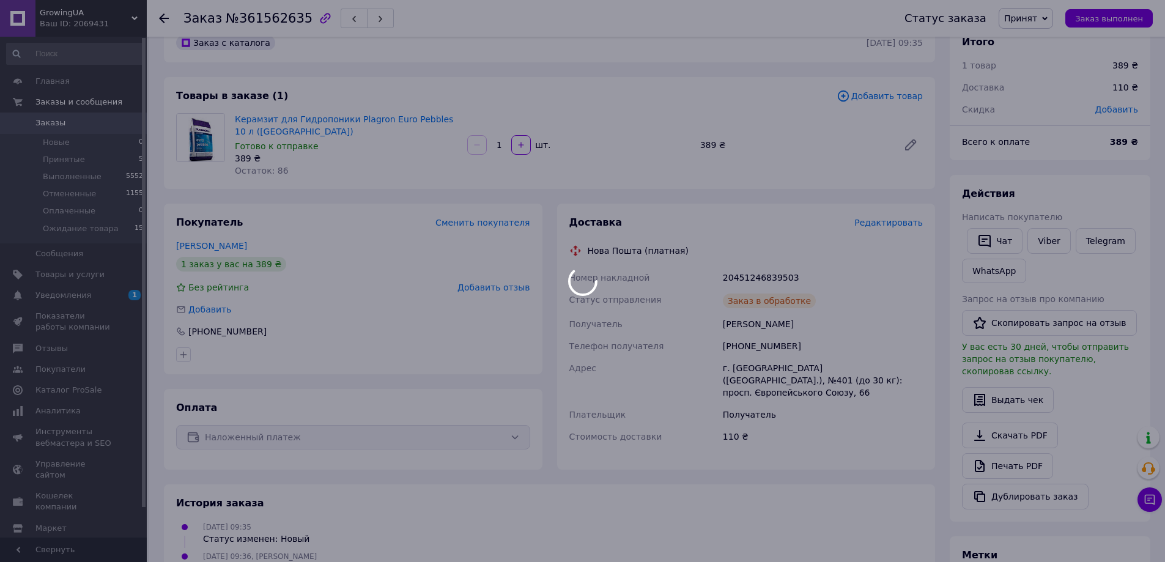
scroll to position [0, 0]
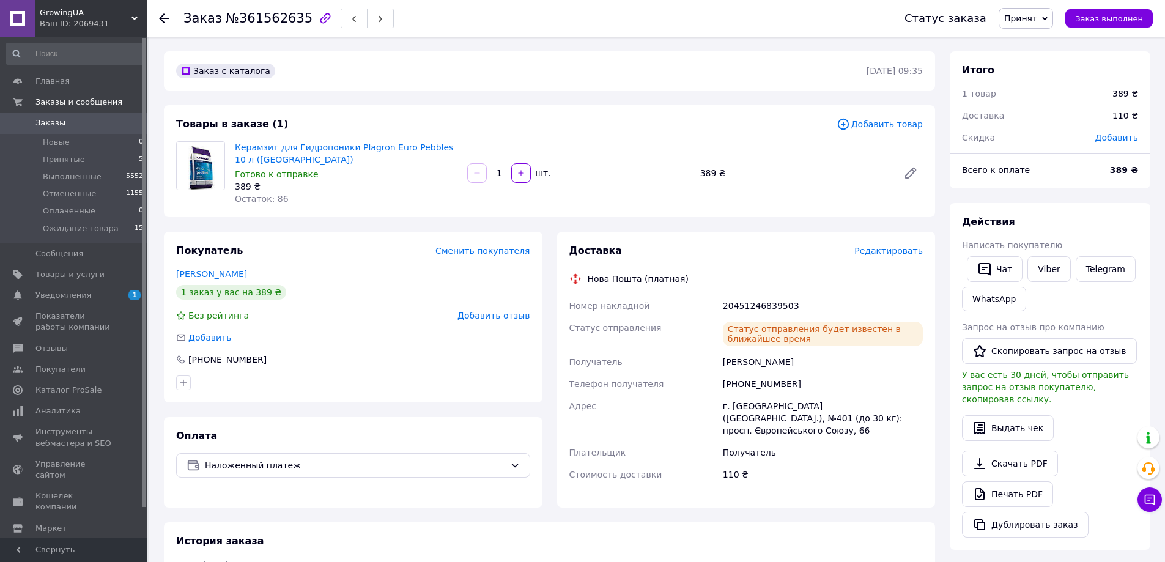
click at [1037, 14] on span "Принят" at bounding box center [1020, 18] width 33 height 10
click at [1045, 39] on li "Выполнен" at bounding box center [1043, 43] width 88 height 18
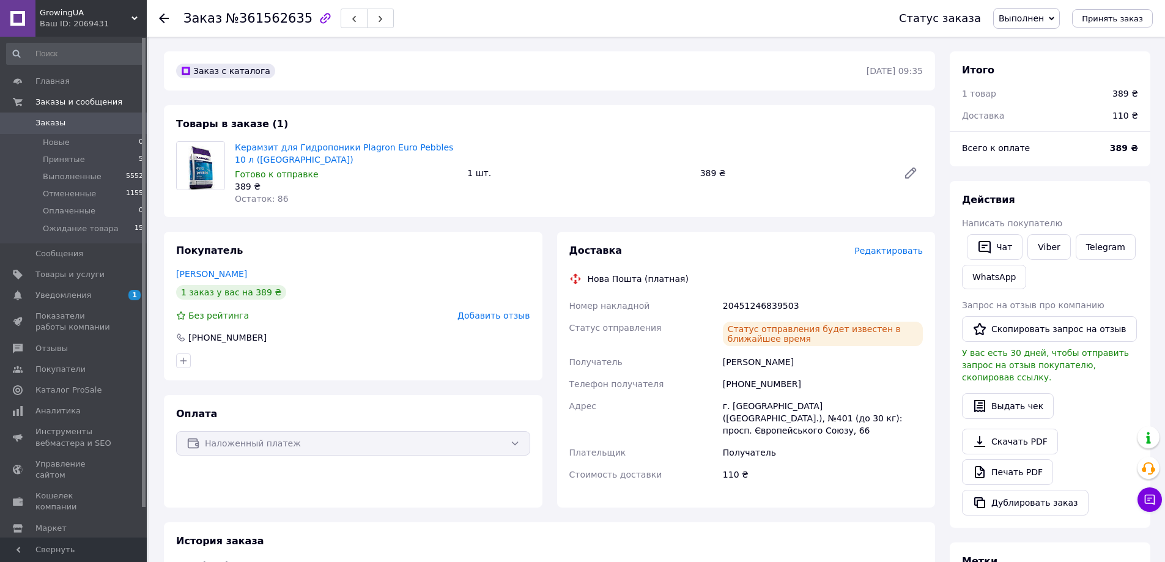
click at [58, 123] on span "Заказы" at bounding box center [50, 122] width 30 height 11
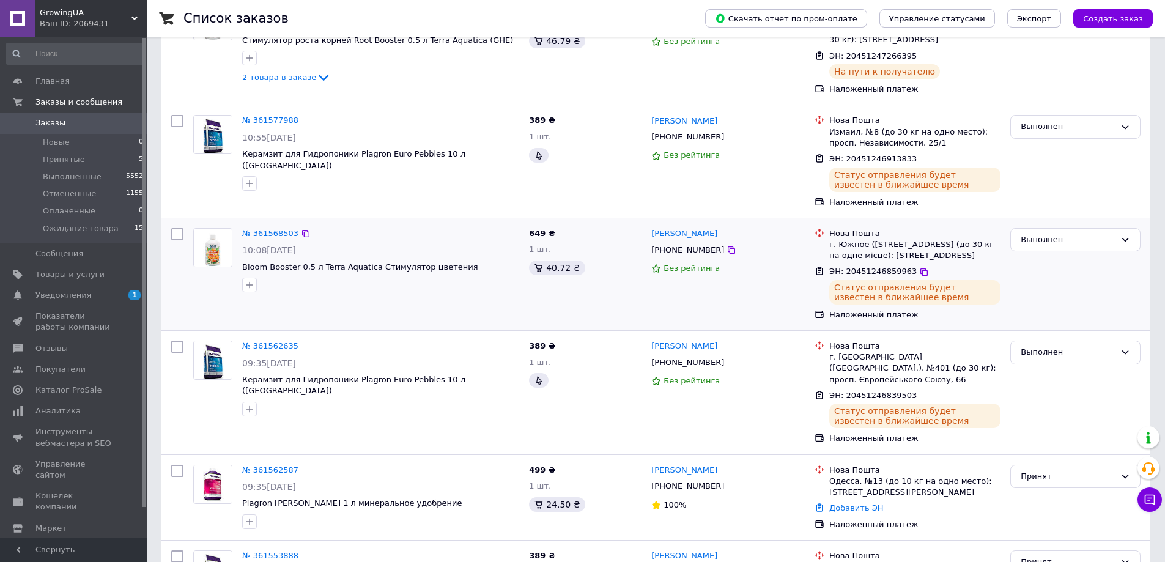
scroll to position [428, 0]
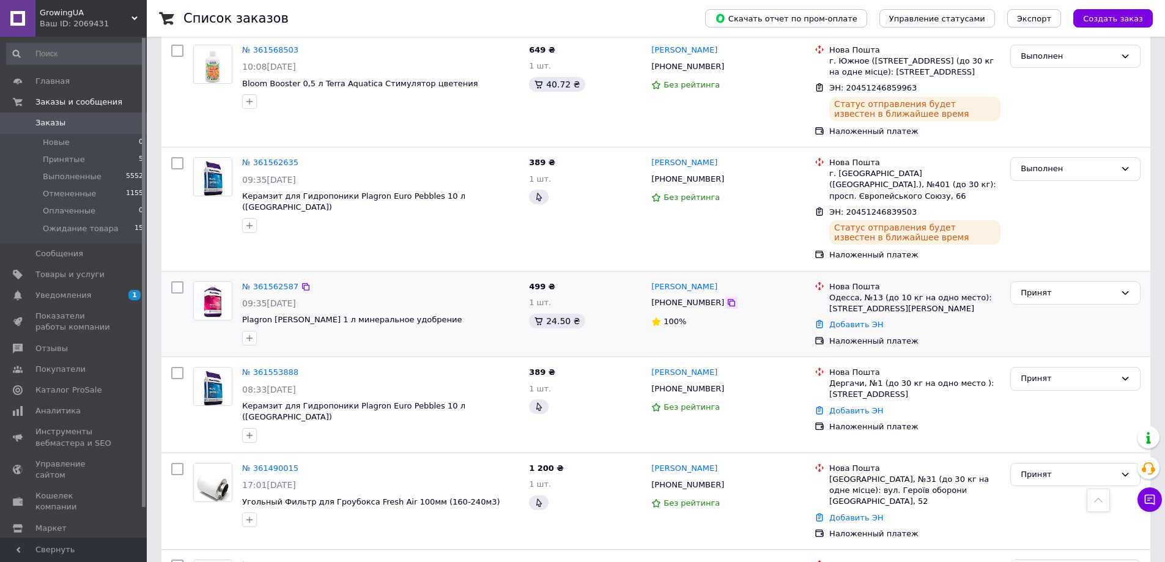
click at [728, 299] on icon at bounding box center [731, 302] width 7 height 7
click at [272, 282] on link "№ 361562587" at bounding box center [270, 286] width 56 height 9
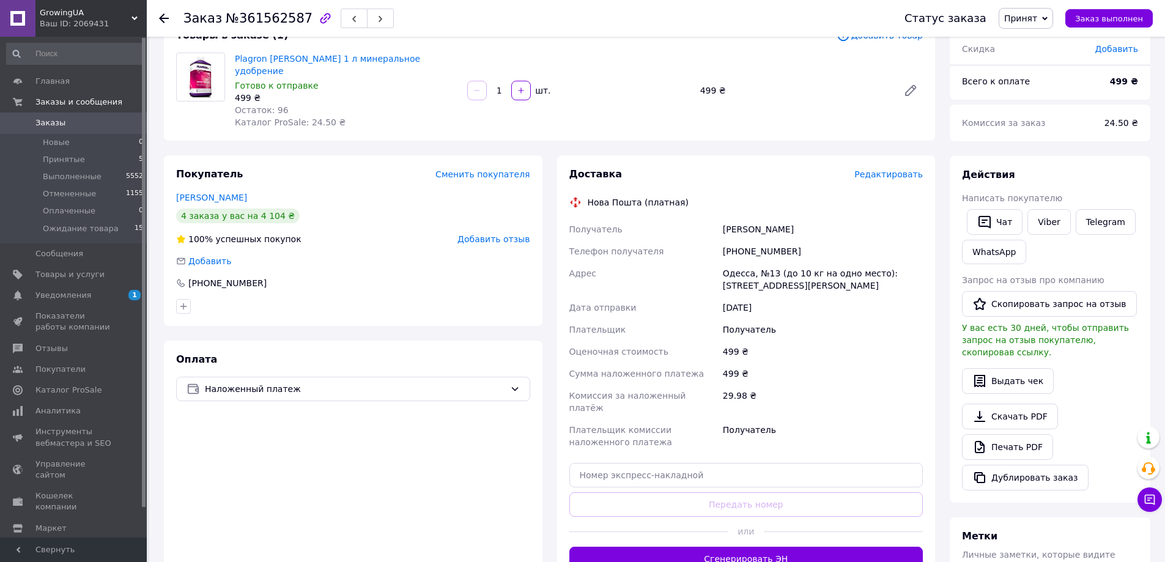
scroll to position [245, 0]
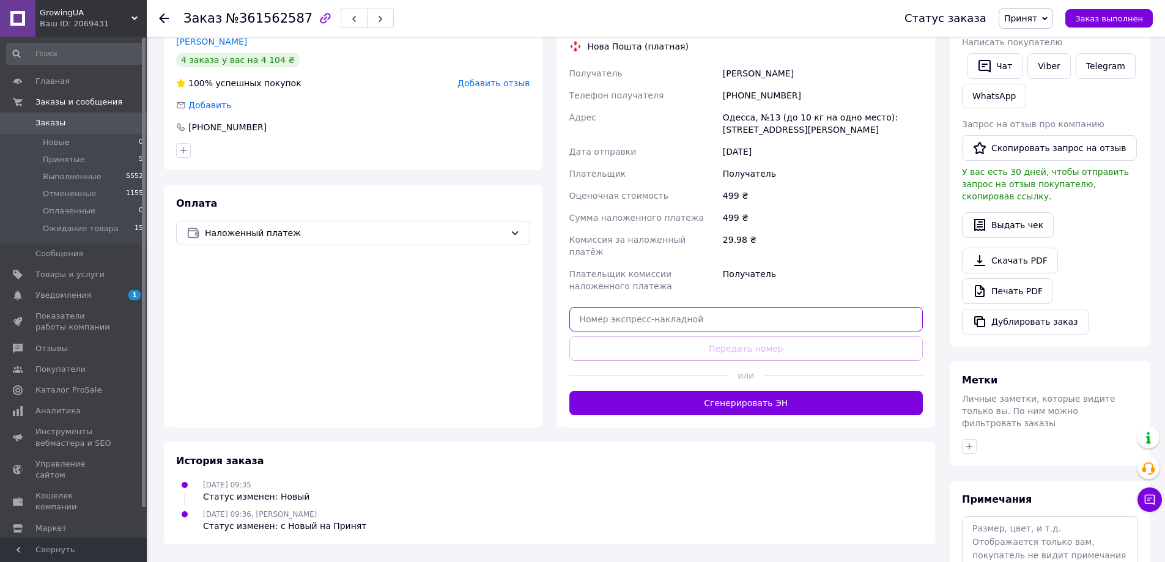
paste input "20451246839748"
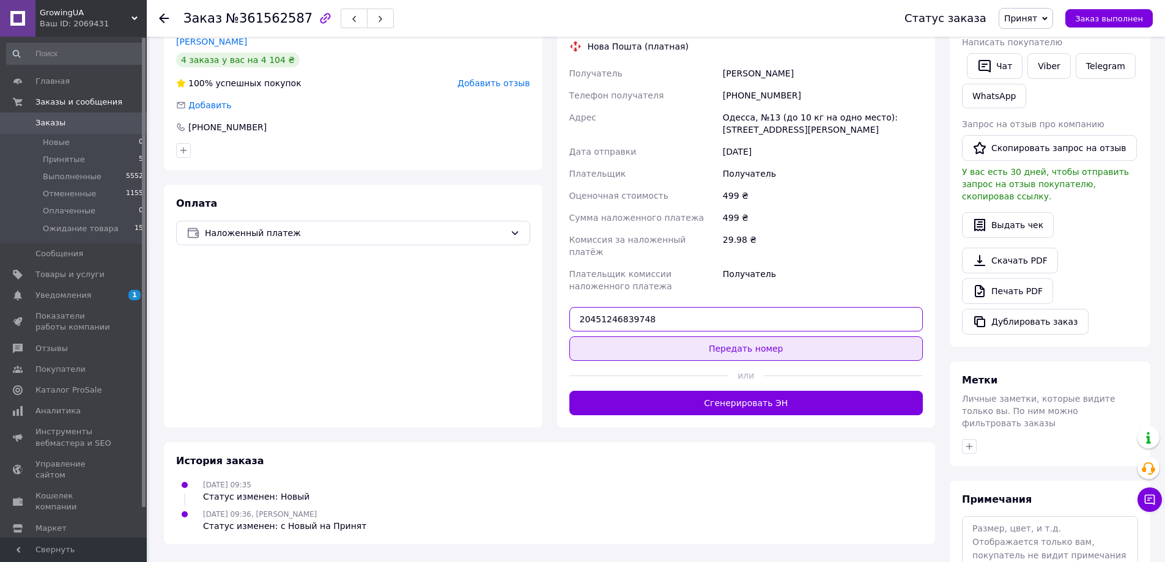
type input "20451246839748"
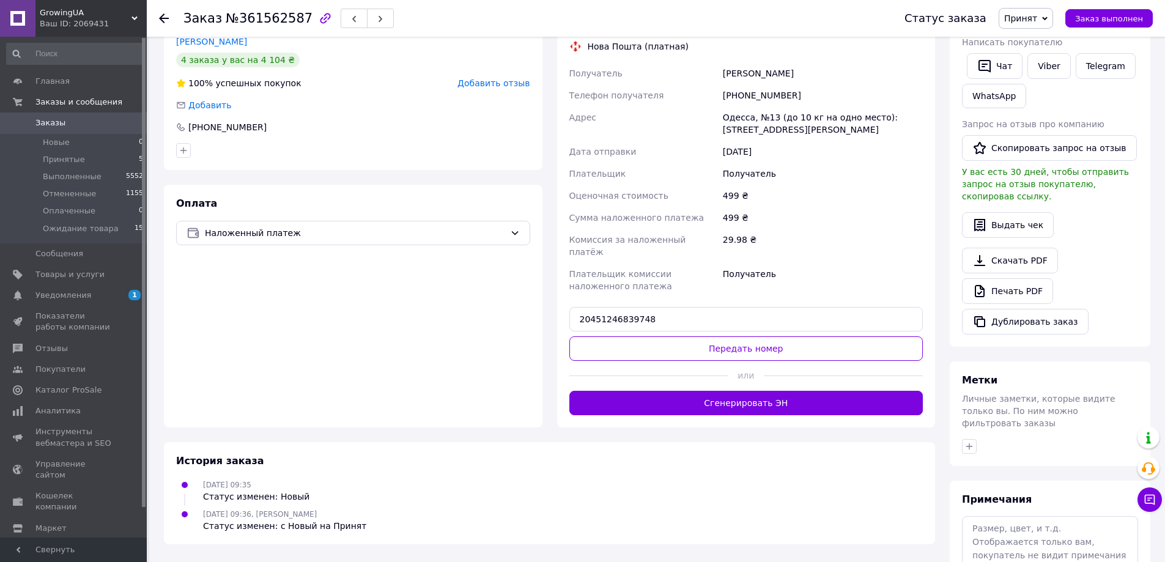
click at [734, 336] on button "Передать номер" at bounding box center [746, 348] width 354 height 24
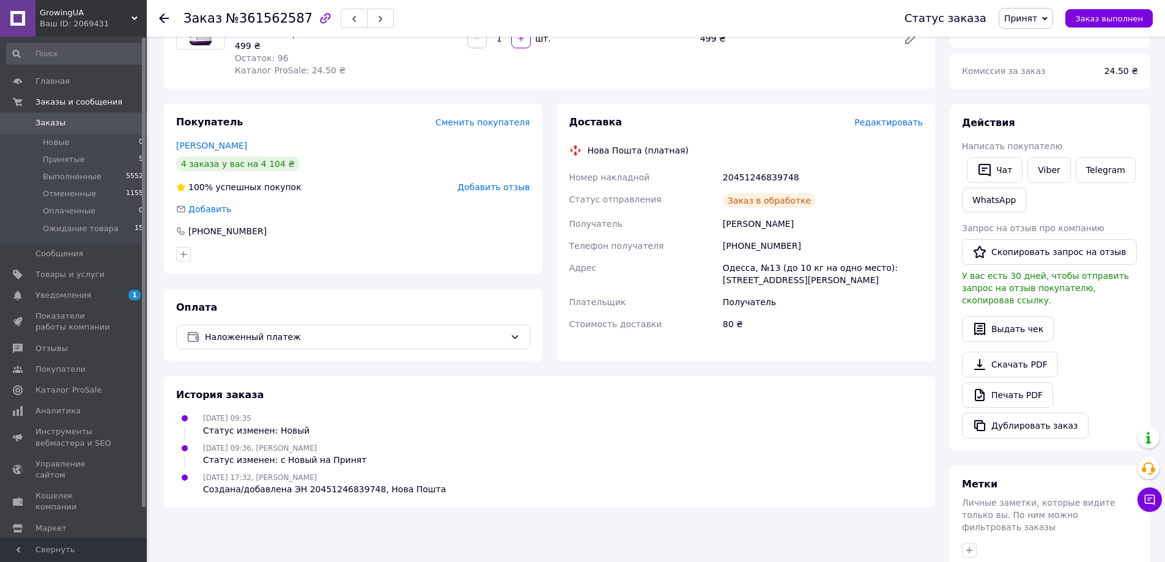
scroll to position [0, 0]
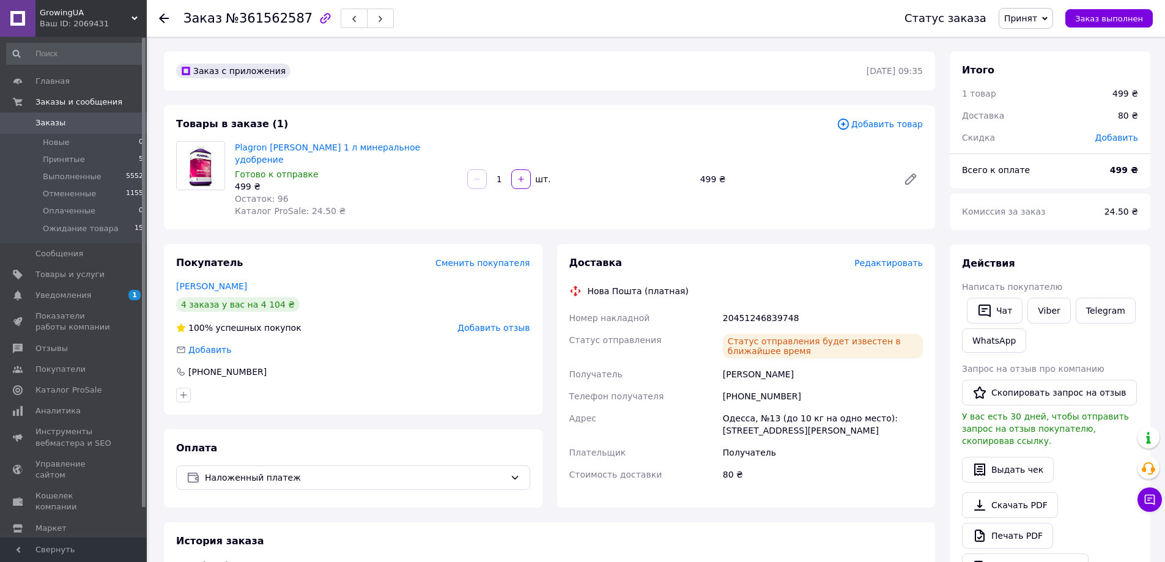
click at [1036, 16] on span "Принят" at bounding box center [1020, 18] width 33 height 10
click at [1042, 38] on li "Выполнен" at bounding box center [1043, 43] width 88 height 18
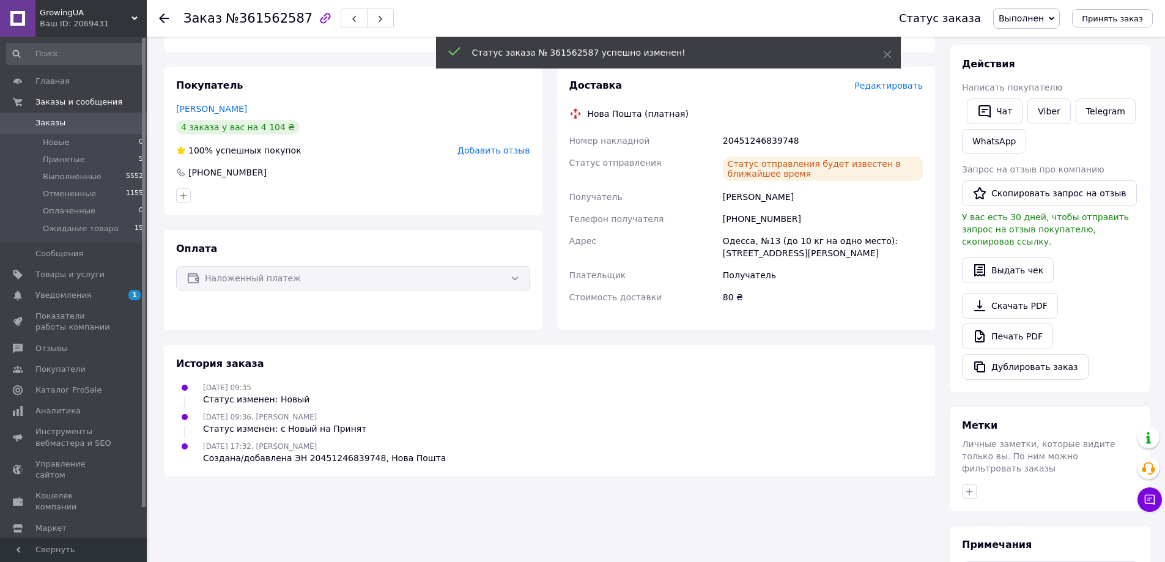
scroll to position [184, 0]
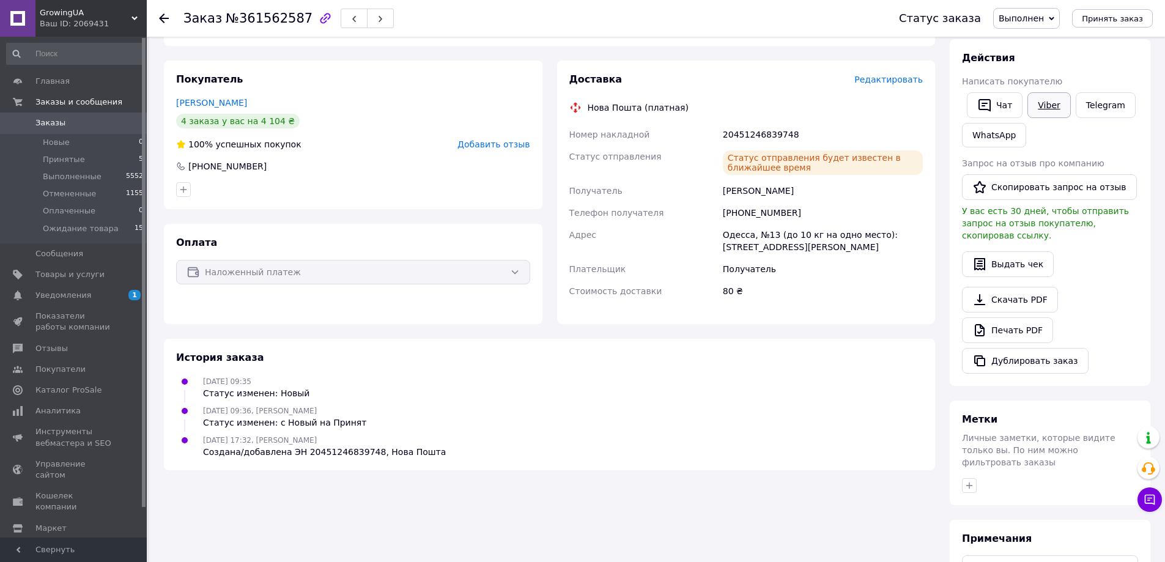
click at [1047, 105] on link "Viber" at bounding box center [1049, 105] width 43 height 26
click at [1111, 101] on link "Telegram" at bounding box center [1106, 105] width 60 height 26
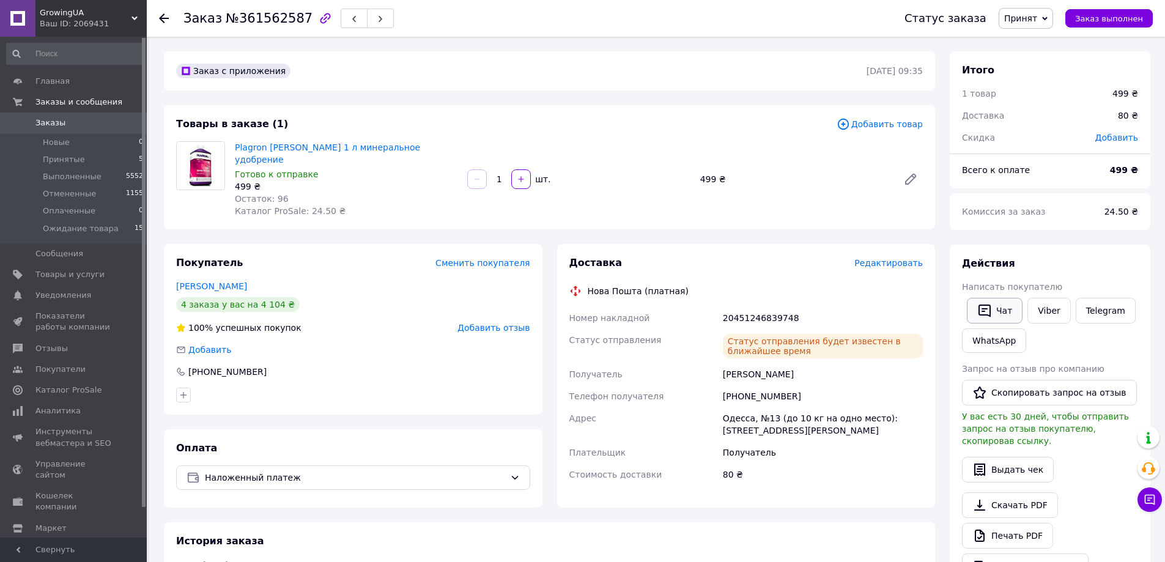
click at [991, 310] on icon "button" at bounding box center [984, 310] width 15 height 15
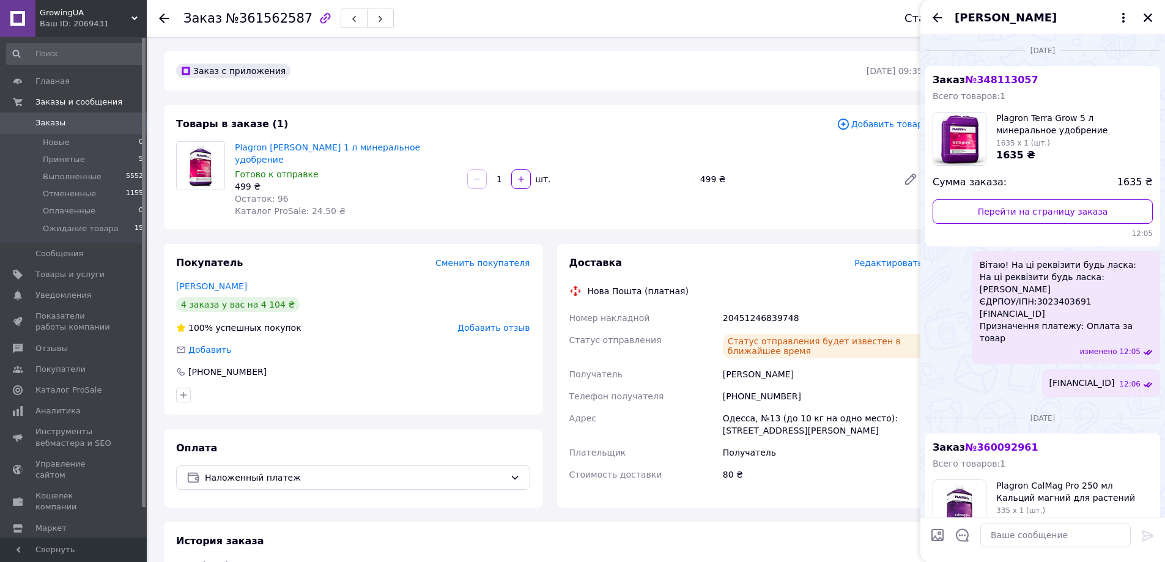
scroll to position [453, 0]
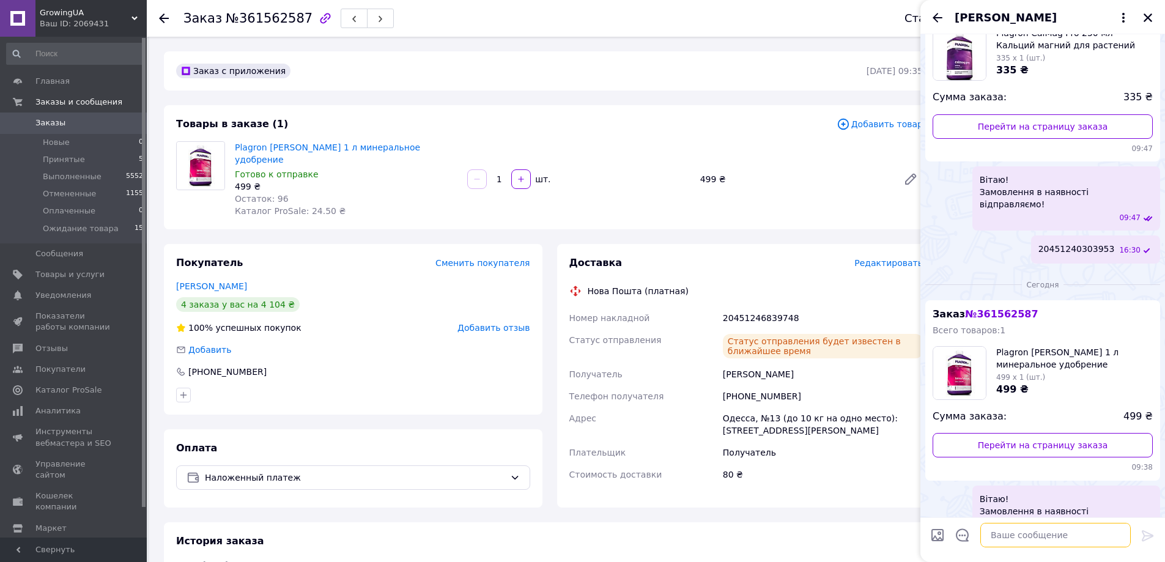
paste textarea "20451246839748"
type textarea "20451246839748"
drag, startPoint x: 1148, startPoint y: 537, endPoint x: 1154, endPoint y: 519, distance: 19.3
click at [1148, 534] on icon at bounding box center [1148, 535] width 15 height 15
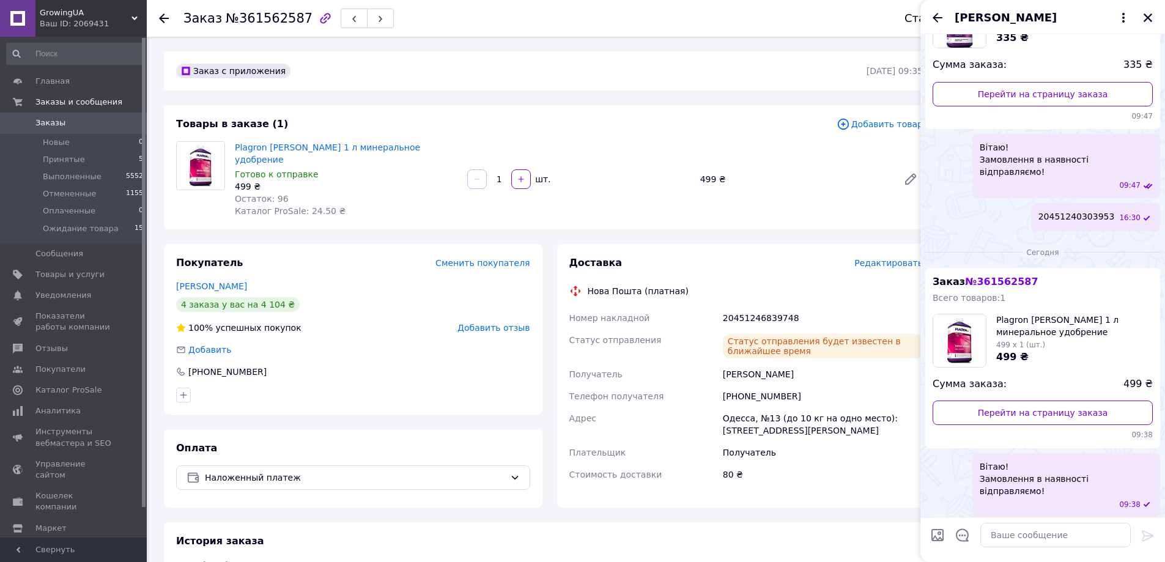
click at [1147, 18] on icon "Закрыть" at bounding box center [1148, 17] width 11 height 11
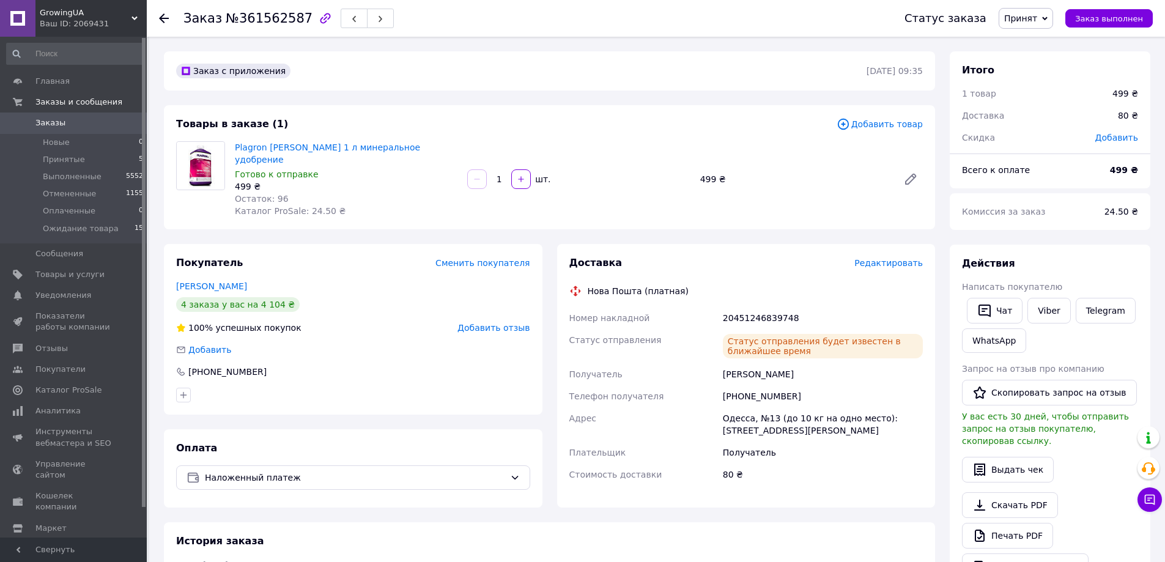
click at [1037, 21] on span "Принят" at bounding box center [1020, 18] width 33 height 10
click at [1039, 37] on li "Выполнен" at bounding box center [1043, 43] width 88 height 18
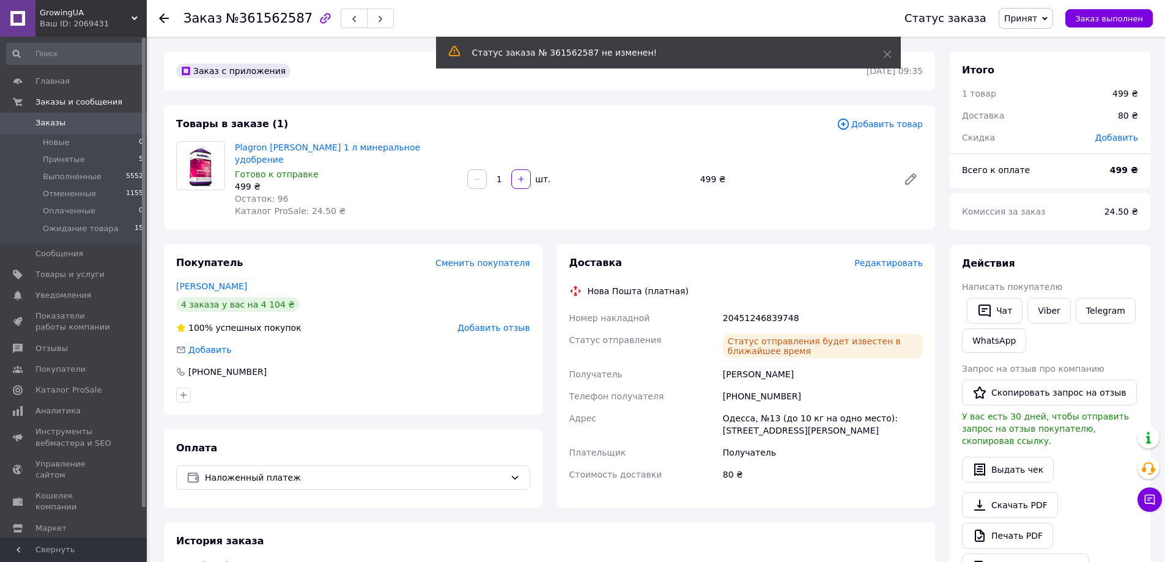
click at [51, 120] on span "Заказы" at bounding box center [50, 122] width 30 height 11
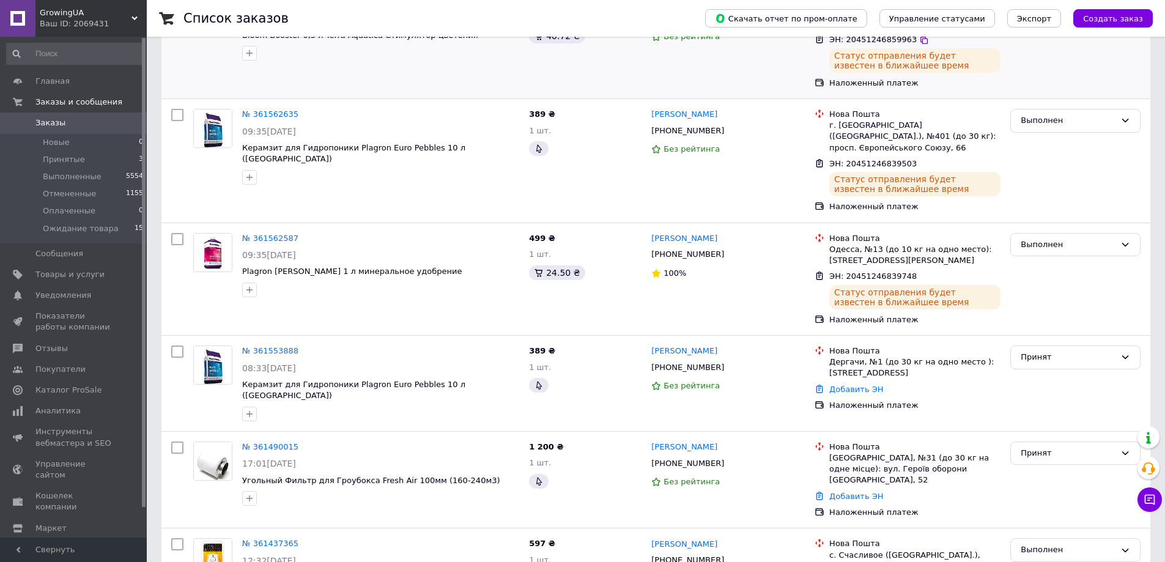
scroll to position [489, 0]
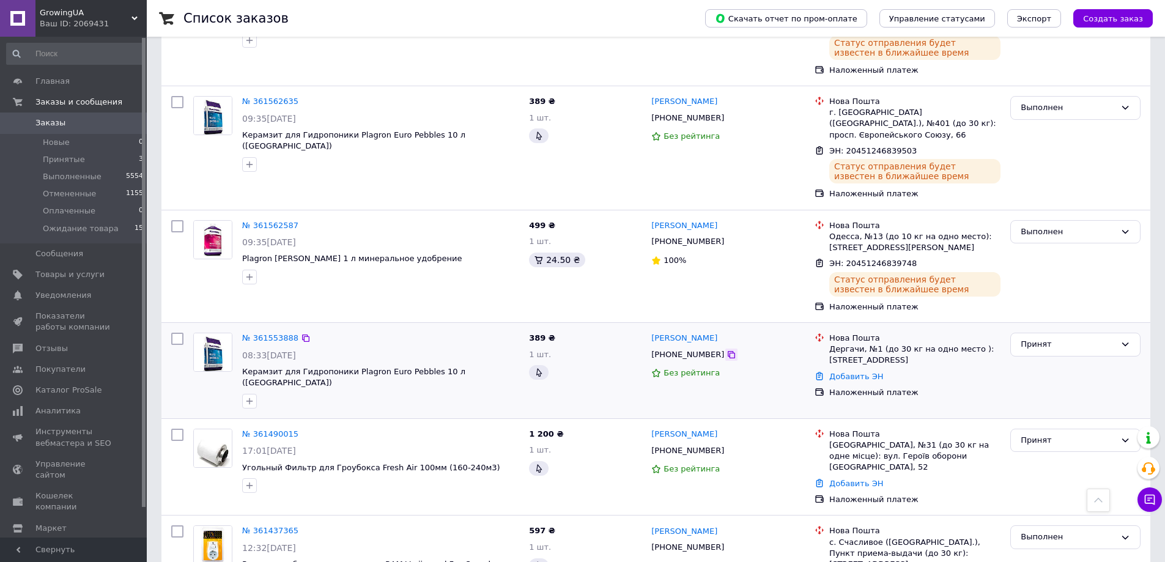
click at [727, 350] on icon at bounding box center [732, 355] width 10 height 10
click at [265, 333] on link "№ 361553888" at bounding box center [270, 337] width 56 height 9
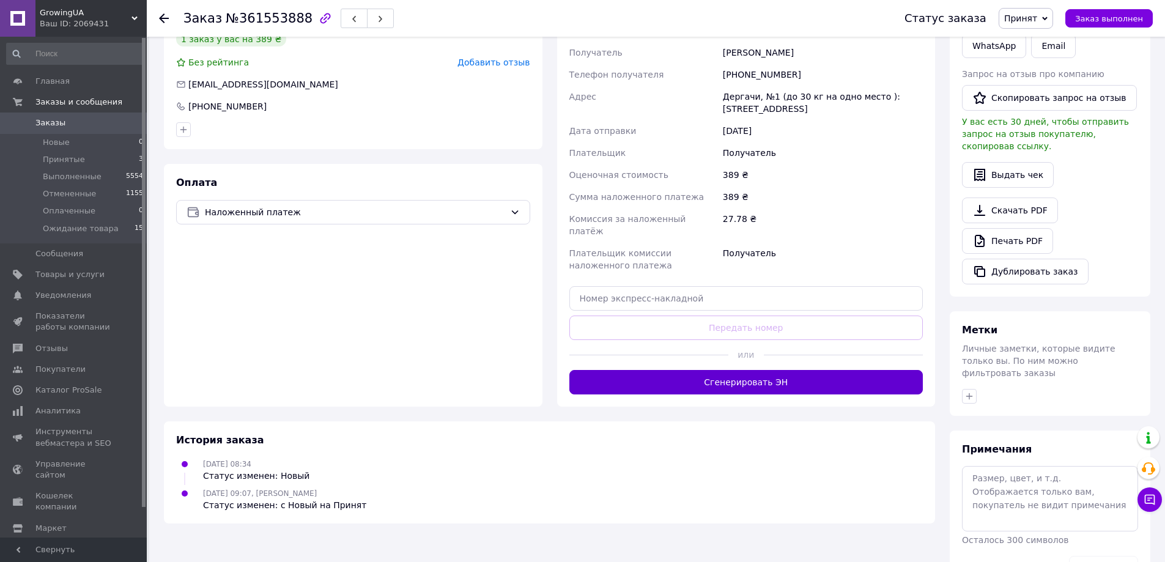
scroll to position [274, 0]
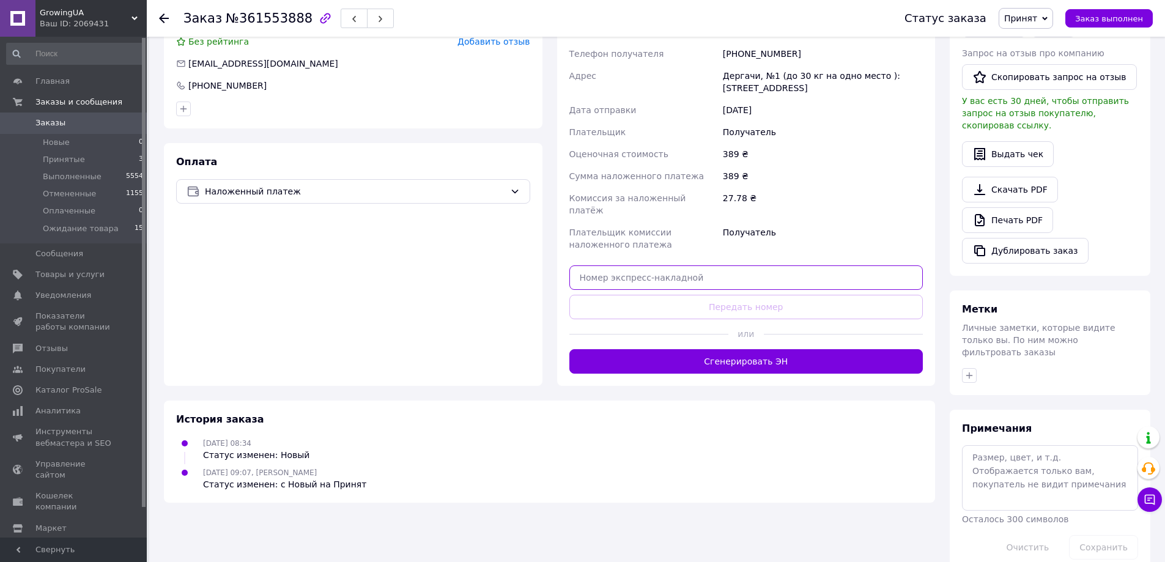
paste input "20451246839614"
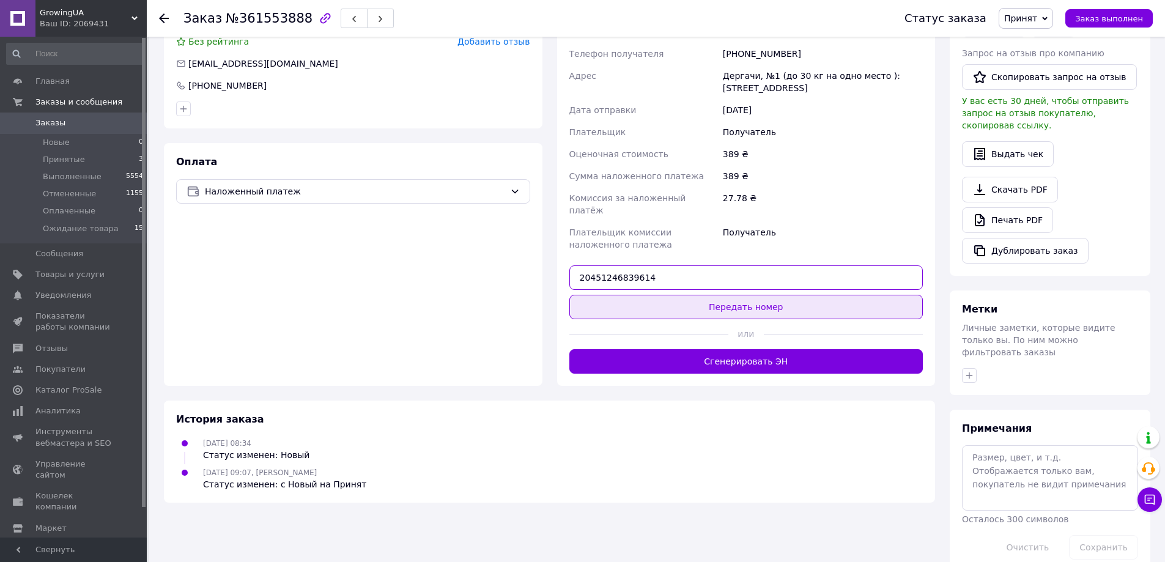
type input "20451246839614"
click at [661, 295] on button "Передать номер" at bounding box center [746, 307] width 354 height 24
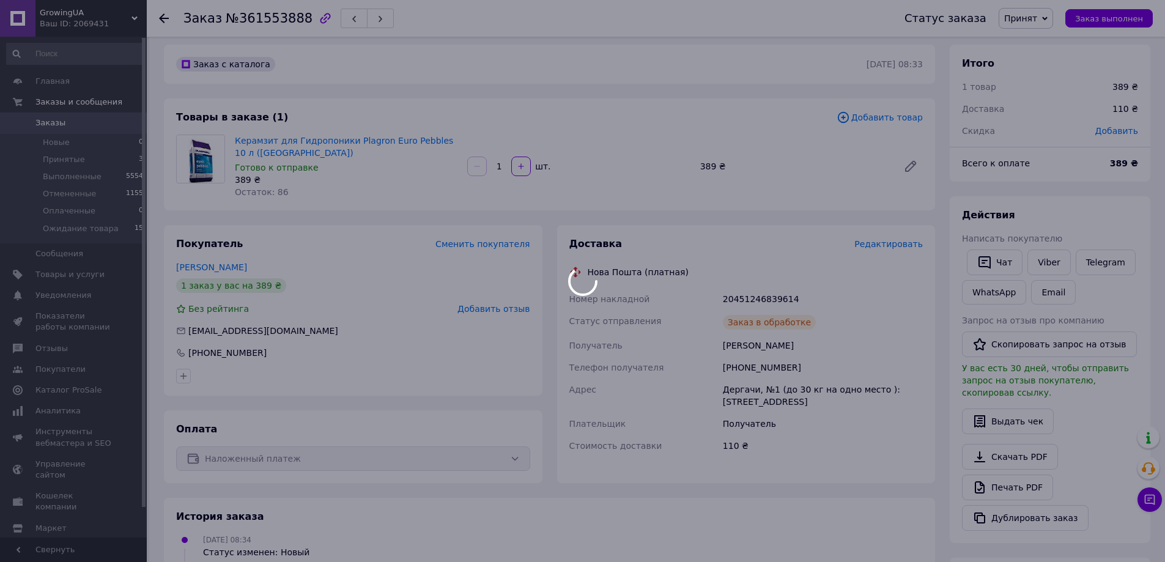
scroll to position [0, 0]
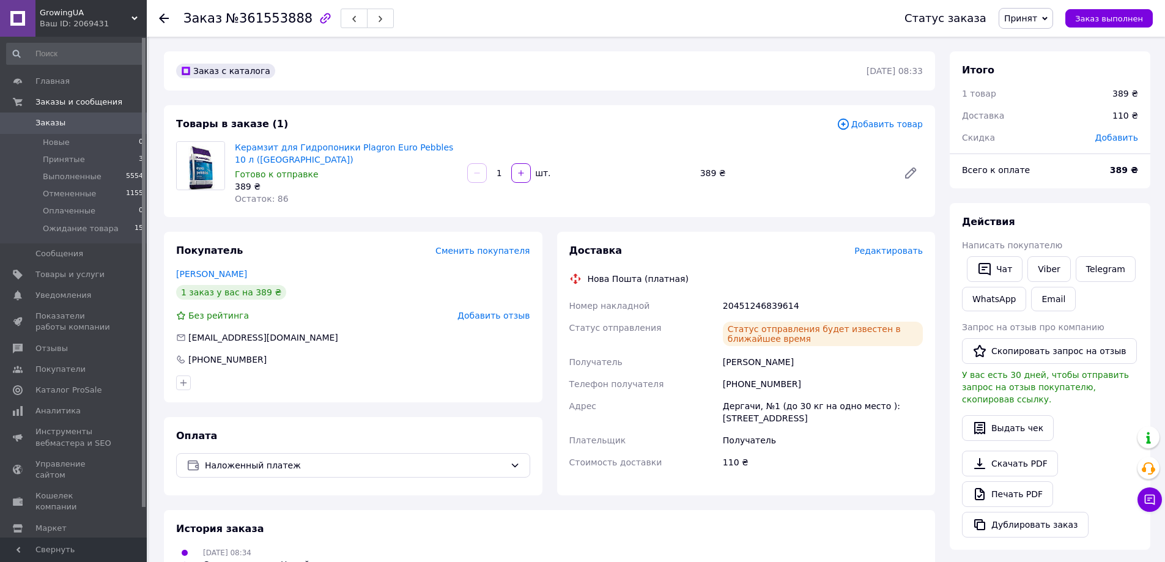
click at [1047, 26] on span "Принят" at bounding box center [1026, 18] width 54 height 21
click at [1040, 40] on li "Выполнен" at bounding box center [1043, 43] width 88 height 18
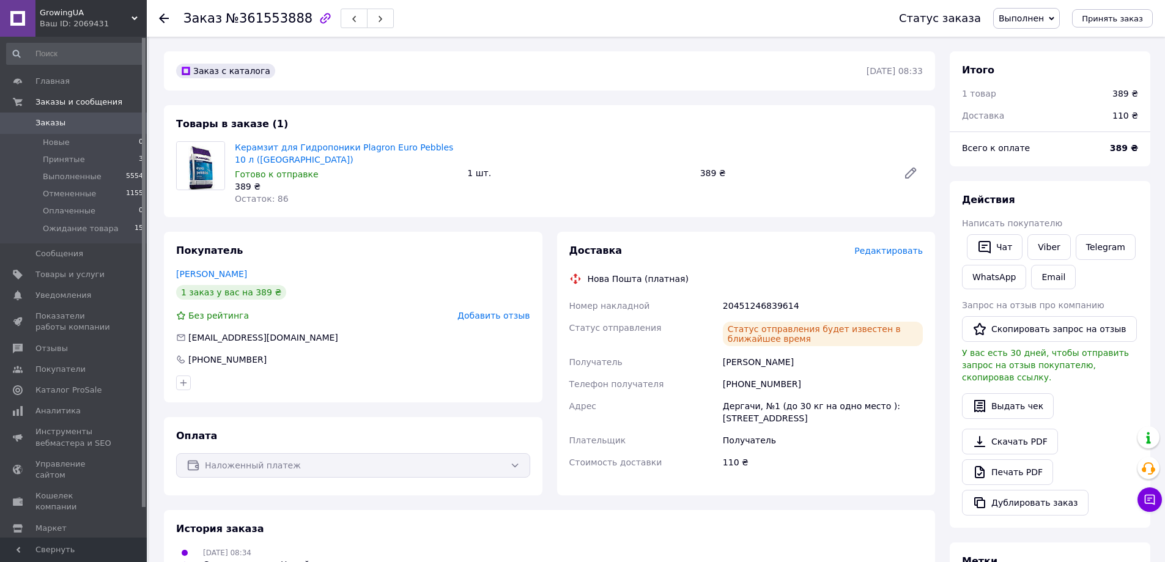
drag, startPoint x: 51, startPoint y: 117, endPoint x: 65, endPoint y: 117, distance: 14.7
click at [51, 117] on link "Заказы 0" at bounding box center [75, 123] width 150 height 21
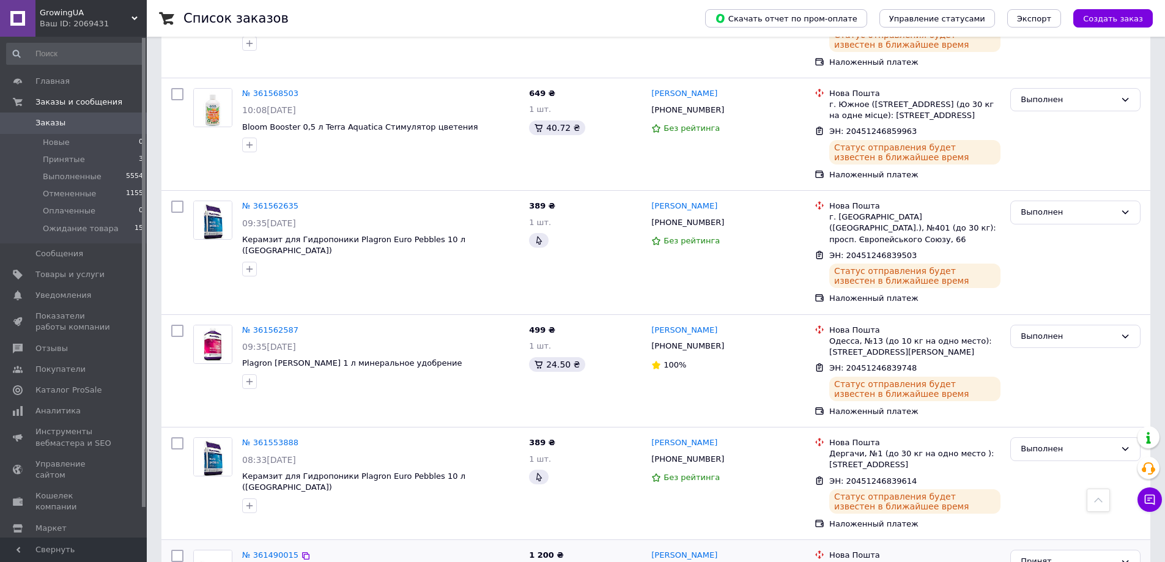
scroll to position [612, 0]
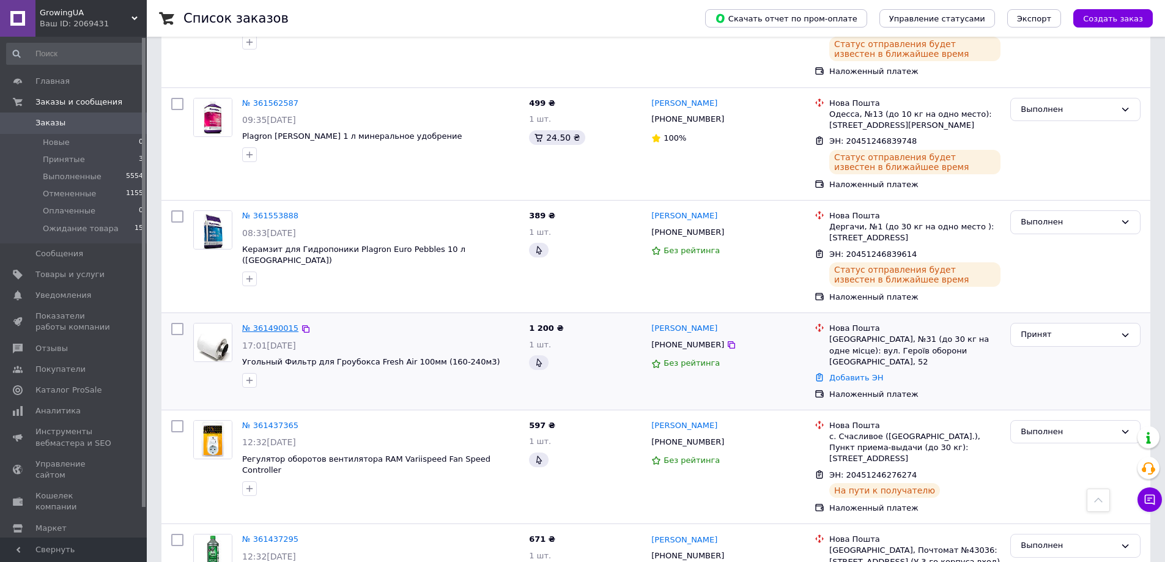
click at [262, 324] on link "№ 361490015" at bounding box center [270, 328] width 56 height 9
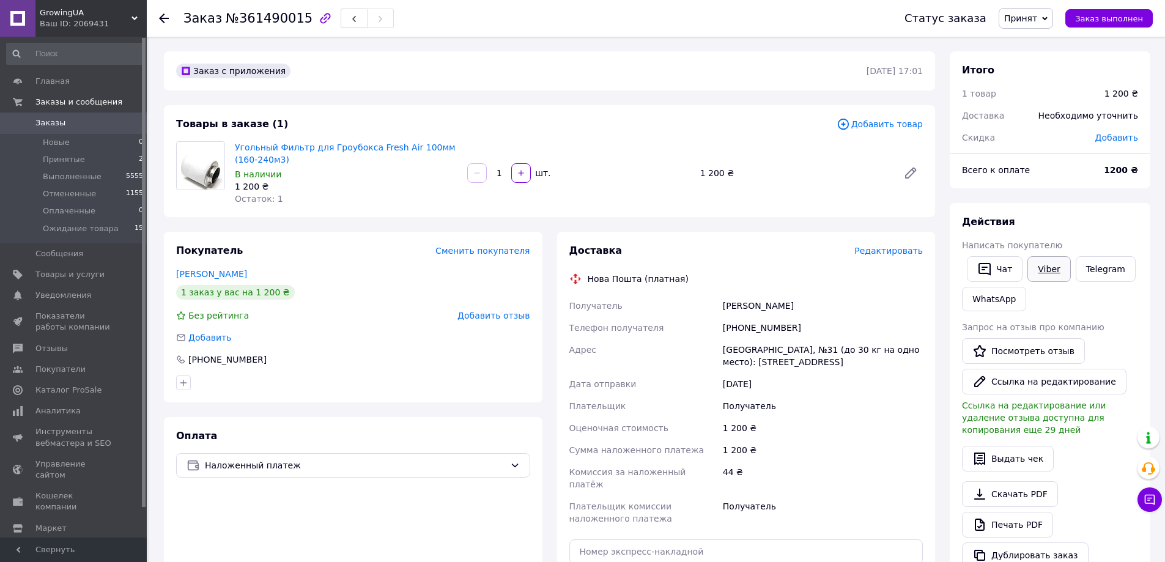
click at [1047, 275] on link "Viber" at bounding box center [1049, 269] width 43 height 26
click at [992, 267] on button "Чат" at bounding box center [995, 269] width 56 height 26
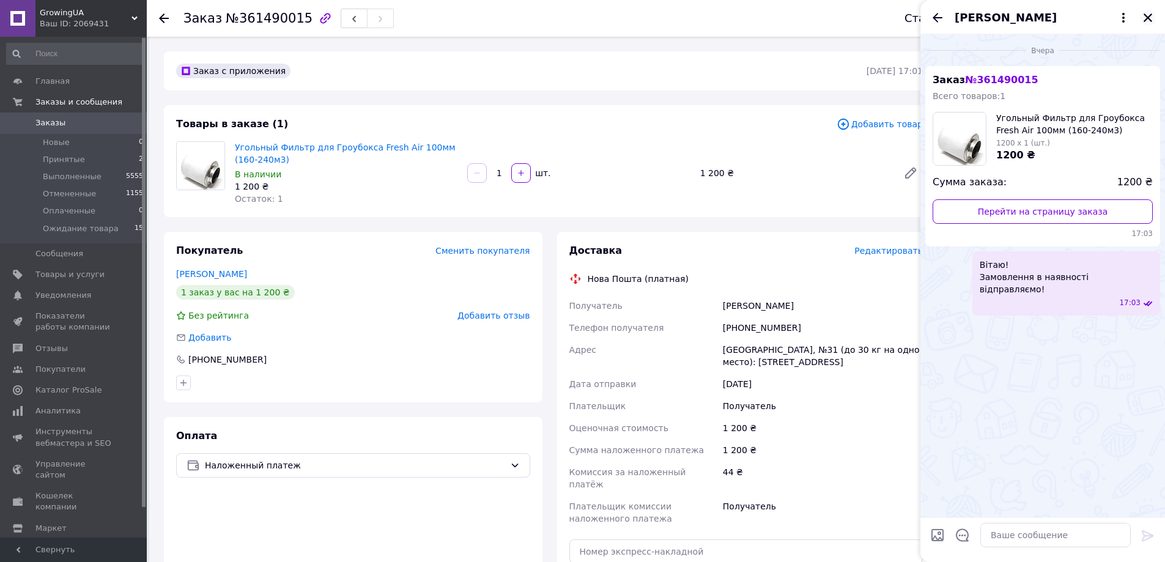
click at [1149, 17] on icon "Закрыть" at bounding box center [1148, 17] width 9 height 9
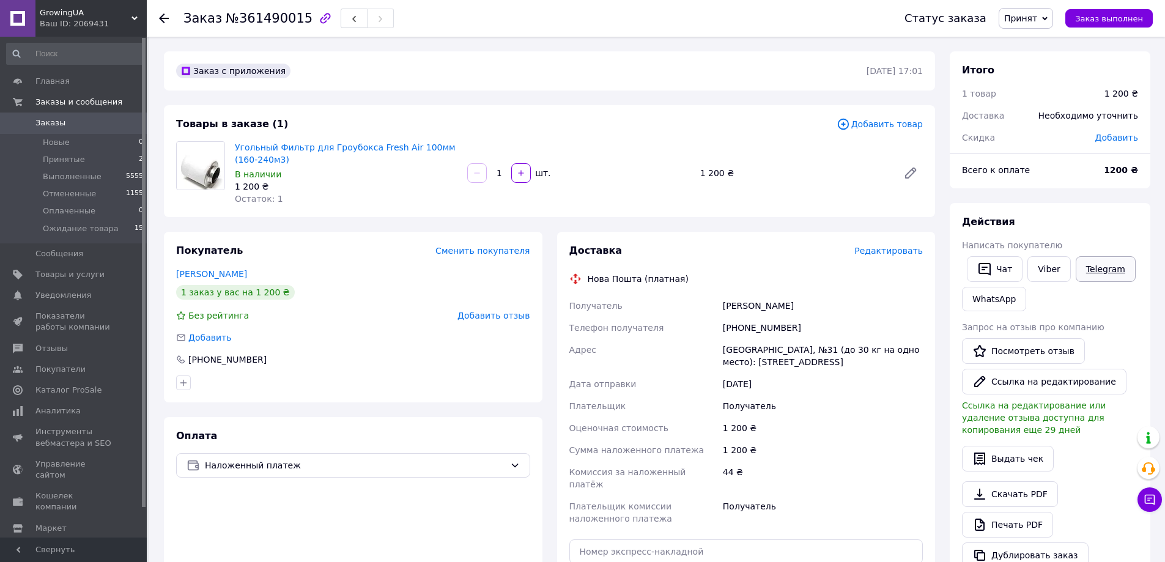
click at [1105, 264] on link "Telegram" at bounding box center [1106, 269] width 60 height 26
click at [49, 124] on span "Заказы" at bounding box center [50, 122] width 30 height 11
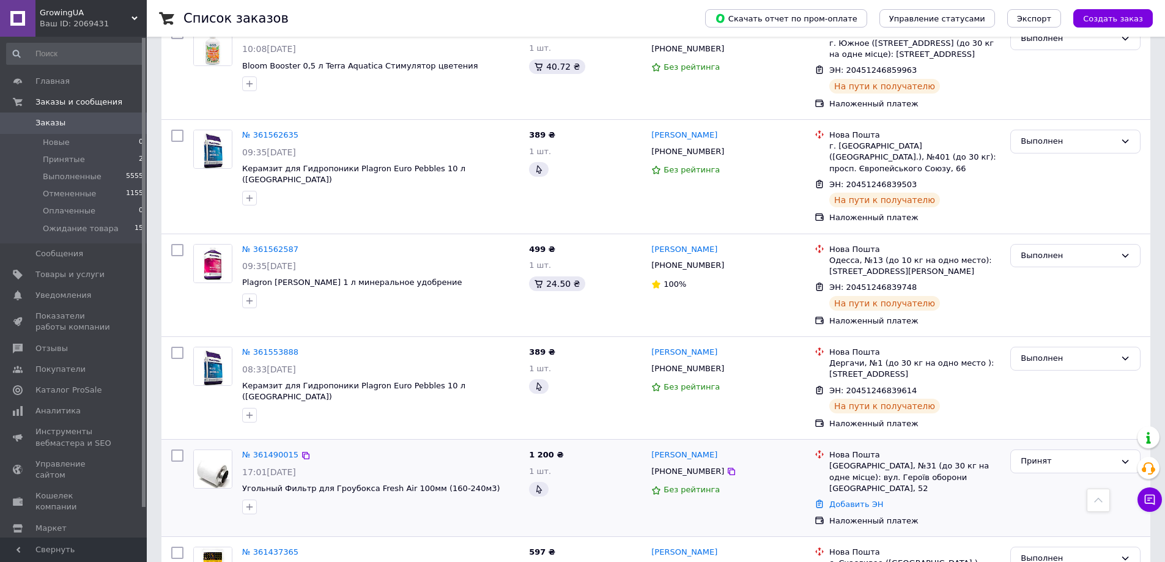
scroll to position [673, 0]
